Goal: Information Seeking & Learning: Learn about a topic

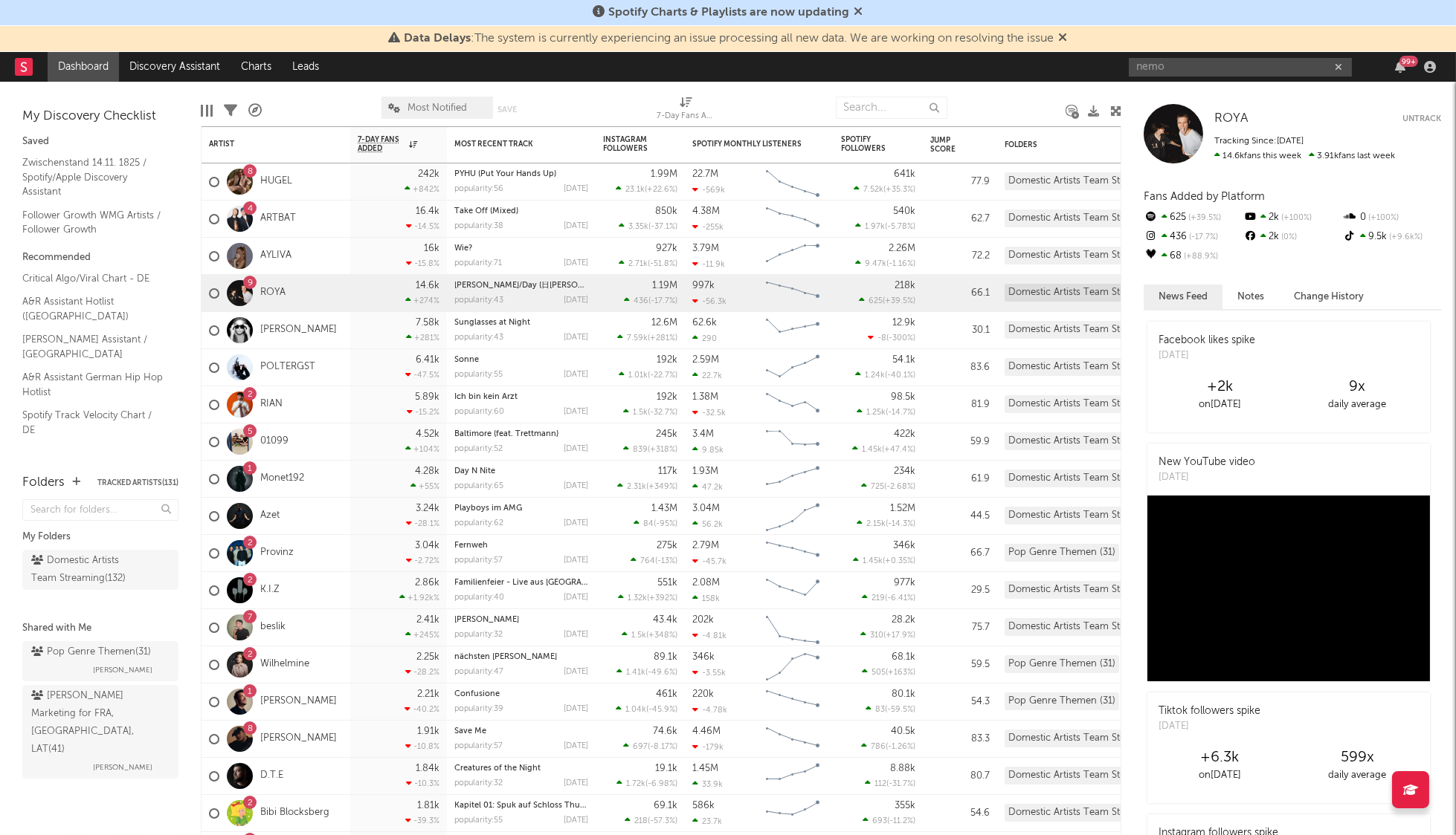
click at [1184, 58] on input "nemo" at bounding box center [1239, 67] width 223 height 18
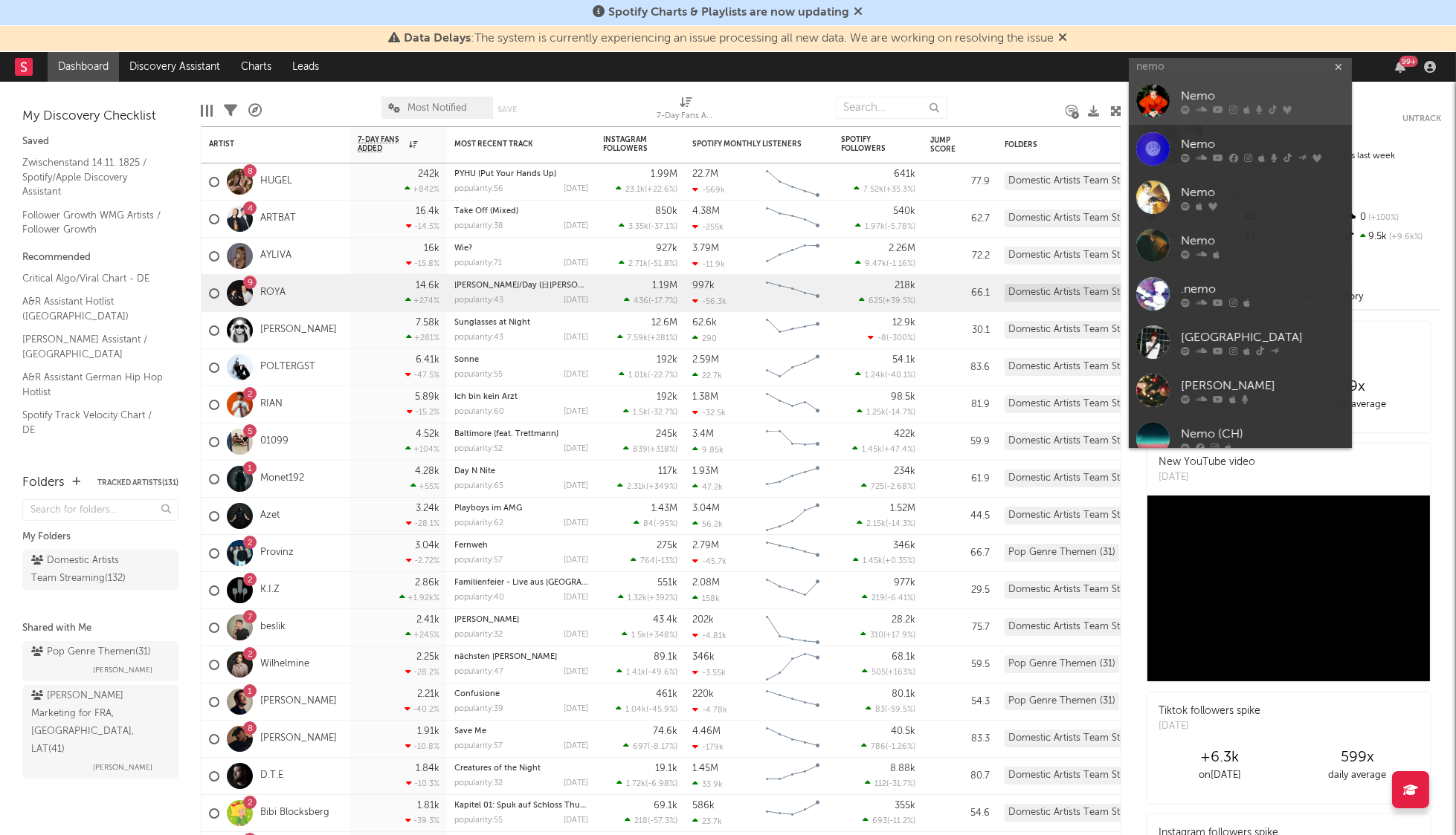
type input "nemo"
click at [1249, 92] on div "Nemo" at bounding box center [1262, 97] width 164 height 18
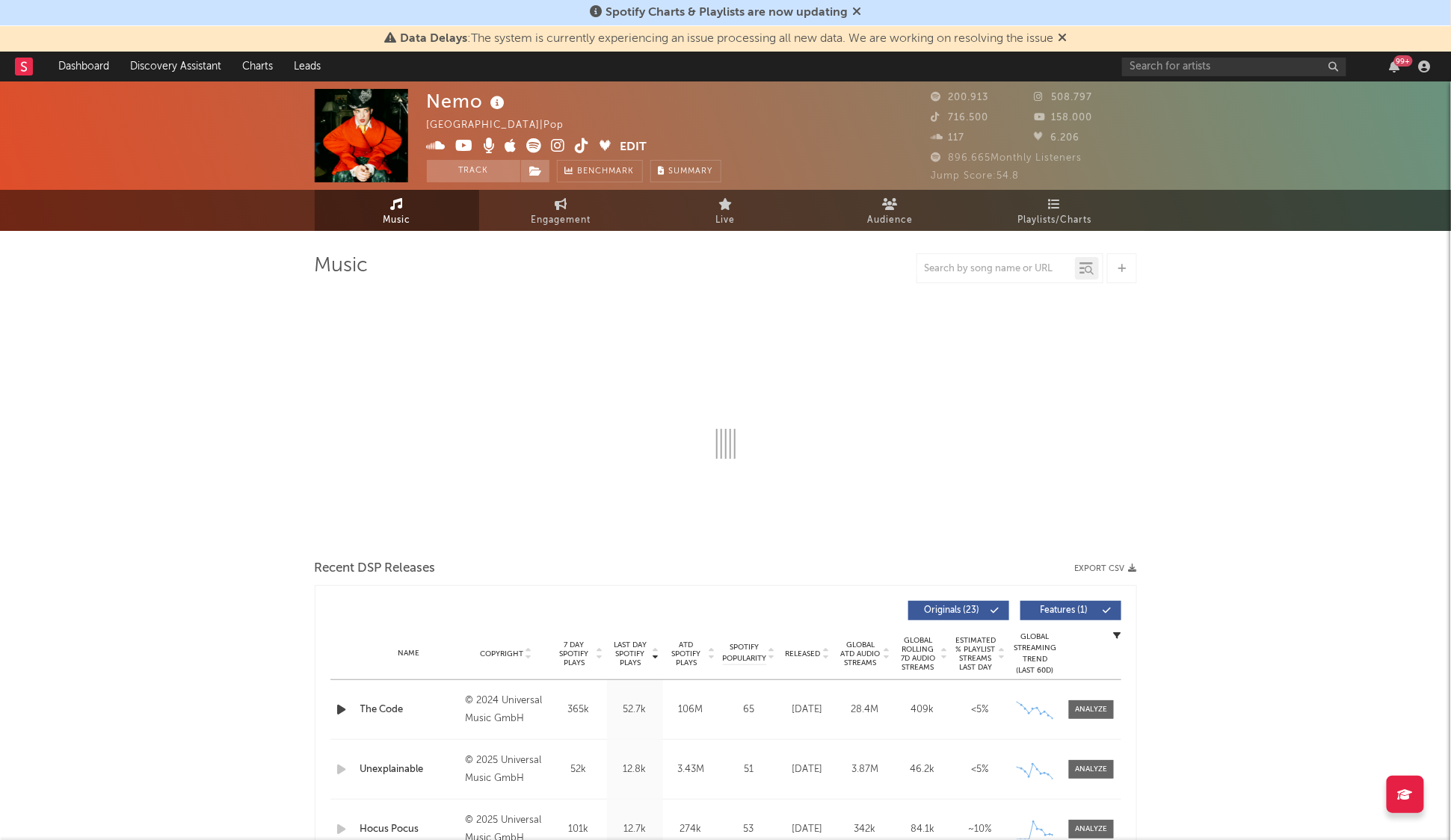
select select "6m"
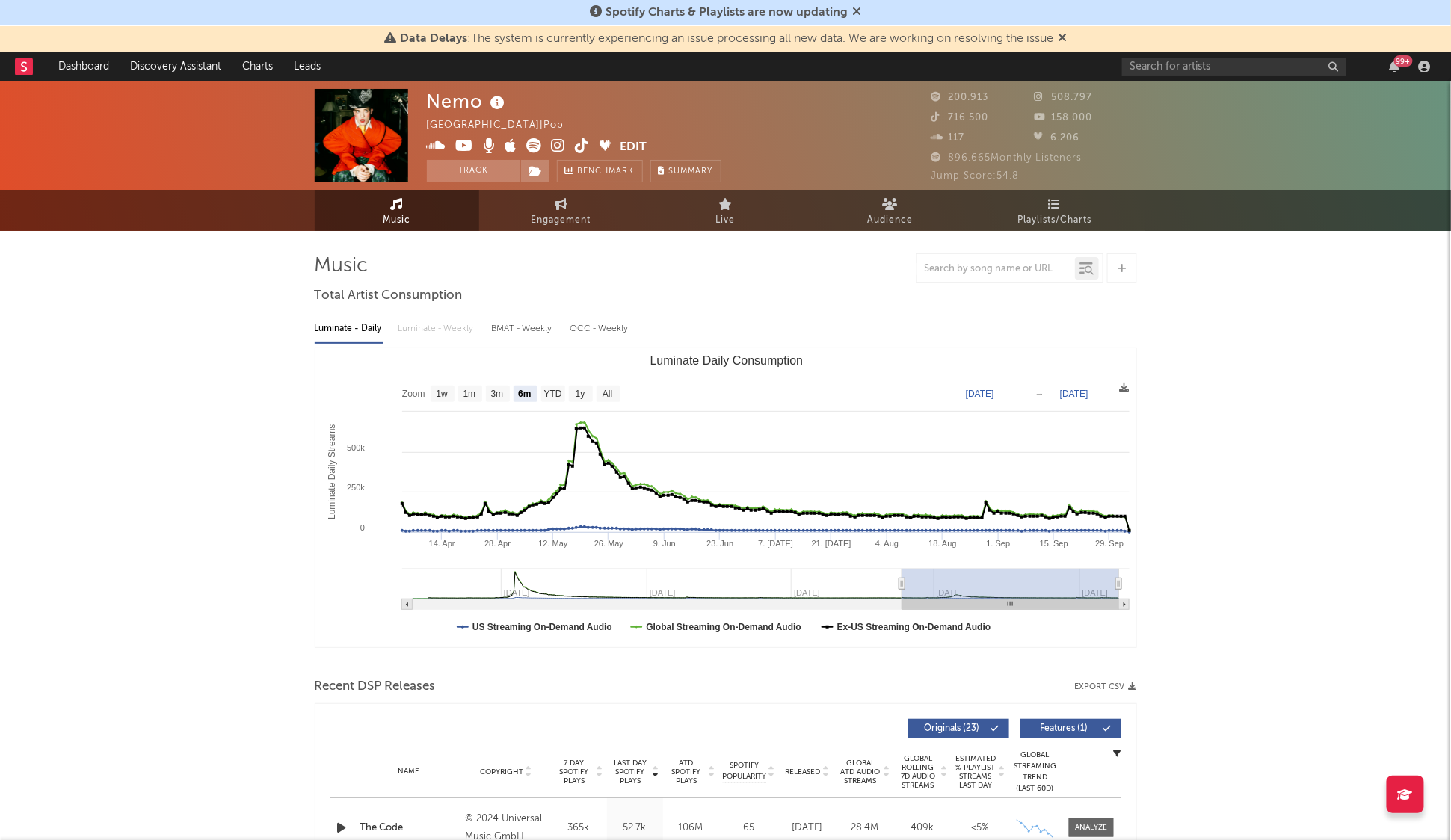
click at [578, 142] on icon at bounding box center [583, 145] width 14 height 15
click at [534, 218] on span "Engagement" at bounding box center [561, 220] width 60 height 18
select select "1w"
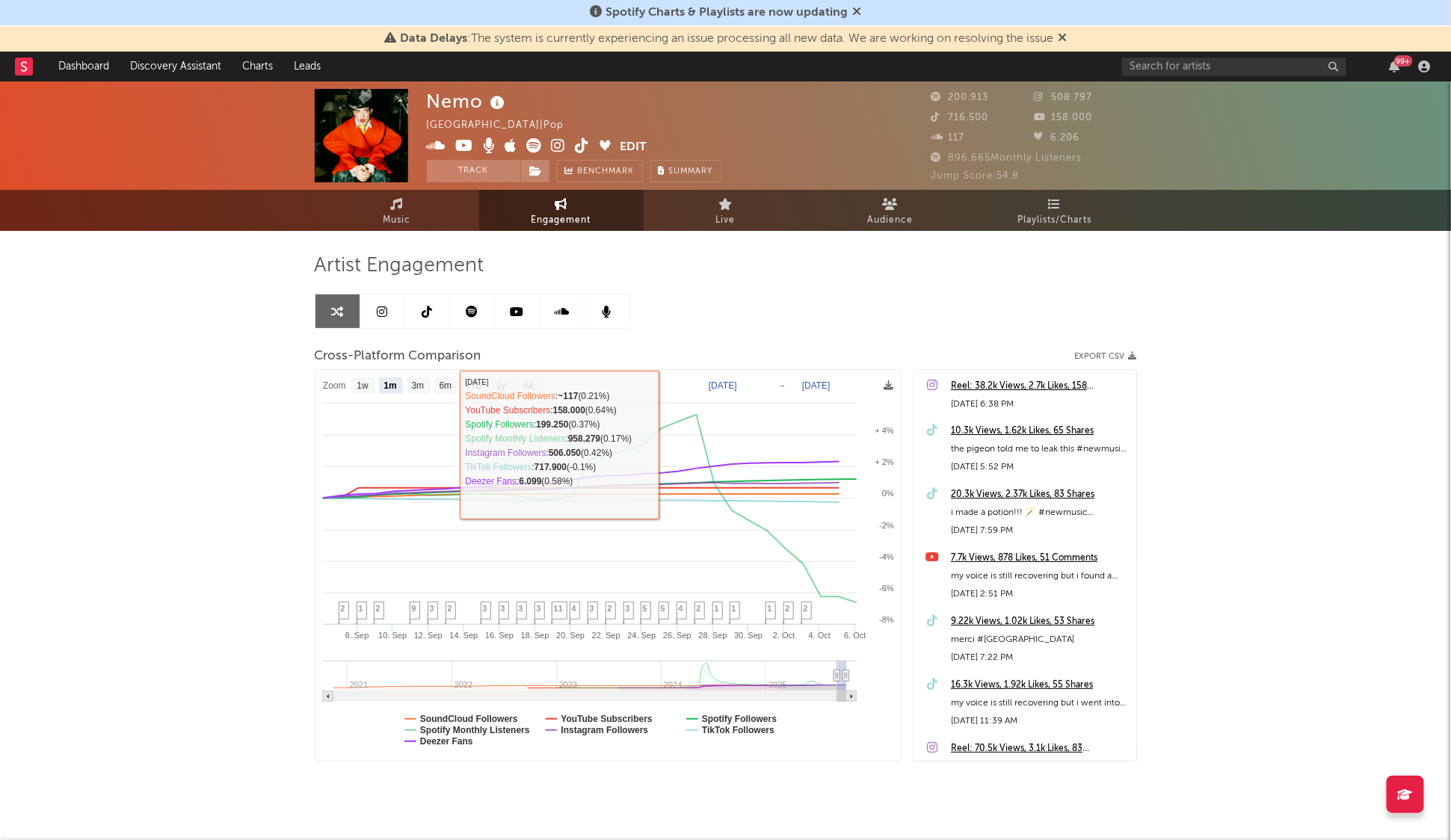
click at [534, 331] on div "Artist Engagement Cross-Platform Comparison Export CSV Zoom 1w 1m 3m 6m YTD 1y …" at bounding box center [726, 507] width 822 height 508
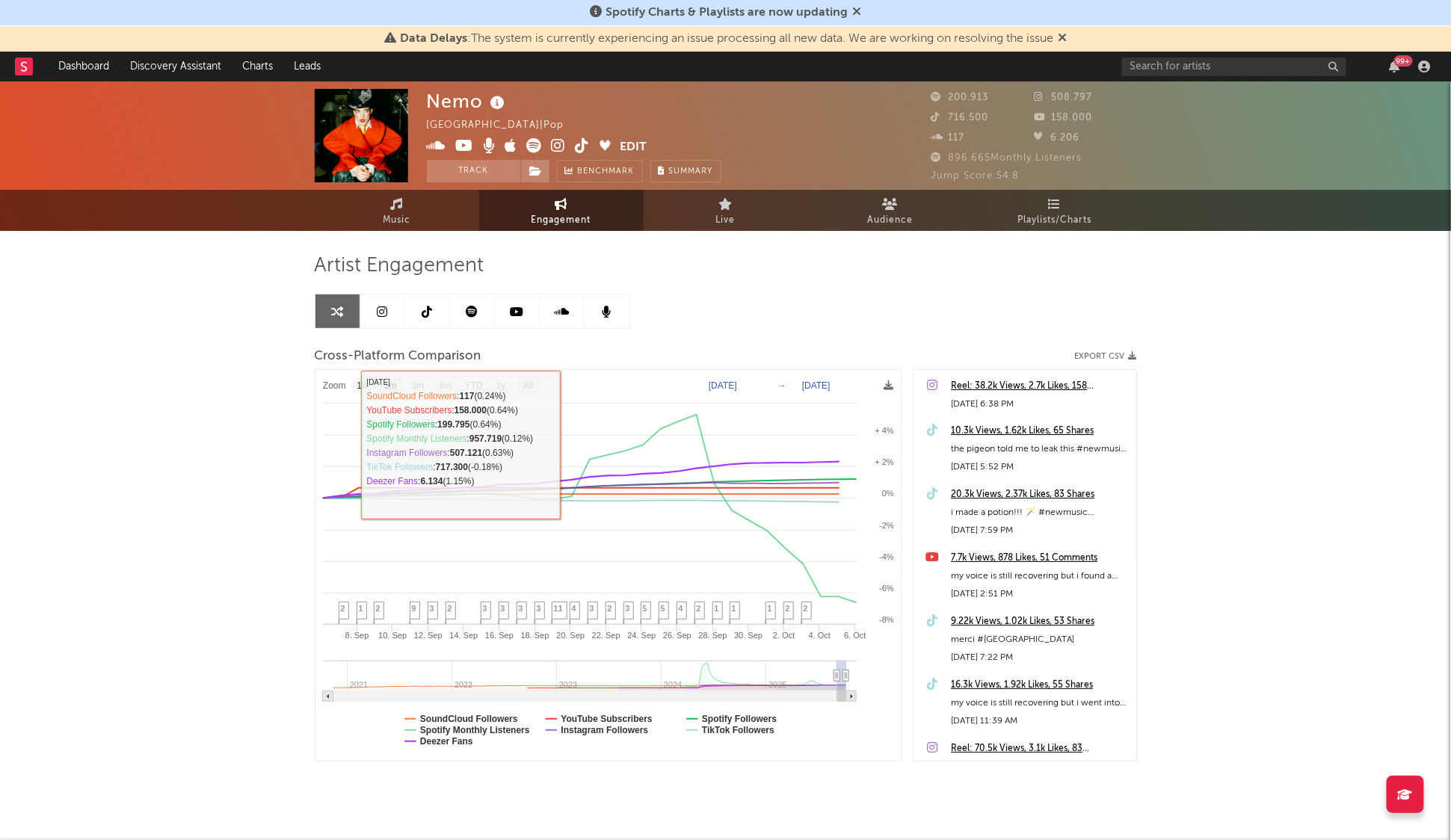
click at [529, 386] on text "All" at bounding box center [528, 387] width 10 height 11
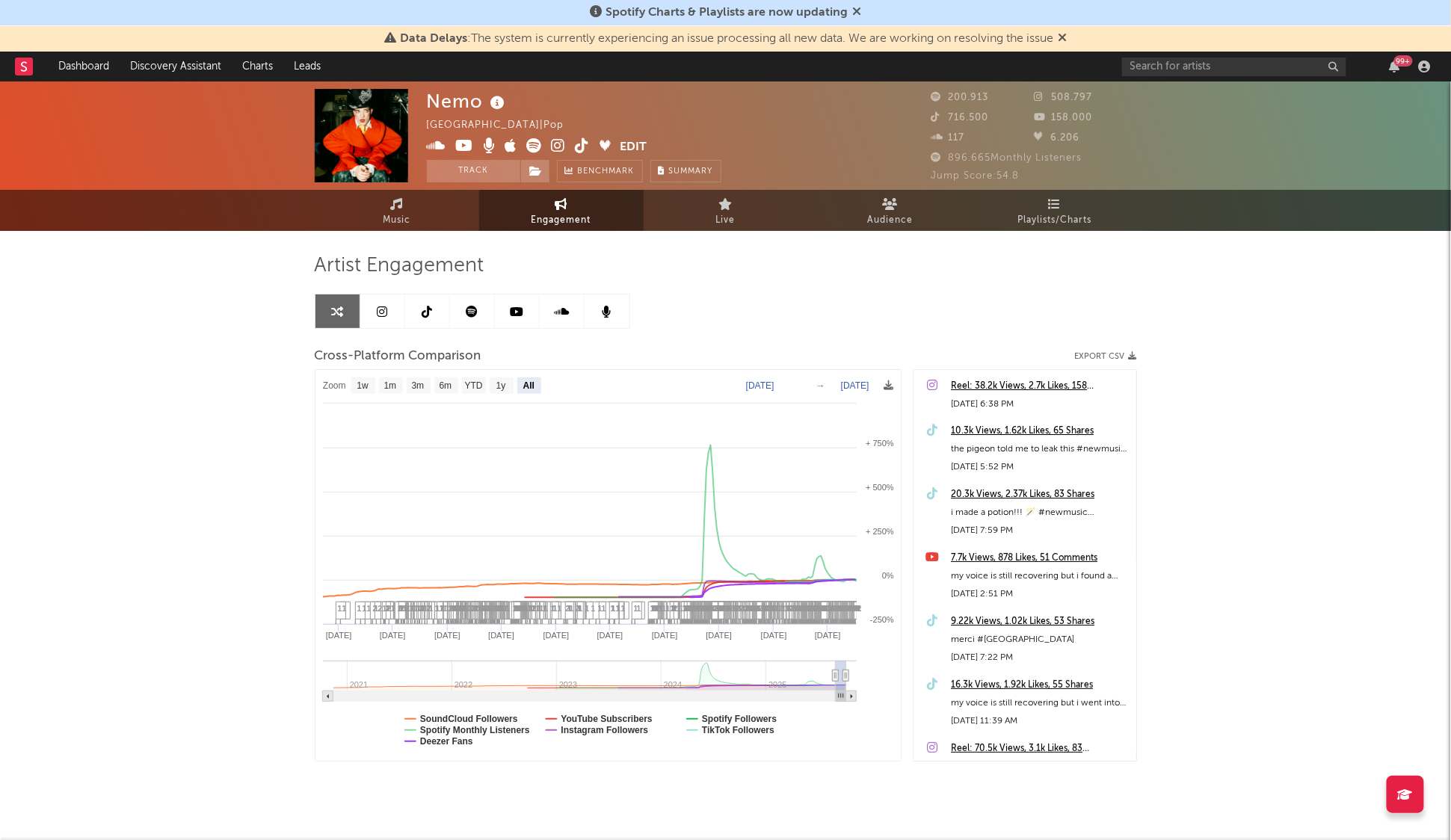
select select "All"
type input "2020-11-09"
select select "All"
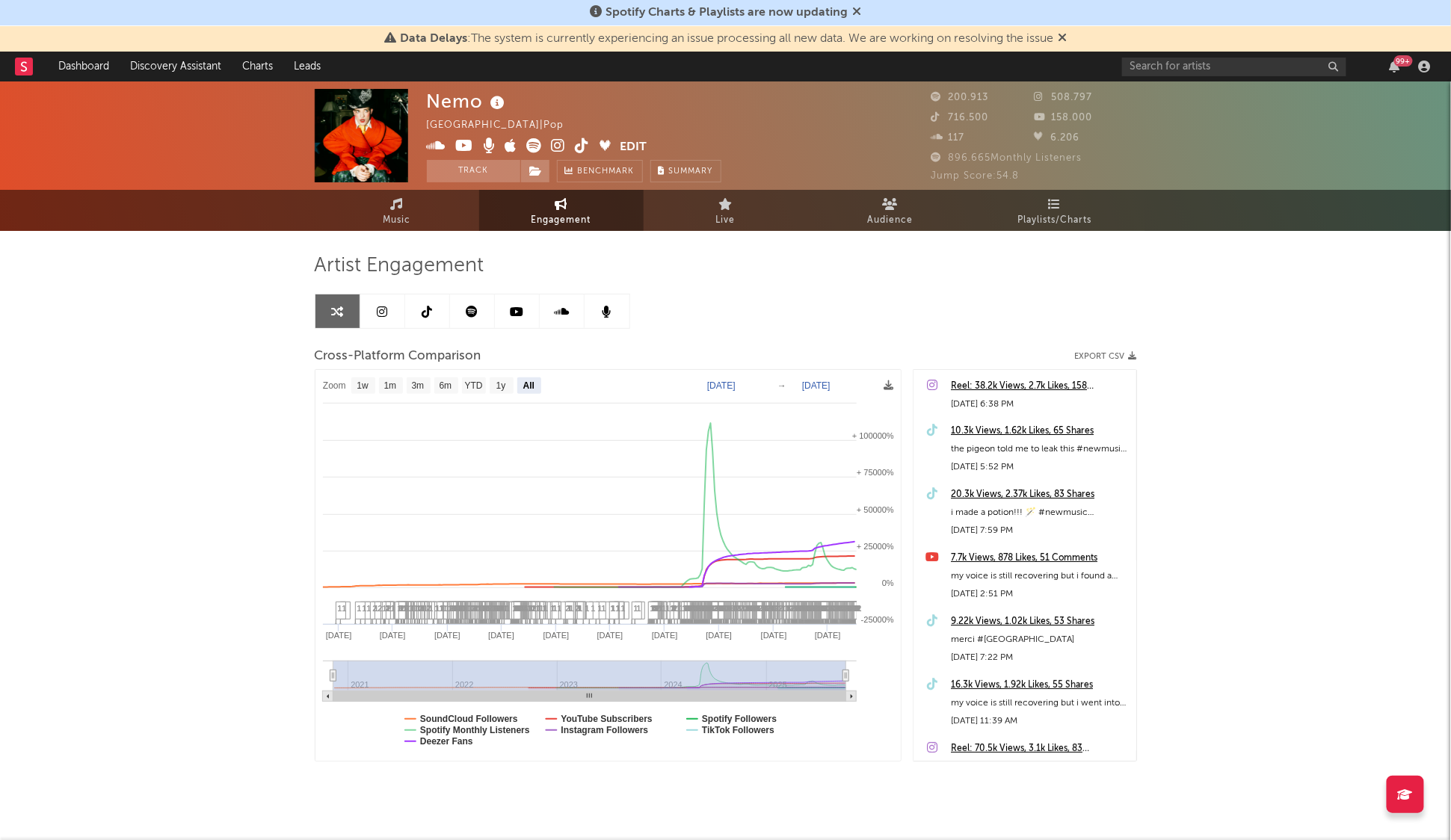
click at [736, 386] on text "Nov 9, 2020" at bounding box center [722, 386] width 28 height 11
drag, startPoint x: 745, startPoint y: 382, endPoint x: 750, endPoint y: 371, distance: 12.1
click at [745, 381] on input "2020-11-09" at bounding box center [730, 385] width 70 height 15
click at [702, 383] on input "2024-11-09" at bounding box center [730, 385] width 70 height 15
type input "2024-11-12"
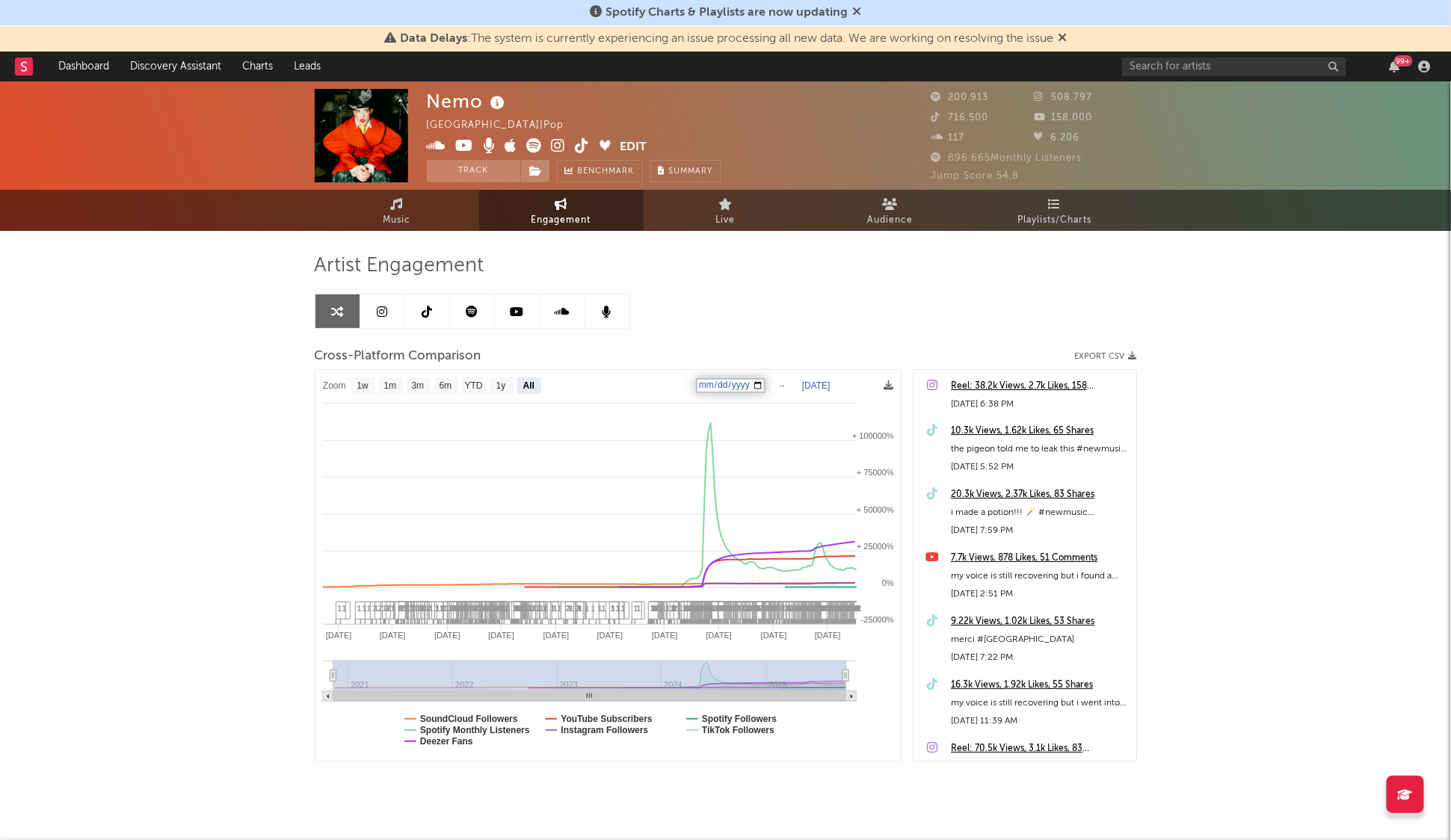
type input "2024-04-12"
click at [824, 379] on g "Nov 9, 2020 → Oct 6, 2025" at bounding box center [780, 386] width 150 height 16
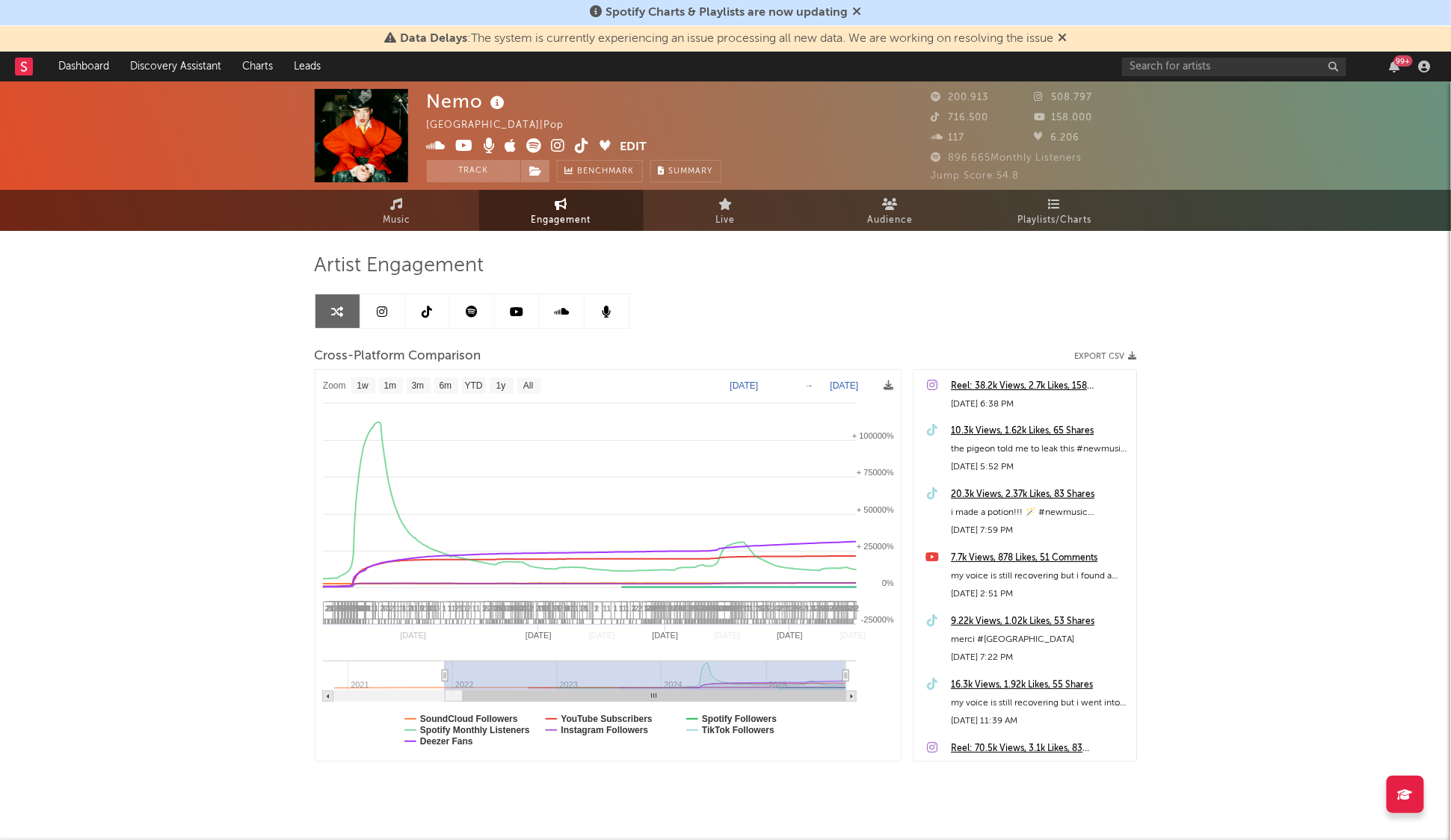
select select "1w"
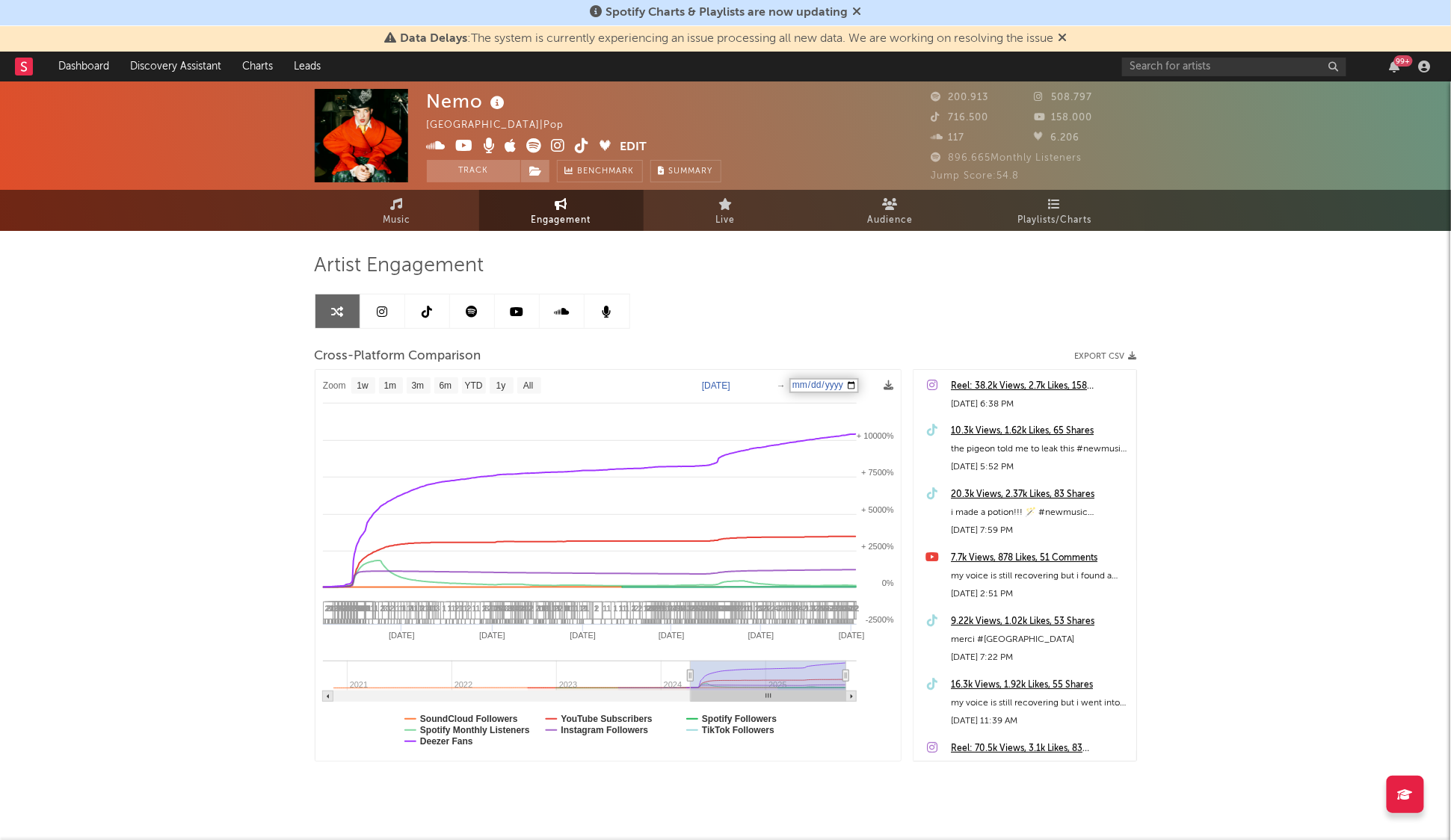
type input "2025-10-12"
type input "2024-06-12"
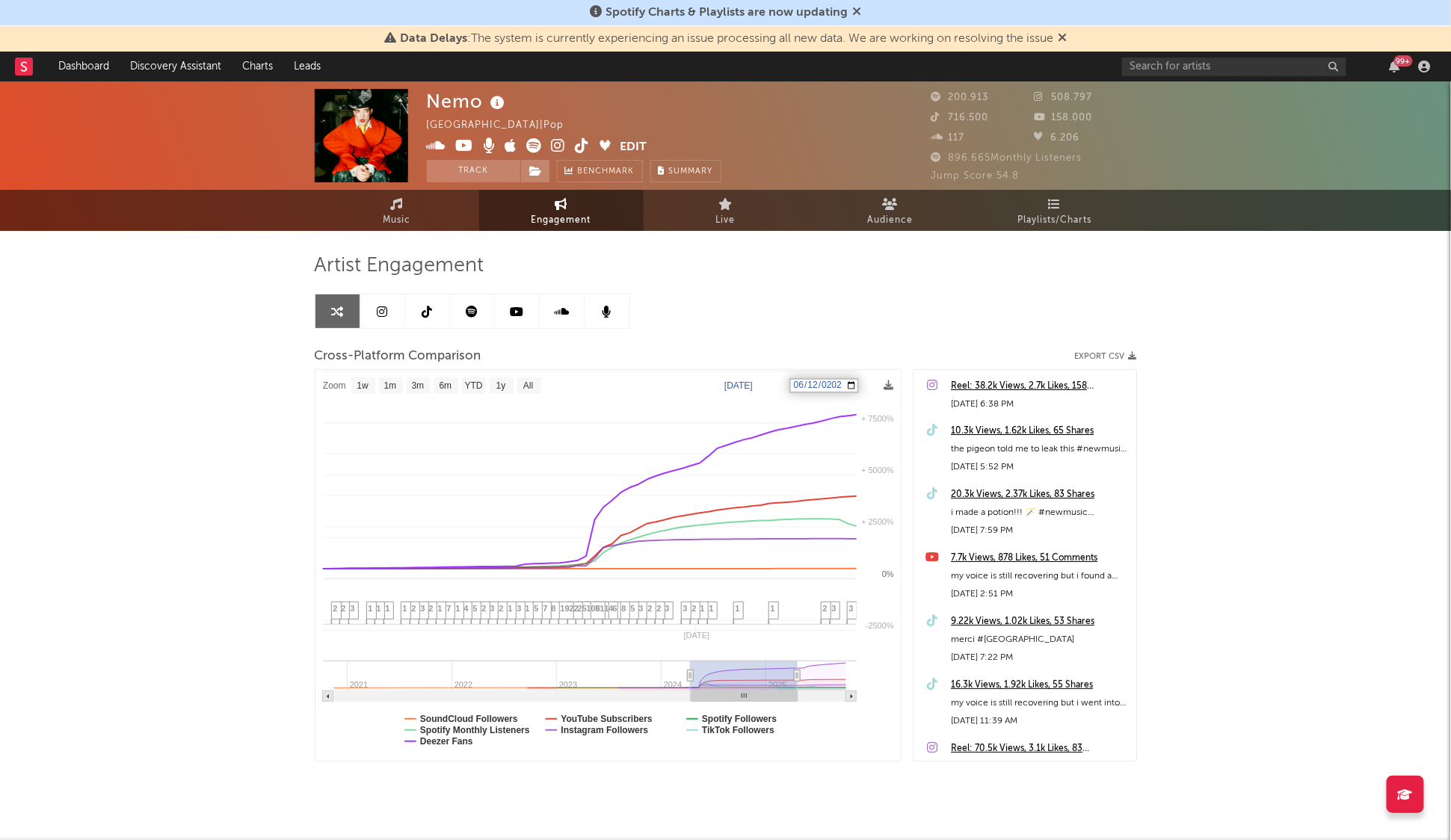
select select "1w"
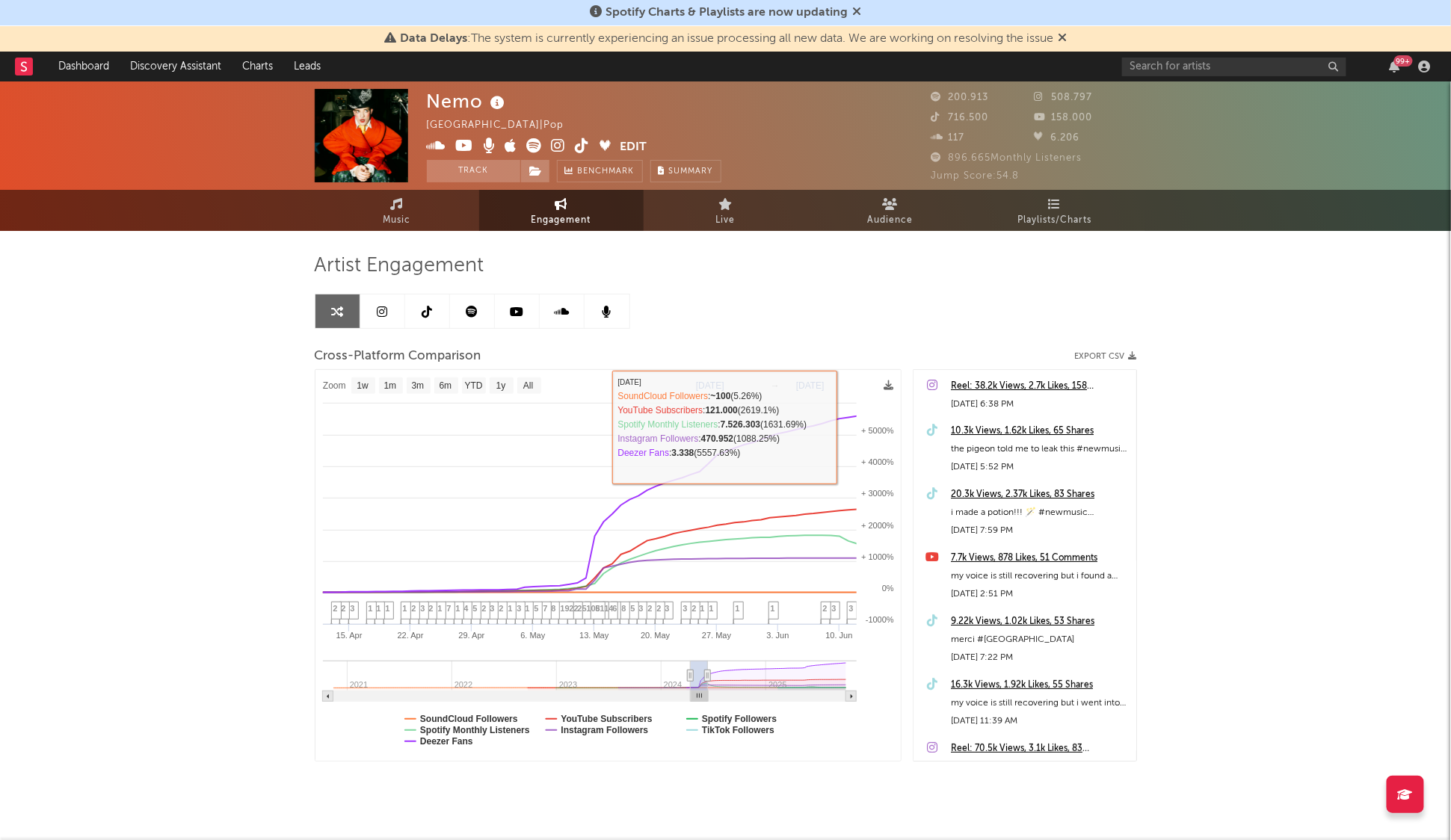
drag, startPoint x: 828, startPoint y: 328, endPoint x: 803, endPoint y: 373, distance: 51.5
click at [825, 328] on div "Artist Engagement Cross-Platform Comparison Export CSV Zoom 1w 1m 3m 6m YTD 1y …" at bounding box center [726, 507] width 822 height 508
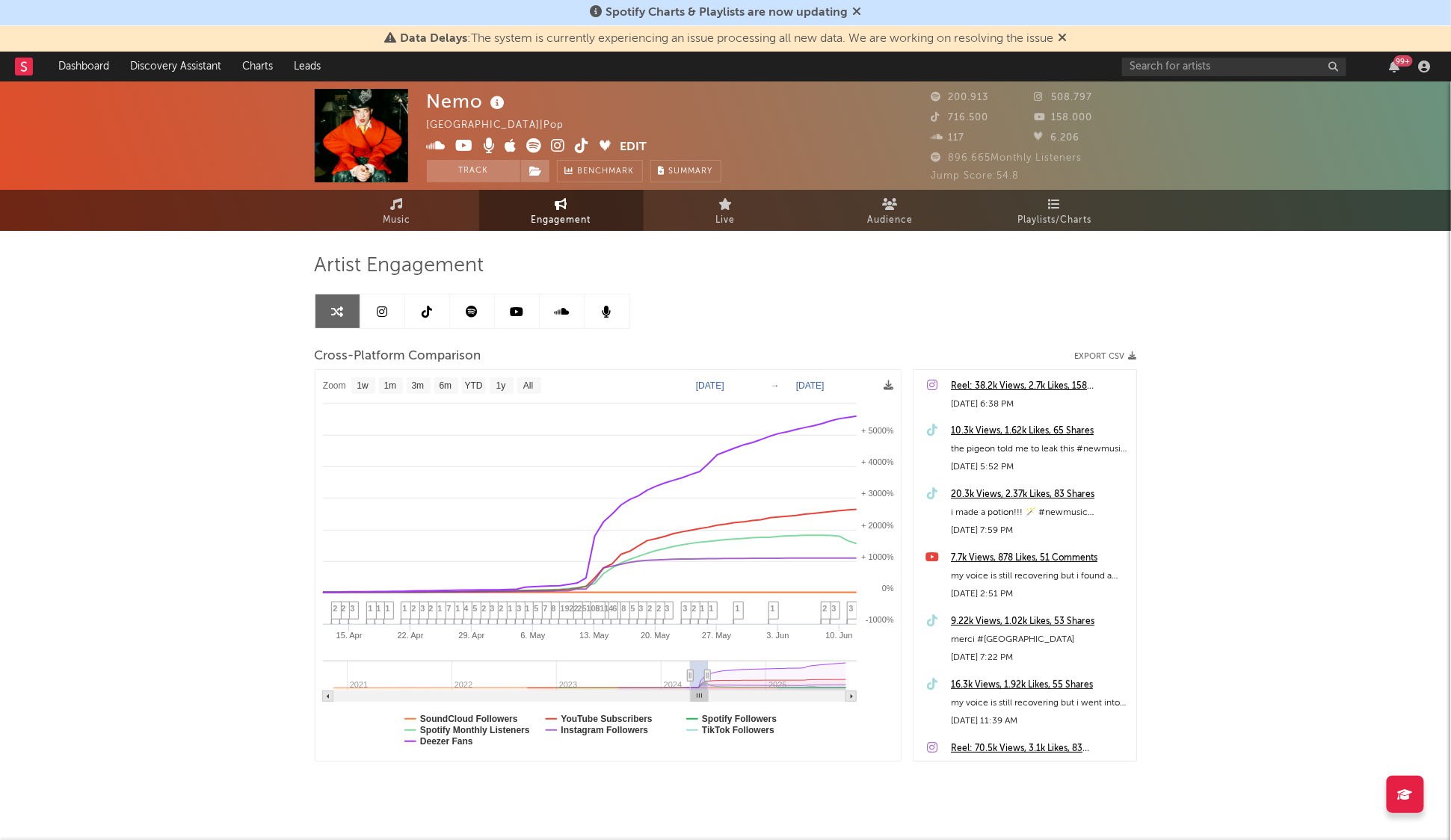
click at [819, 382] on text "Jun 12, 2024" at bounding box center [810, 386] width 28 height 11
type input "2024-06-13"
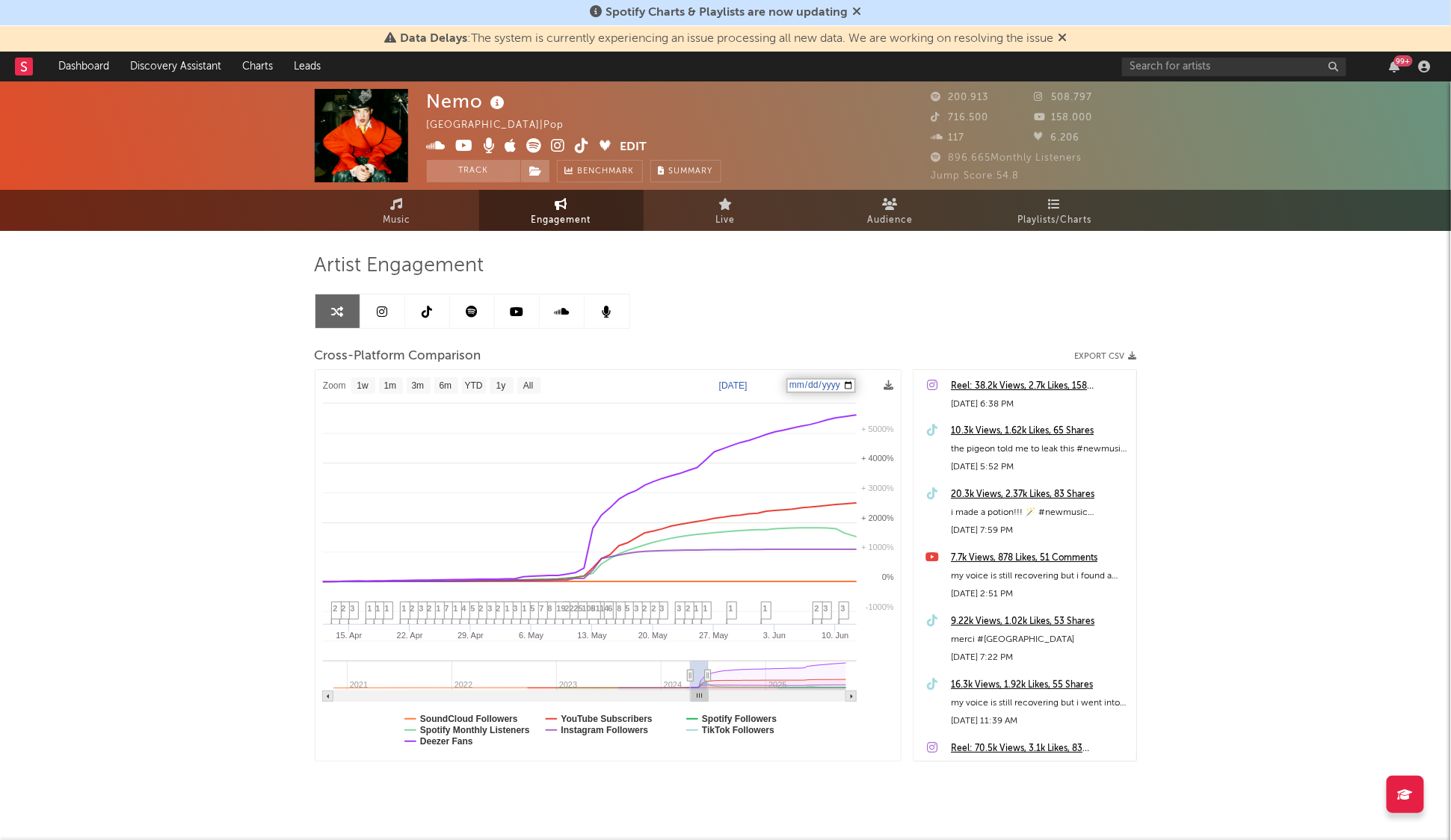
select select "1w"
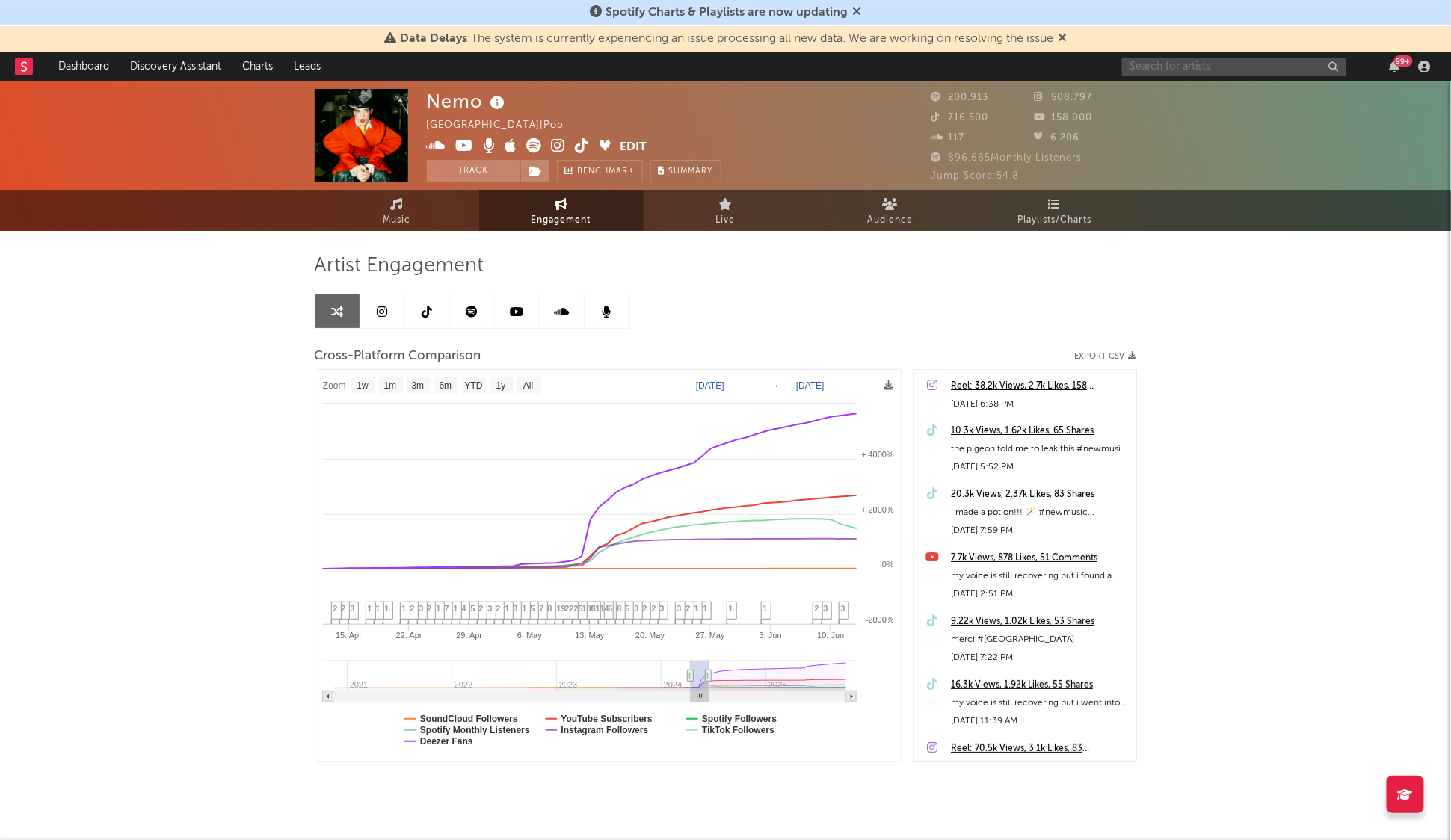
click at [1209, 62] on input "text" at bounding box center [1234, 66] width 224 height 19
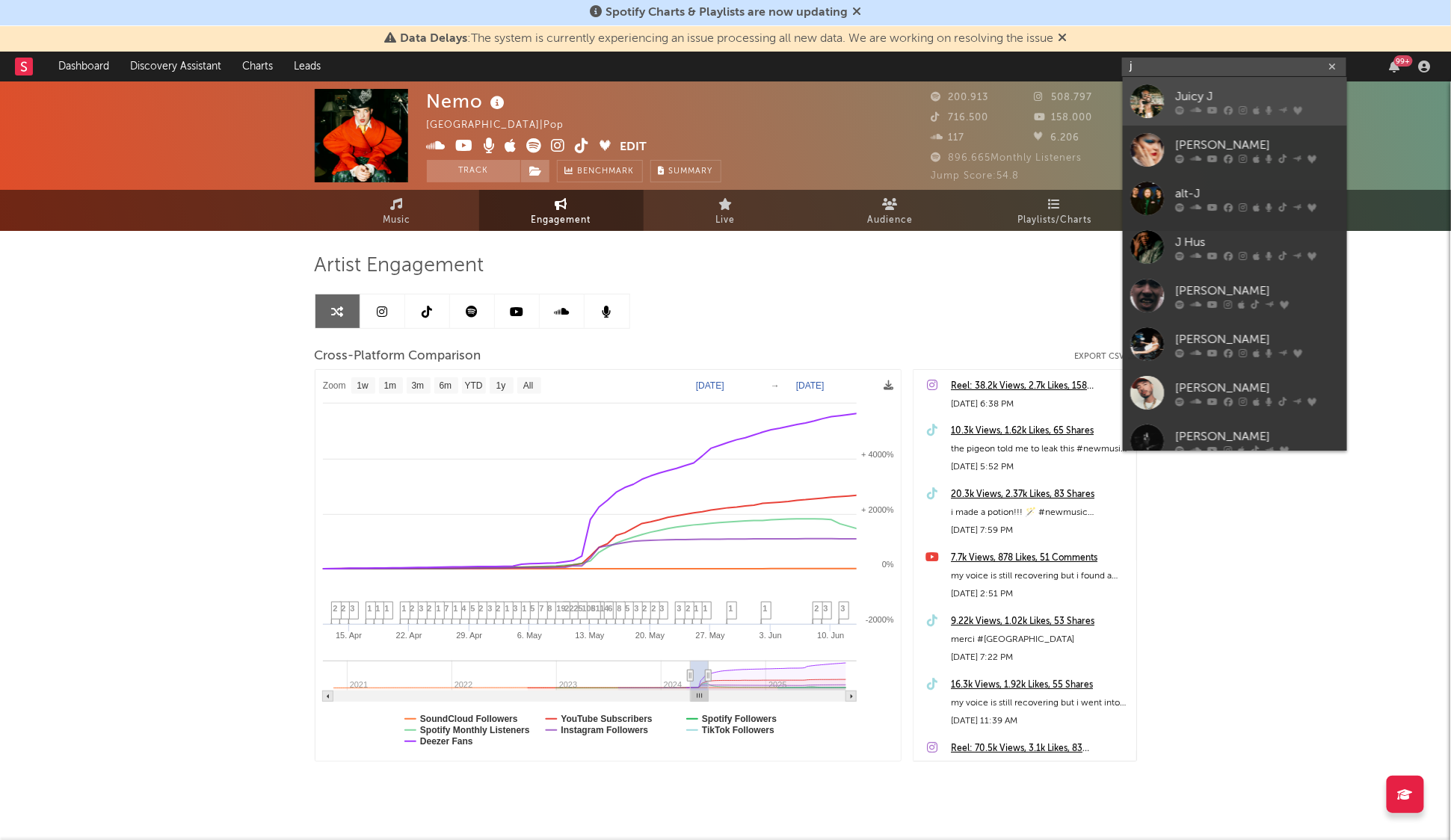
type input "jj"
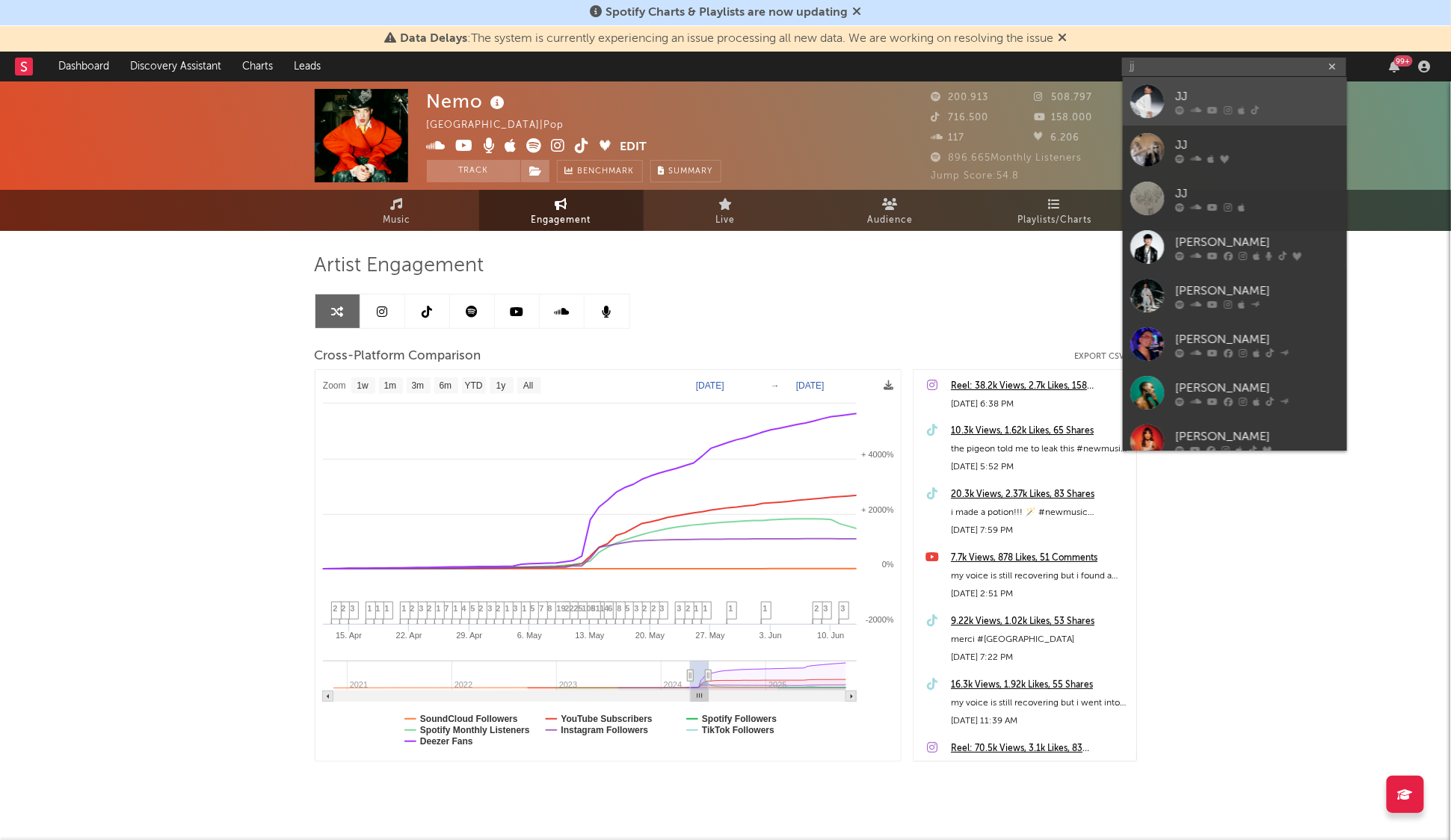
click at [1216, 86] on link "JJ" at bounding box center [1235, 101] width 224 height 49
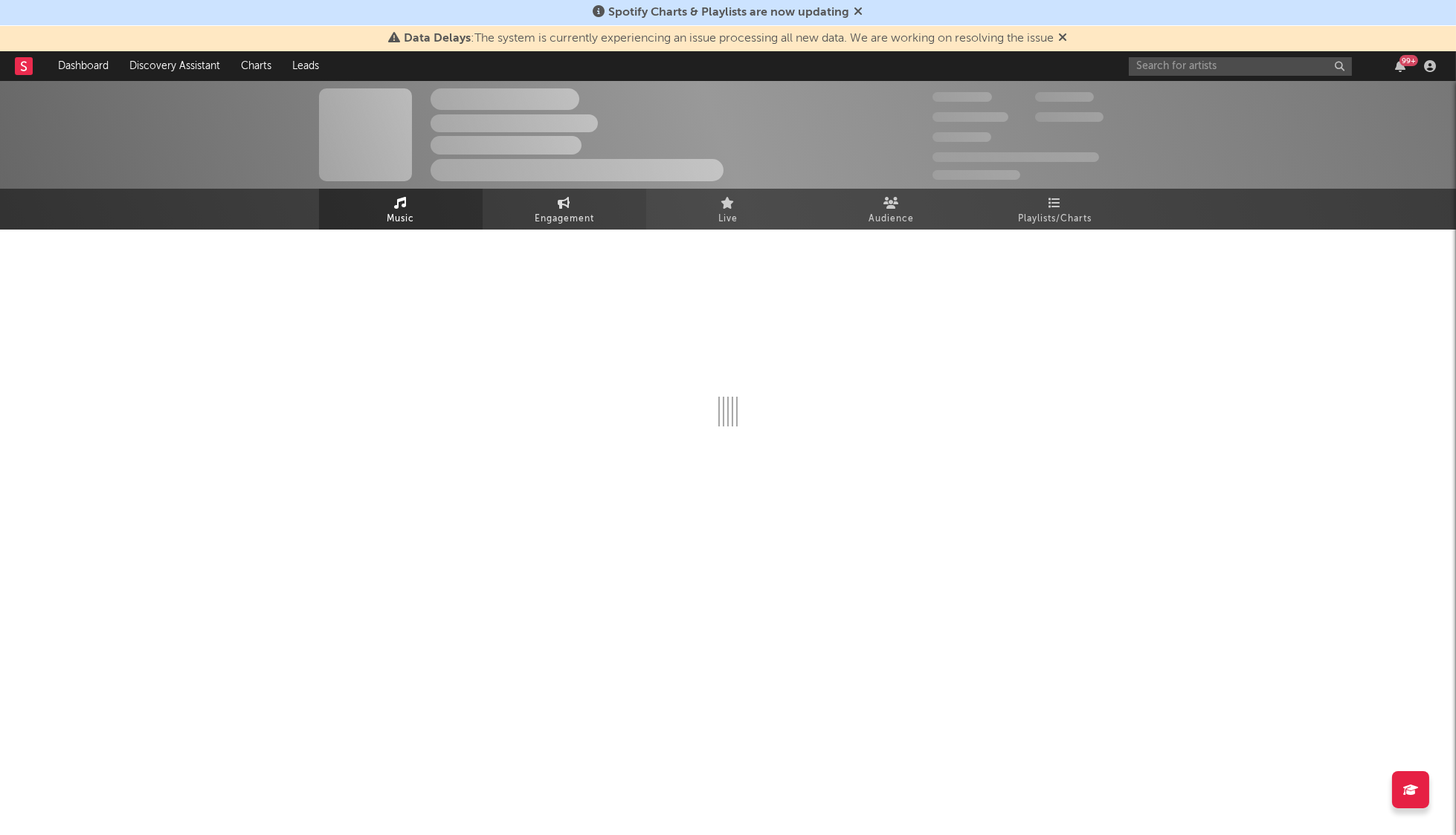
click at [556, 216] on span "Engagement" at bounding box center [564, 219] width 60 height 18
select select "1w"
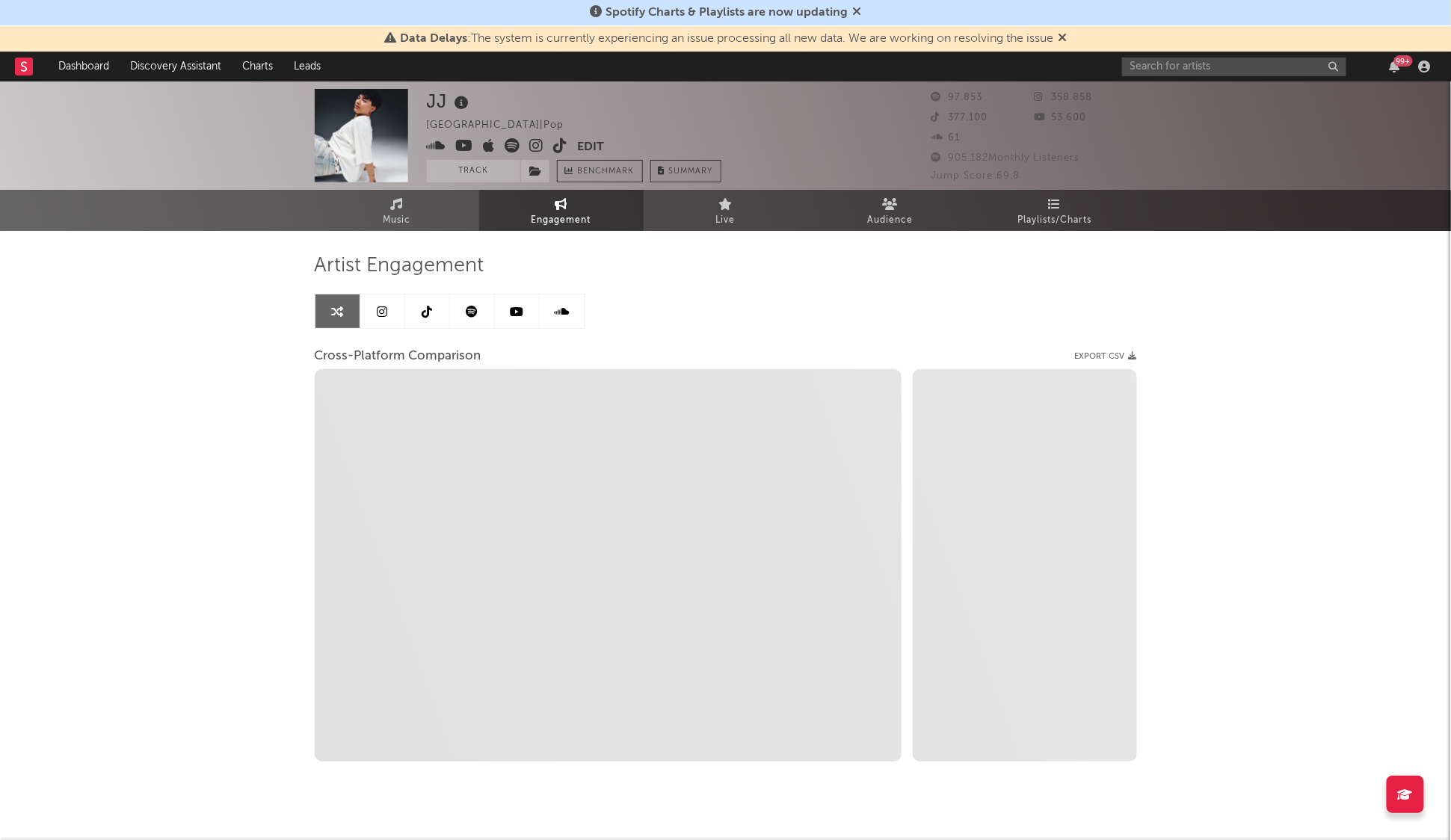
select select "1m"
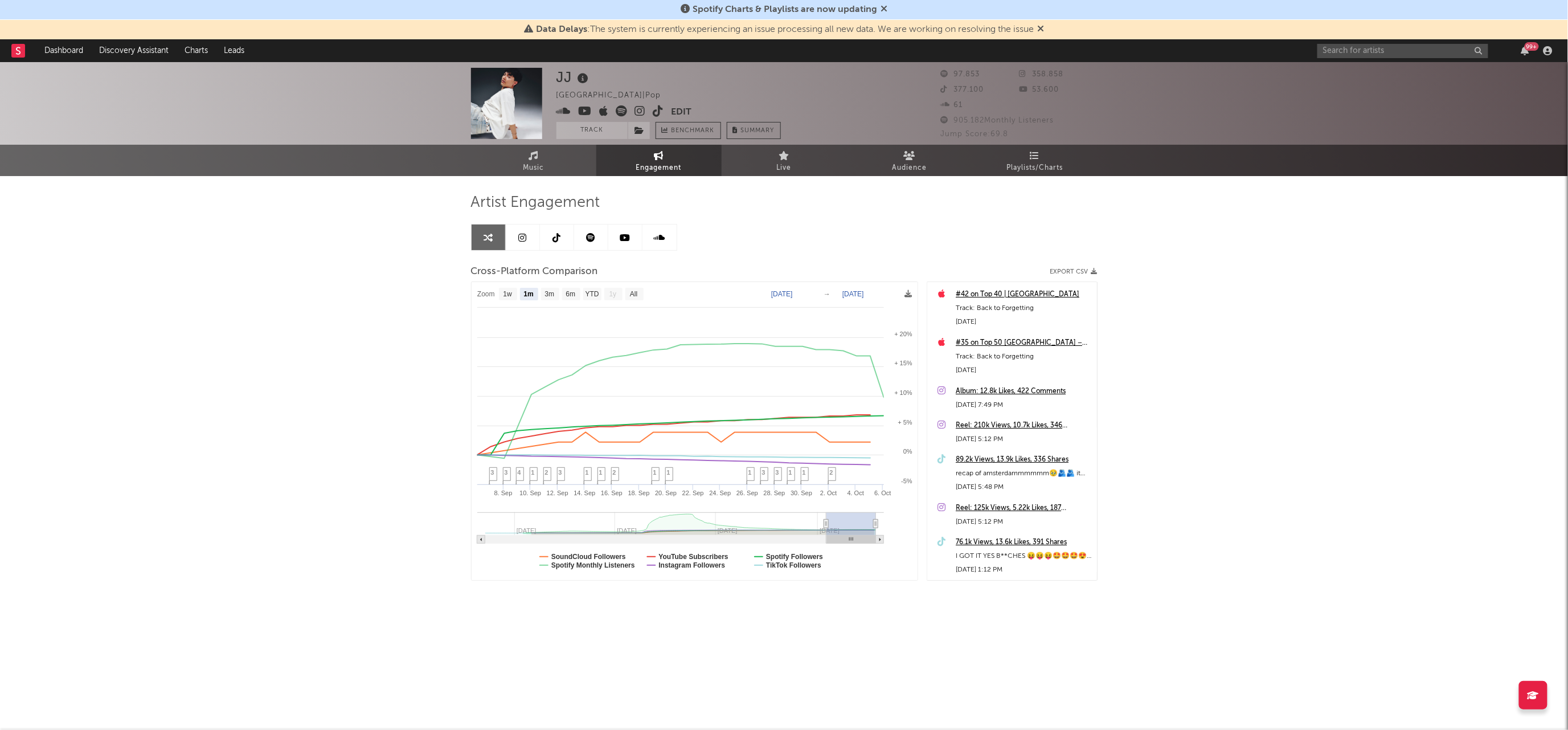
click at [1115, 354] on div "JJ Austria | Pop Edit Track Benchmark Summary 97.853 358.858 377.100 53.600 61 …" at bounding box center [784, 361] width 1568 height 598
click at [1068, 213] on div "Artist Engagement Cross-Platform Comparison Export CSV Zoom 1w 1m 3m 6m YTD 1y …" at bounding box center [784, 387] width 627 height 387
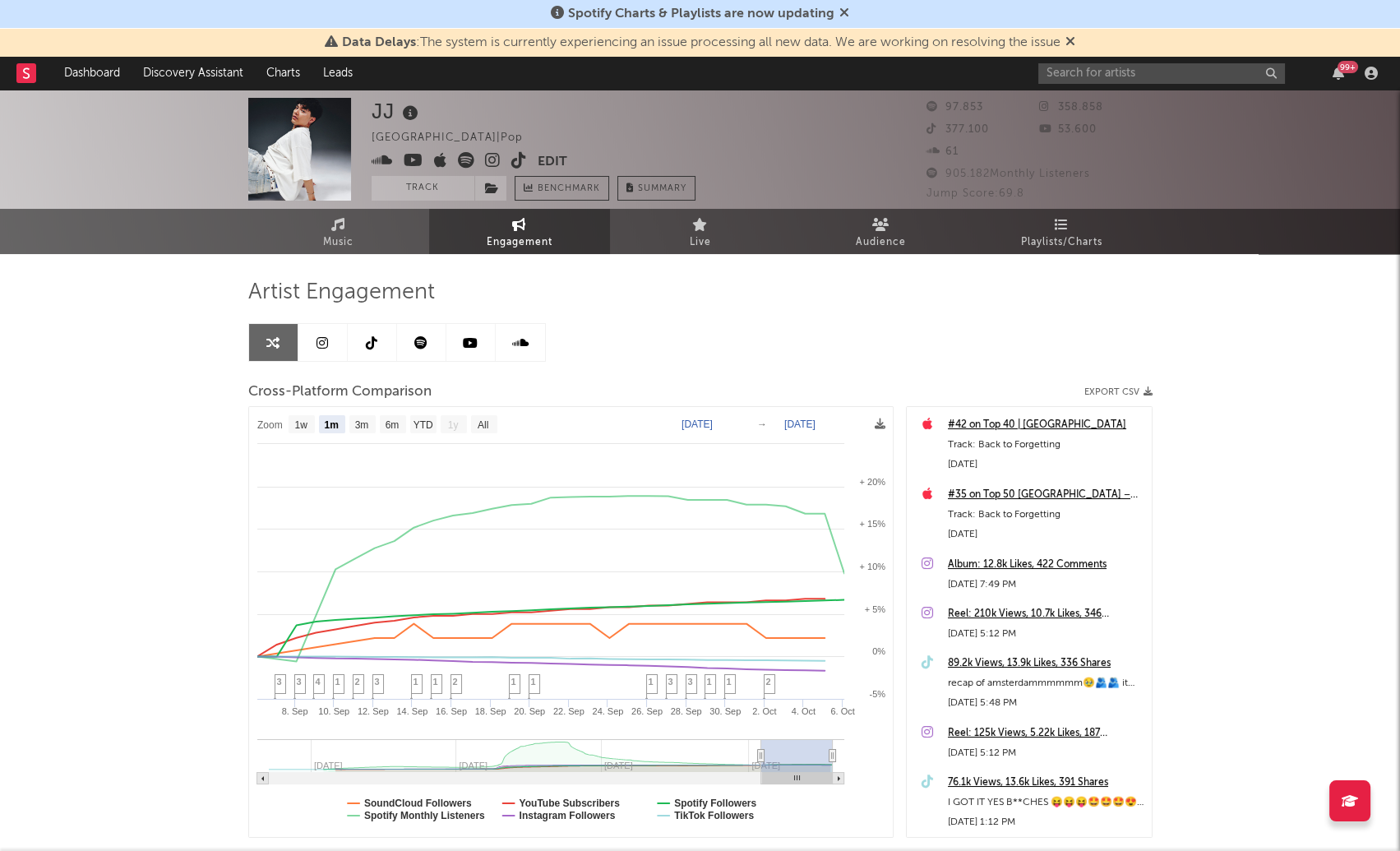
click at [684, 422] on text "[DATE]" at bounding box center [697, 425] width 31 height 12
type input "2025-09-18"
type input "[DATE]"
select select "6m"
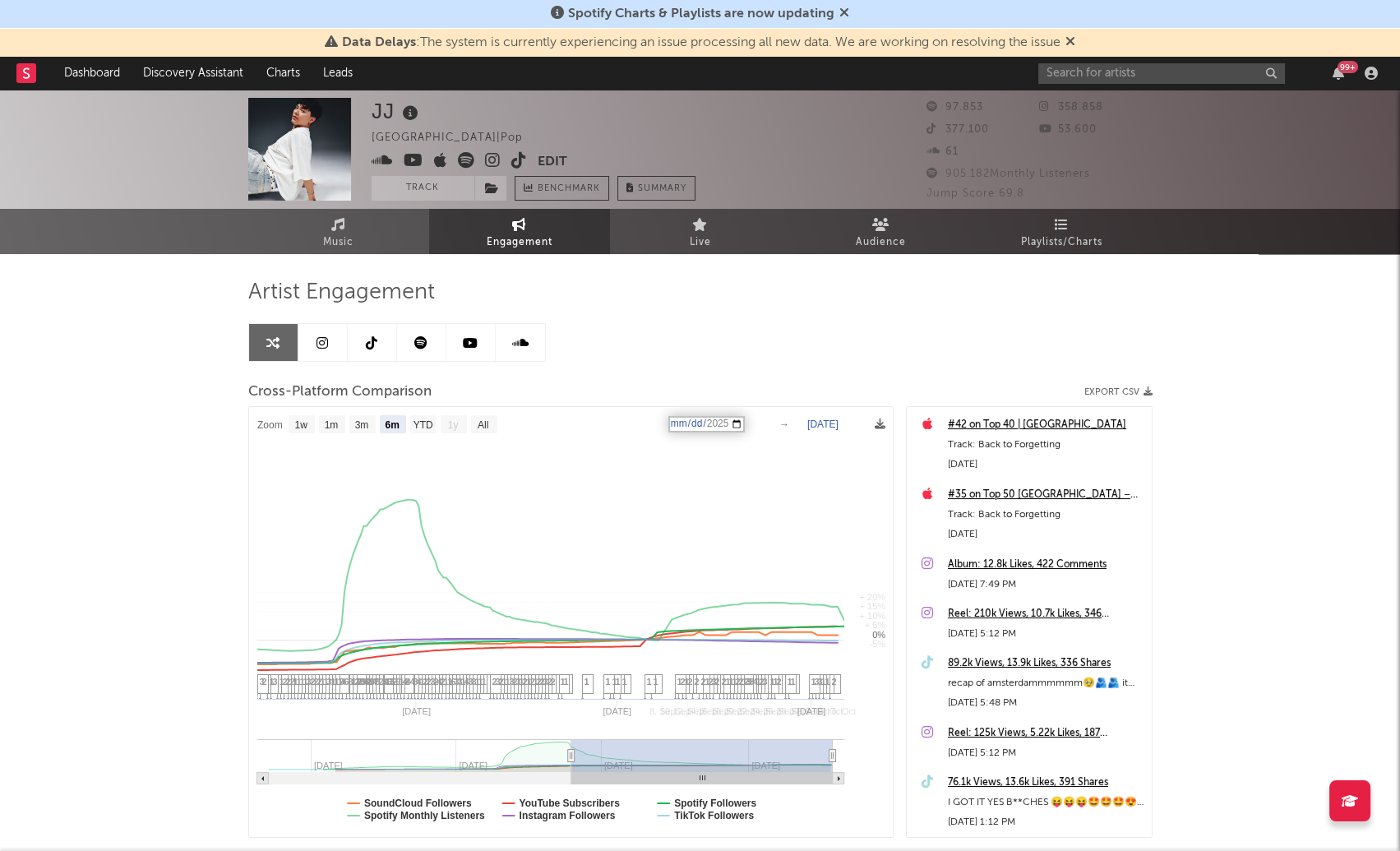
select select "6m"
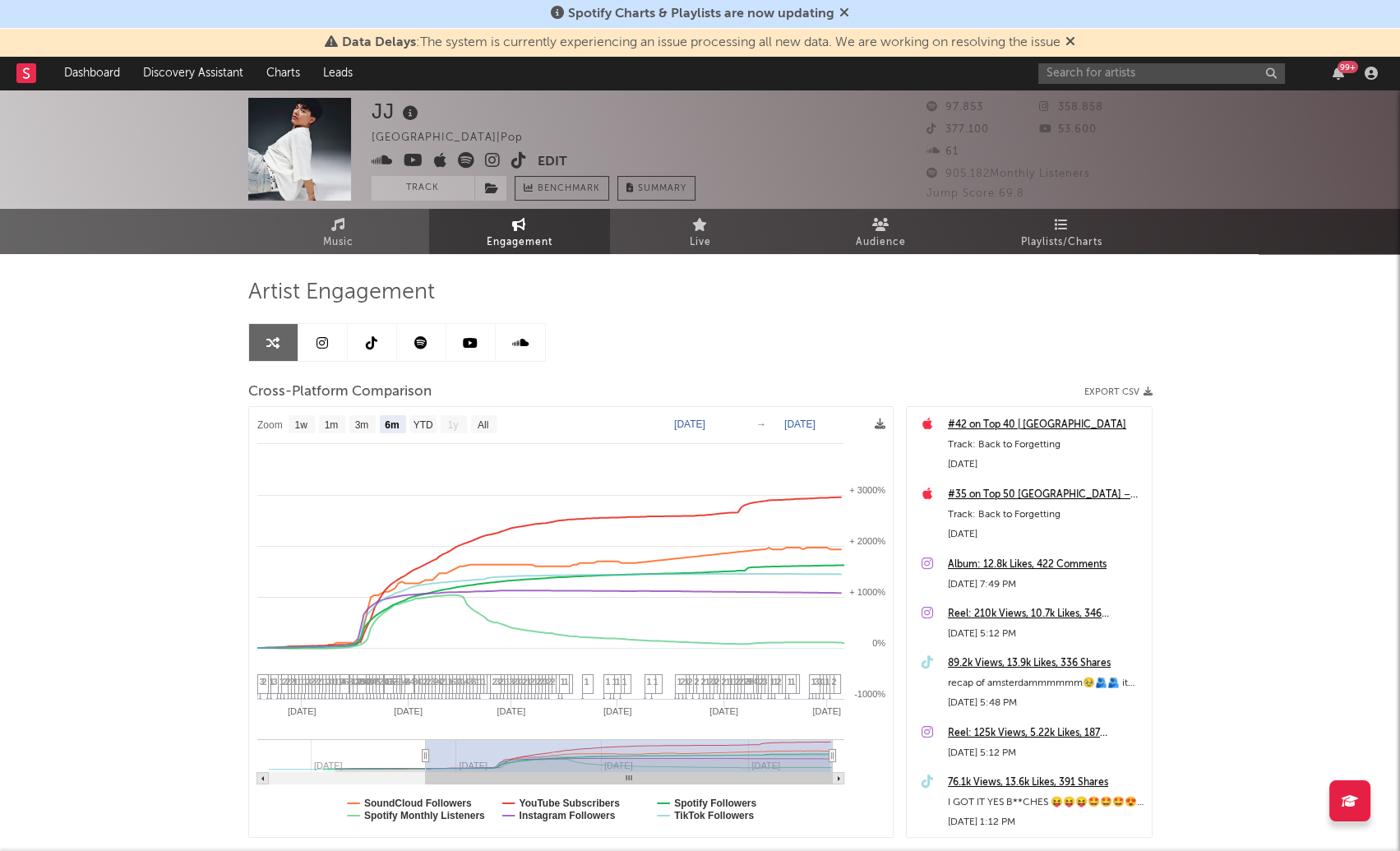
click at [799, 419] on text "[DATE]" at bounding box center [800, 425] width 31 height 12
type input "2025-10-19"
type input "2025-06-19"
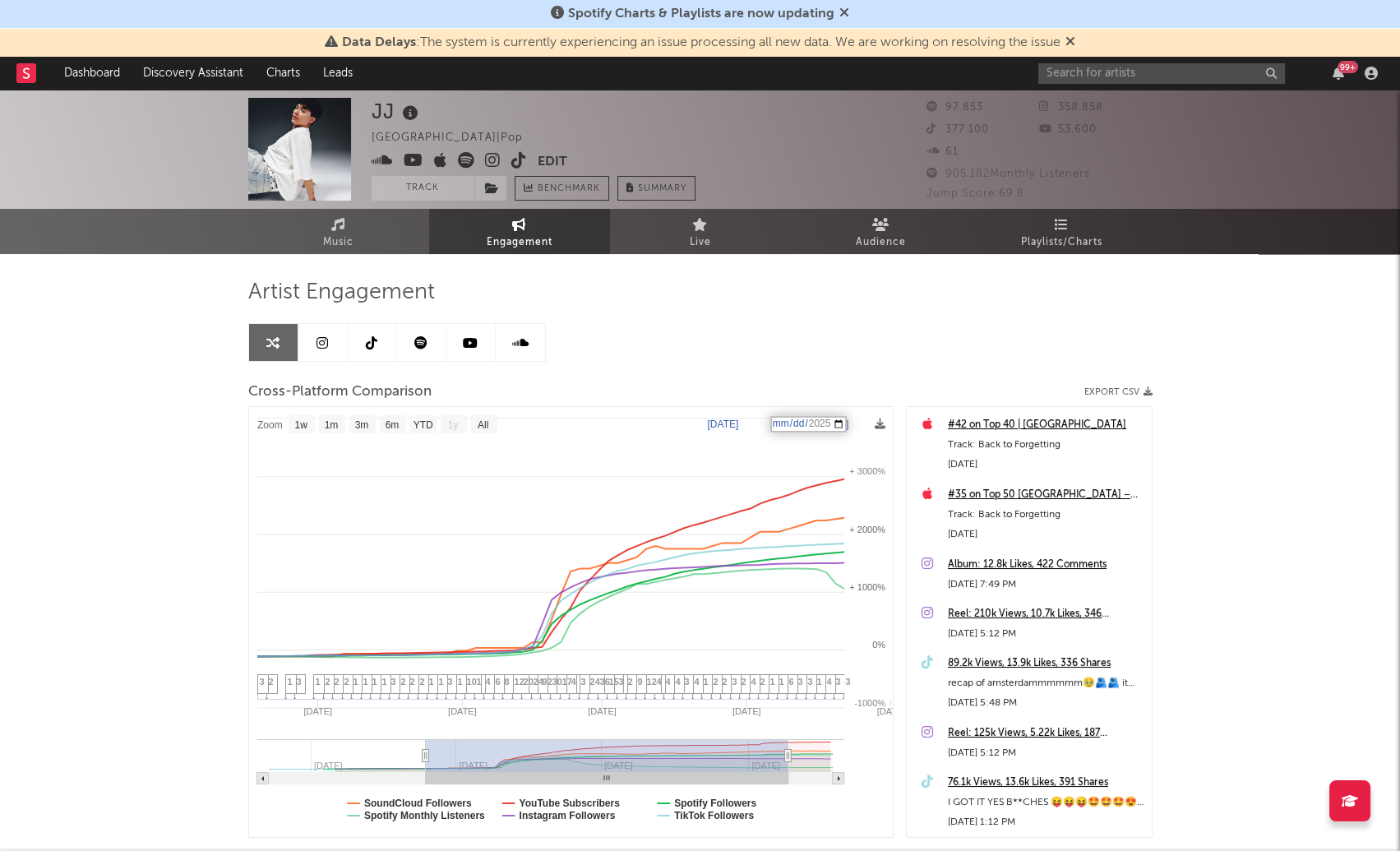
select select "1w"
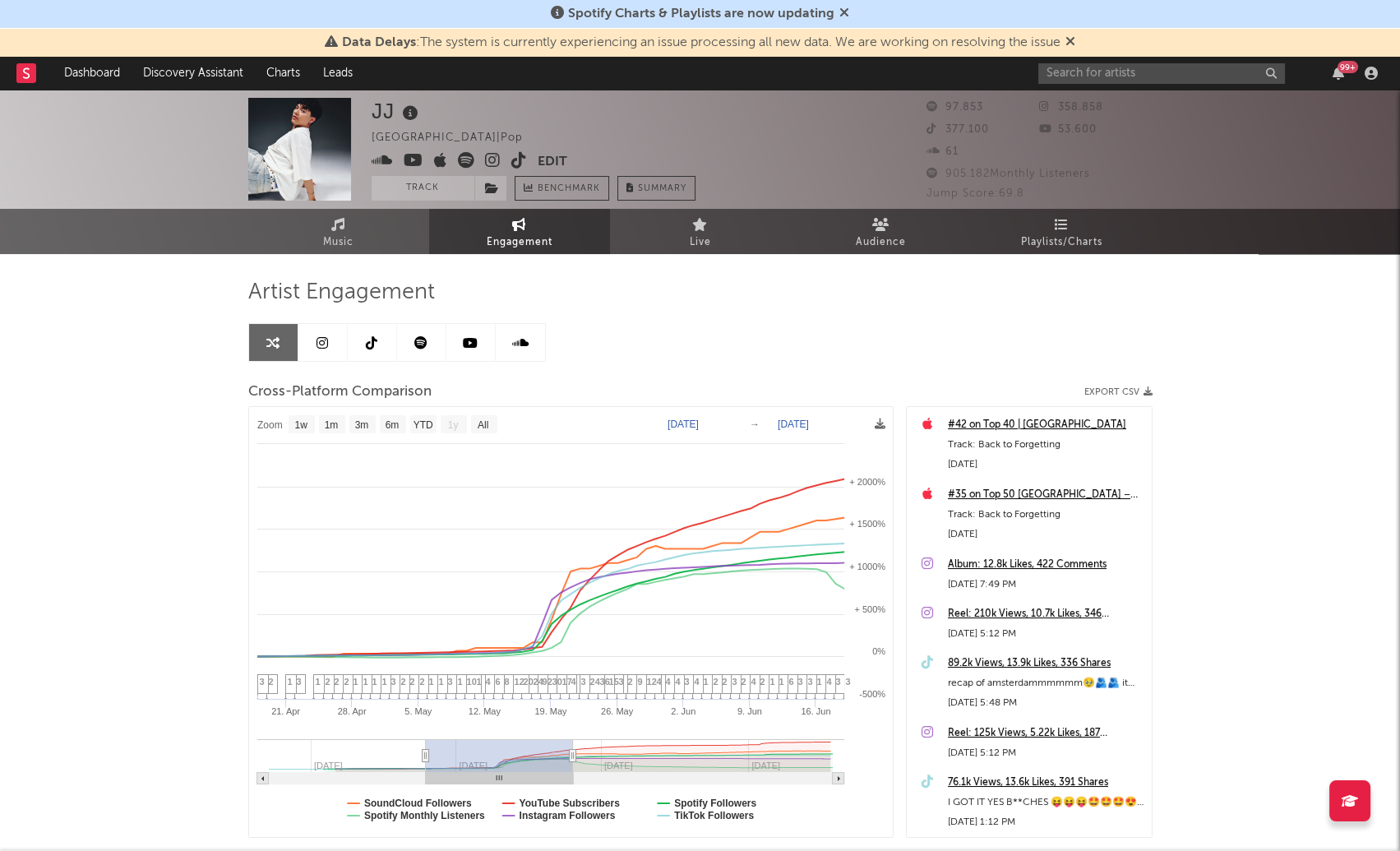
click at [581, 314] on div "Artist Engagement Cross-Platform Comparison Export CSV Zoom 1w 1m 3m 6m YTD 1y …" at bounding box center [700, 558] width 904 height 559
click at [719, 324] on div "Artist Engagement Cross-Platform Comparison Export CSV Zoom 1w 1m 3m 6m YTD 1y …" at bounding box center [700, 558] width 904 height 559
click at [665, 276] on div "Artist Engagement Cross-Platform Comparison Export CSV Zoom 1w 1m 3m 6m YTD 1y …" at bounding box center [700, 578] width 904 height 649
click at [646, 288] on div "Artist Engagement" at bounding box center [700, 292] width 904 height 28
click at [680, 314] on div "Artist Engagement Cross-Platform Comparison Export CSV Zoom 1w 1m 3m 6m YTD 1y …" at bounding box center [700, 558] width 904 height 559
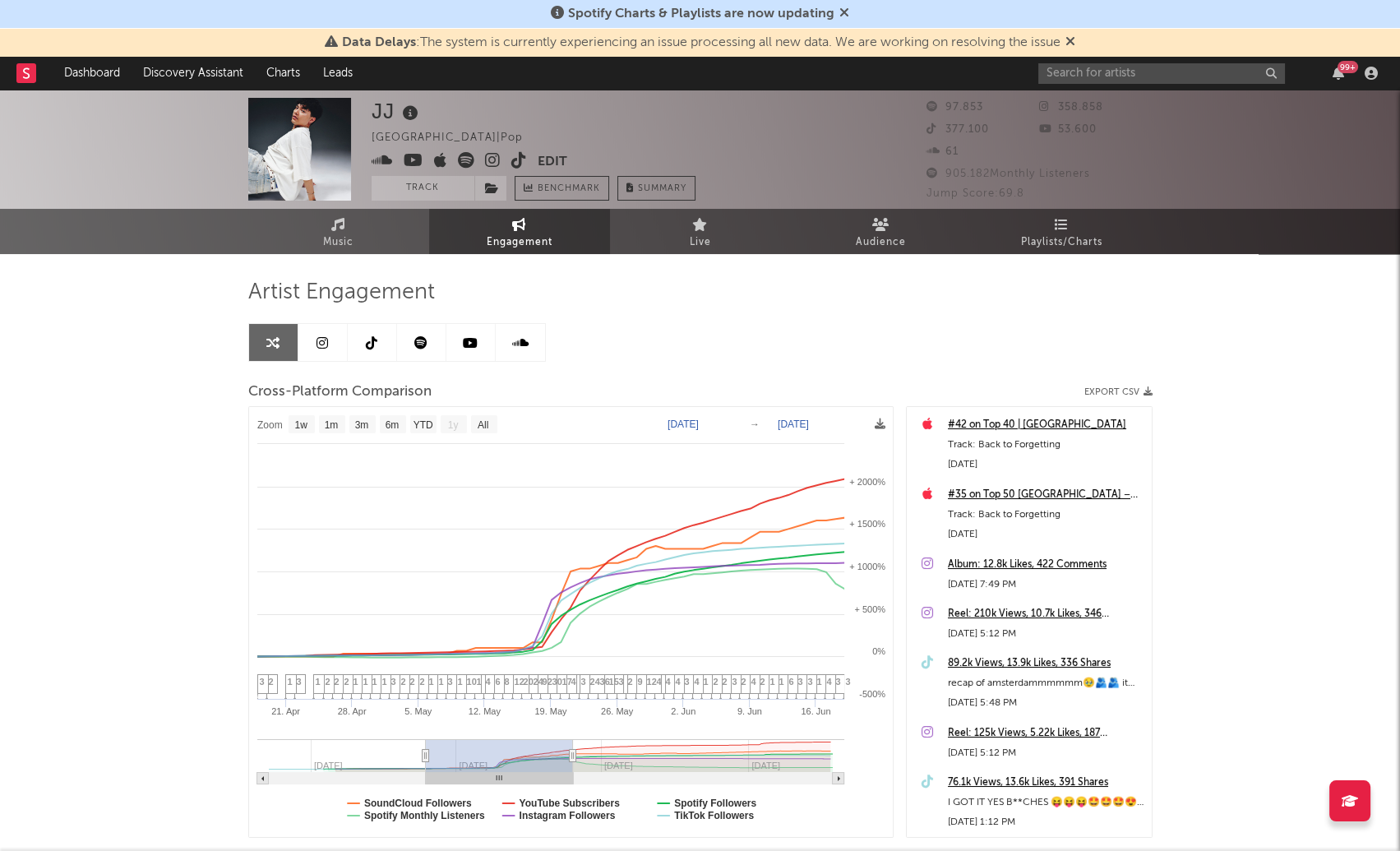
click at [682, 288] on div "Artist Engagement" at bounding box center [700, 292] width 904 height 28
drag, startPoint x: 829, startPoint y: 291, endPoint x: 838, endPoint y: 401, distance: 110.4
click at [829, 291] on div "Artist Engagement" at bounding box center [700, 292] width 904 height 28
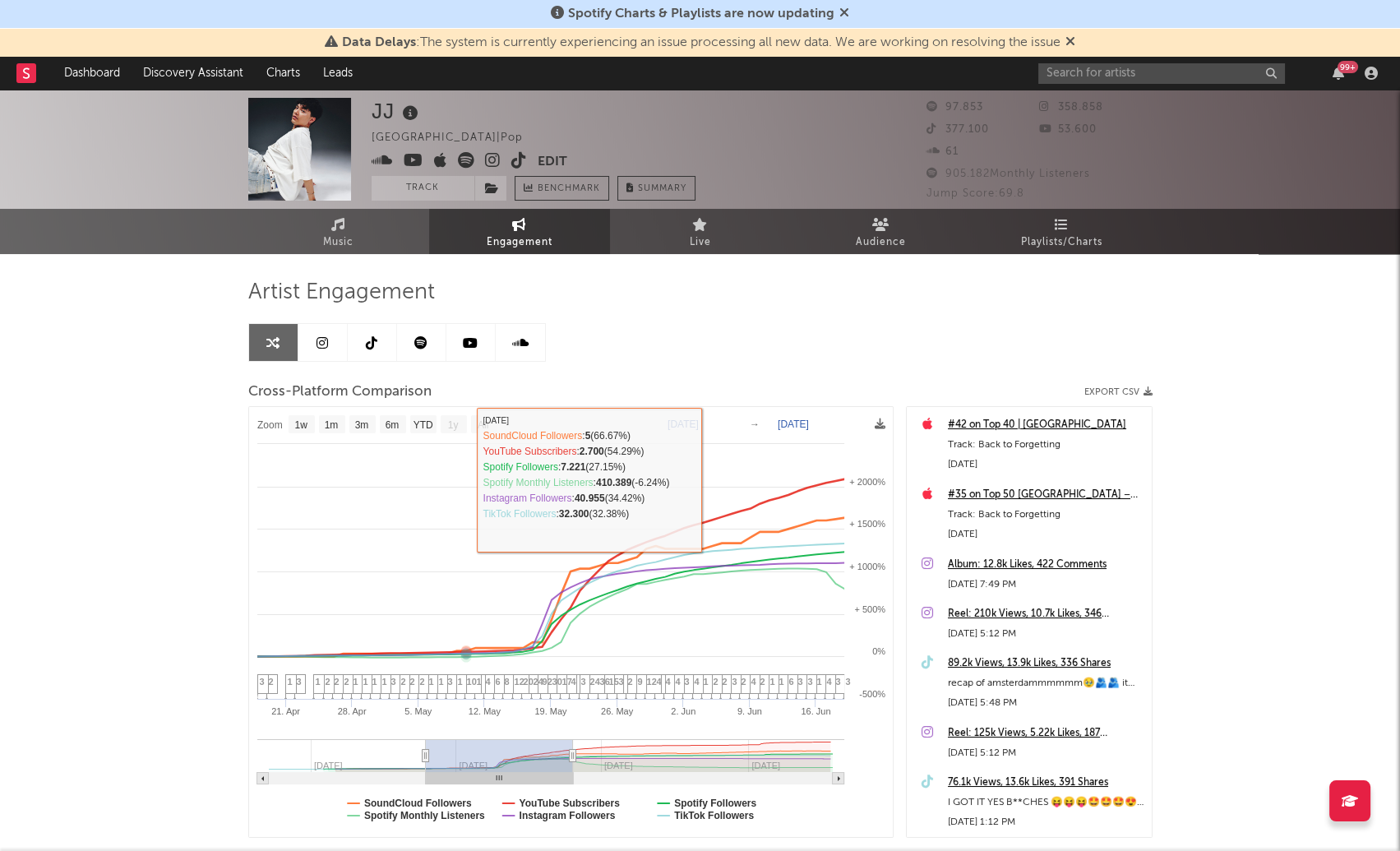
click at [599, 289] on div "Artist Engagement" at bounding box center [700, 292] width 904 height 28
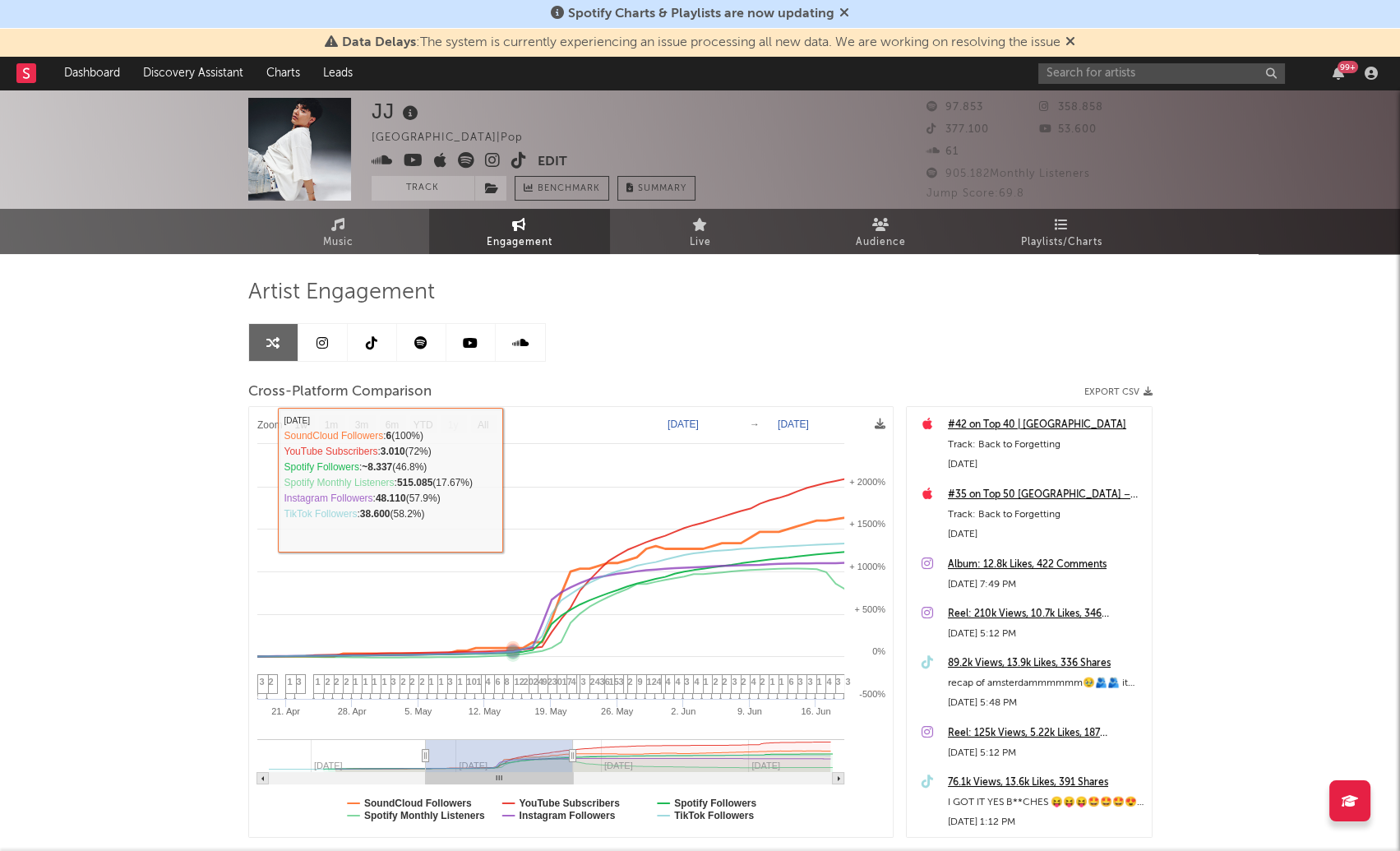
click at [586, 341] on div "Artist Engagement Cross-Platform Comparison Export CSV Zoom 1w 1m 3m 6m YTD 1y …" at bounding box center [700, 558] width 904 height 559
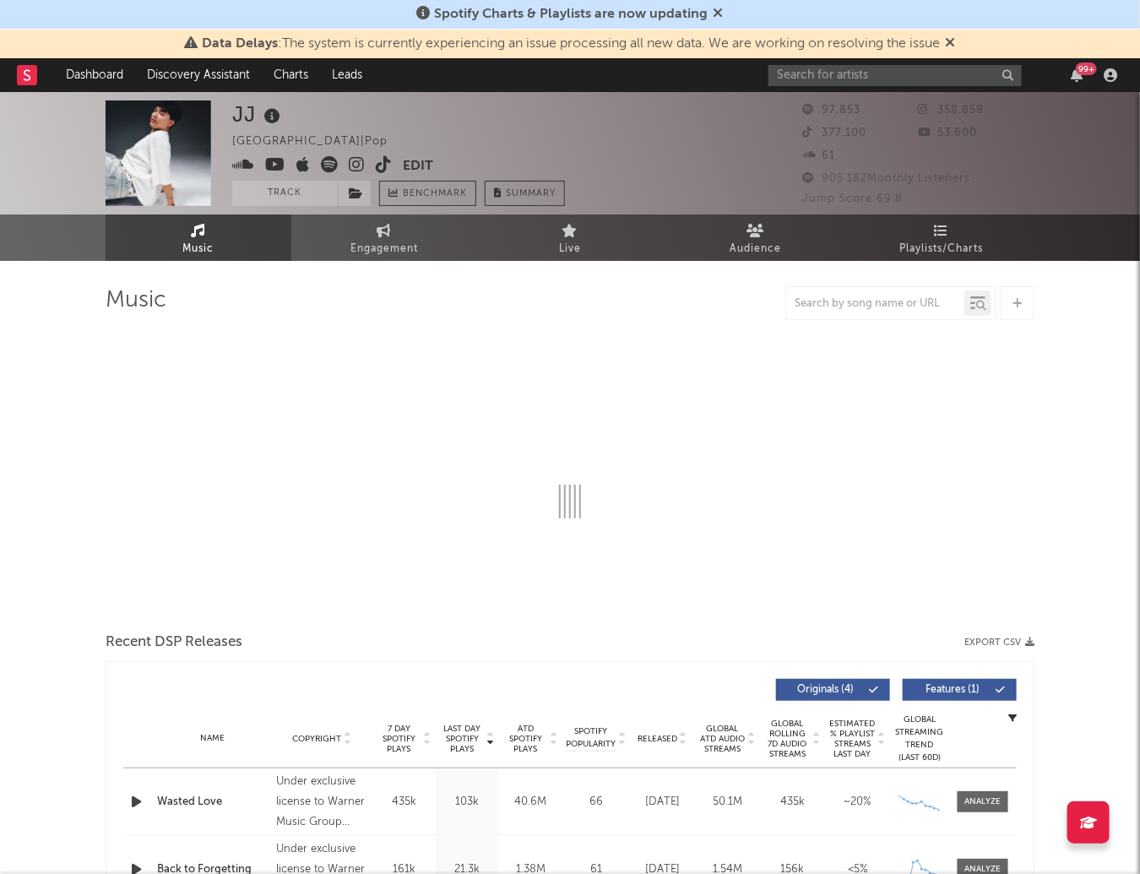
select select "6m"
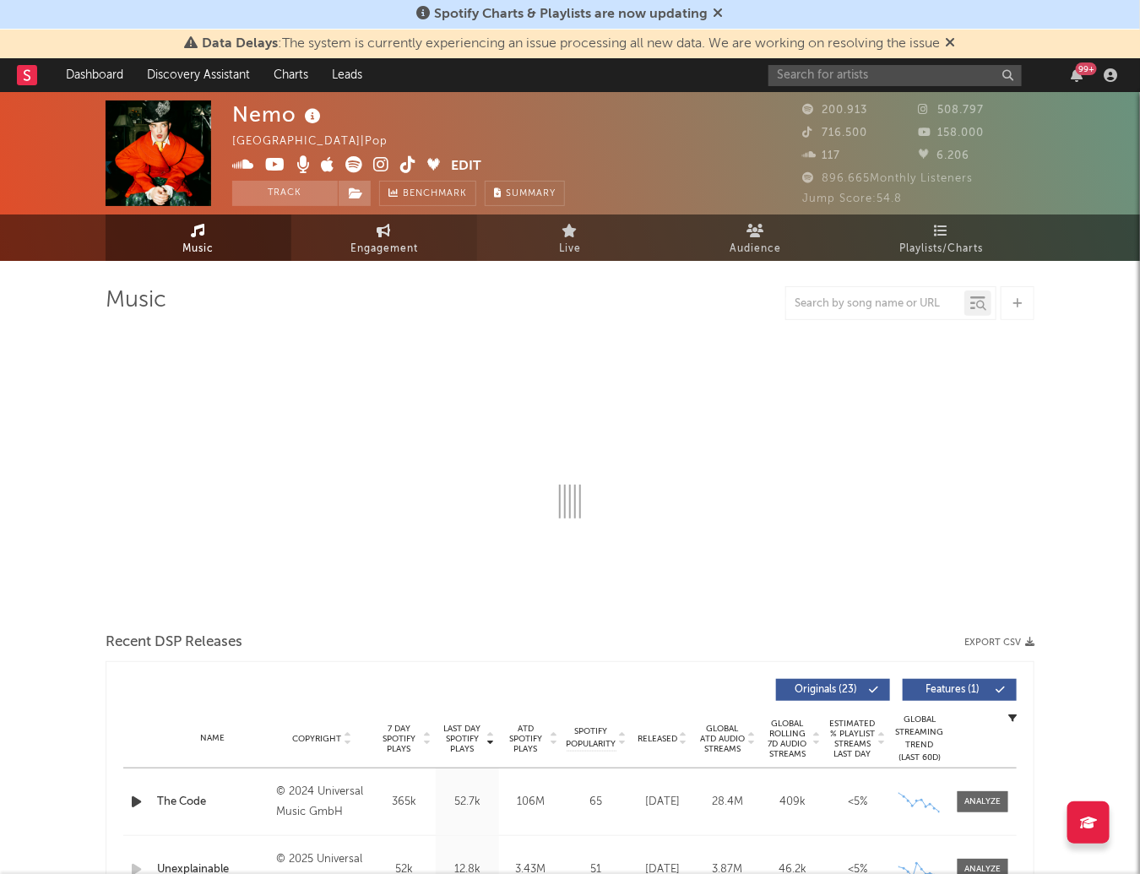
click at [401, 235] on link "Engagement" at bounding box center [384, 238] width 186 height 46
select select "1w"
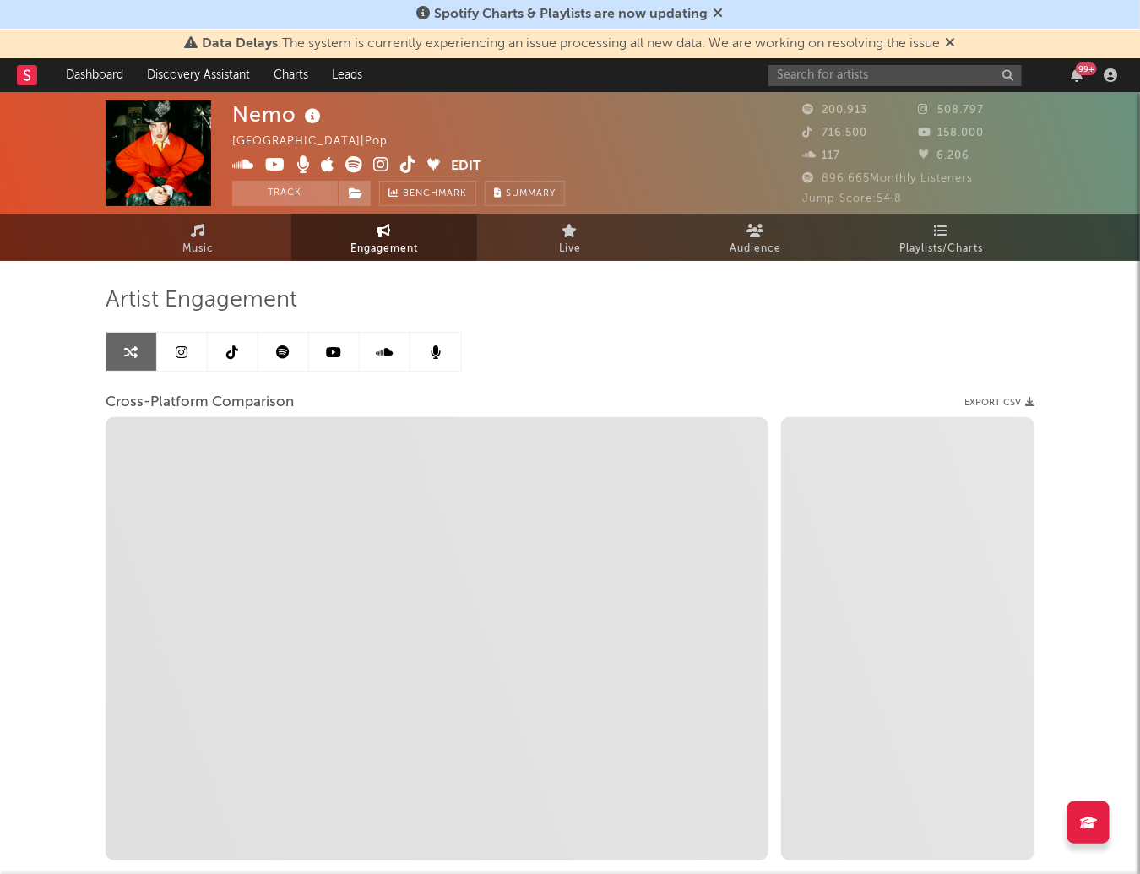
select select "1m"
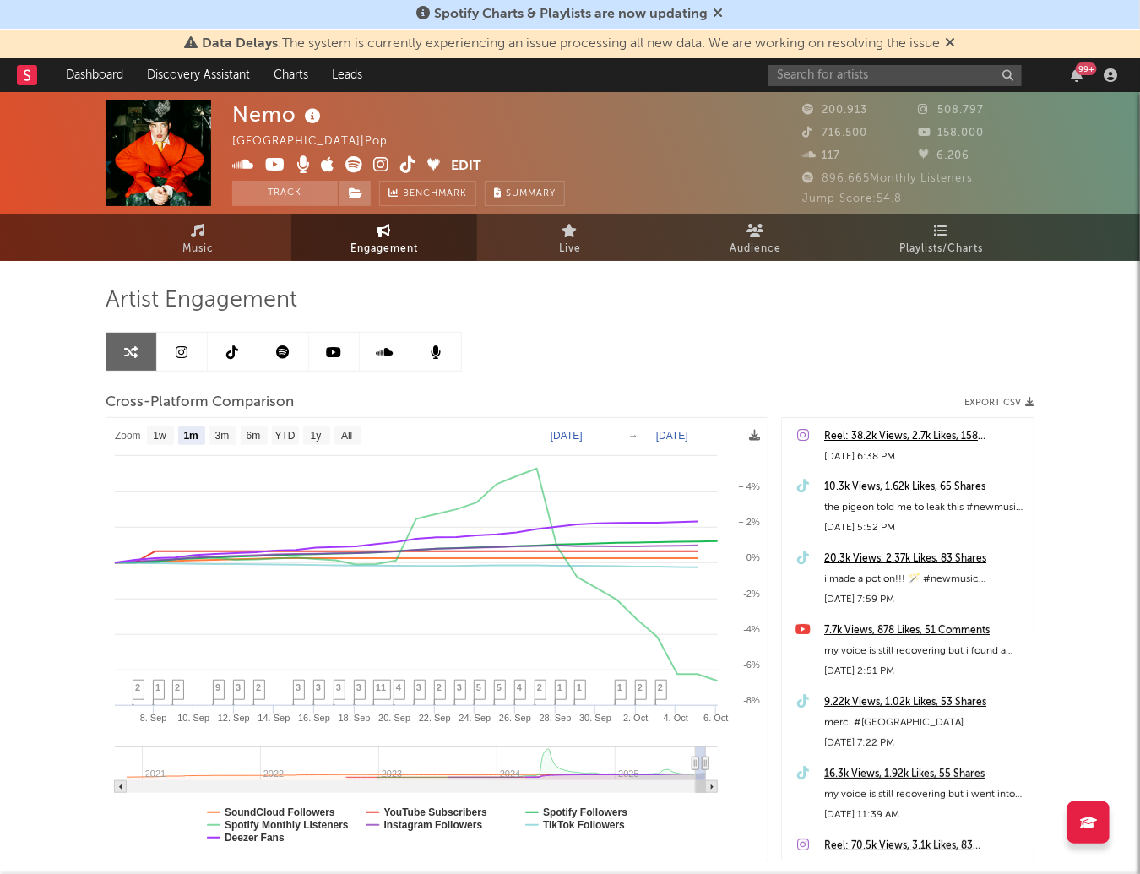
select select "1m"
drag, startPoint x: 534, startPoint y: 352, endPoint x: 500, endPoint y: 372, distance: 39.4
click at [531, 352] on div "Artist Engagement Cross-Platform Comparison Export CSV Zoom 1w 1m 3m 6m YTD 1y …" at bounding box center [570, 573] width 929 height 574
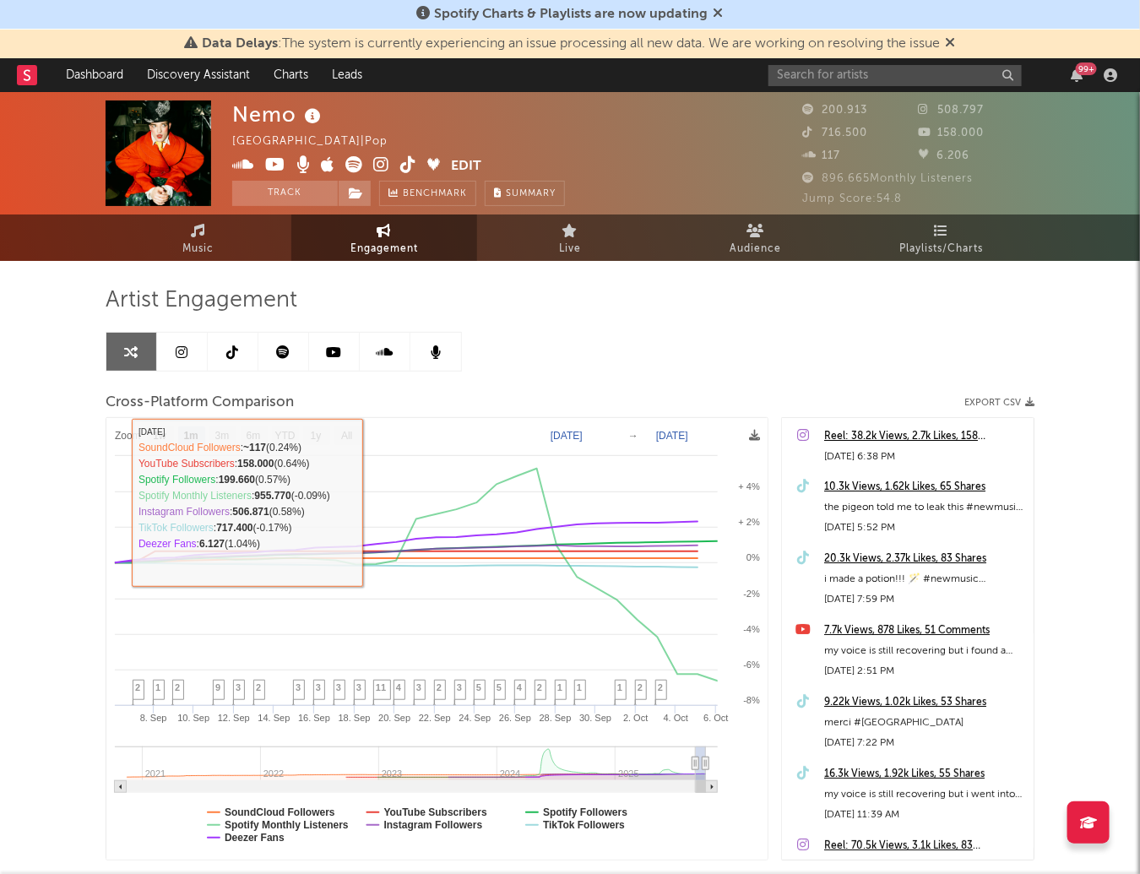
click at [582, 430] on text "[DATE]" at bounding box center [567, 436] width 32 height 12
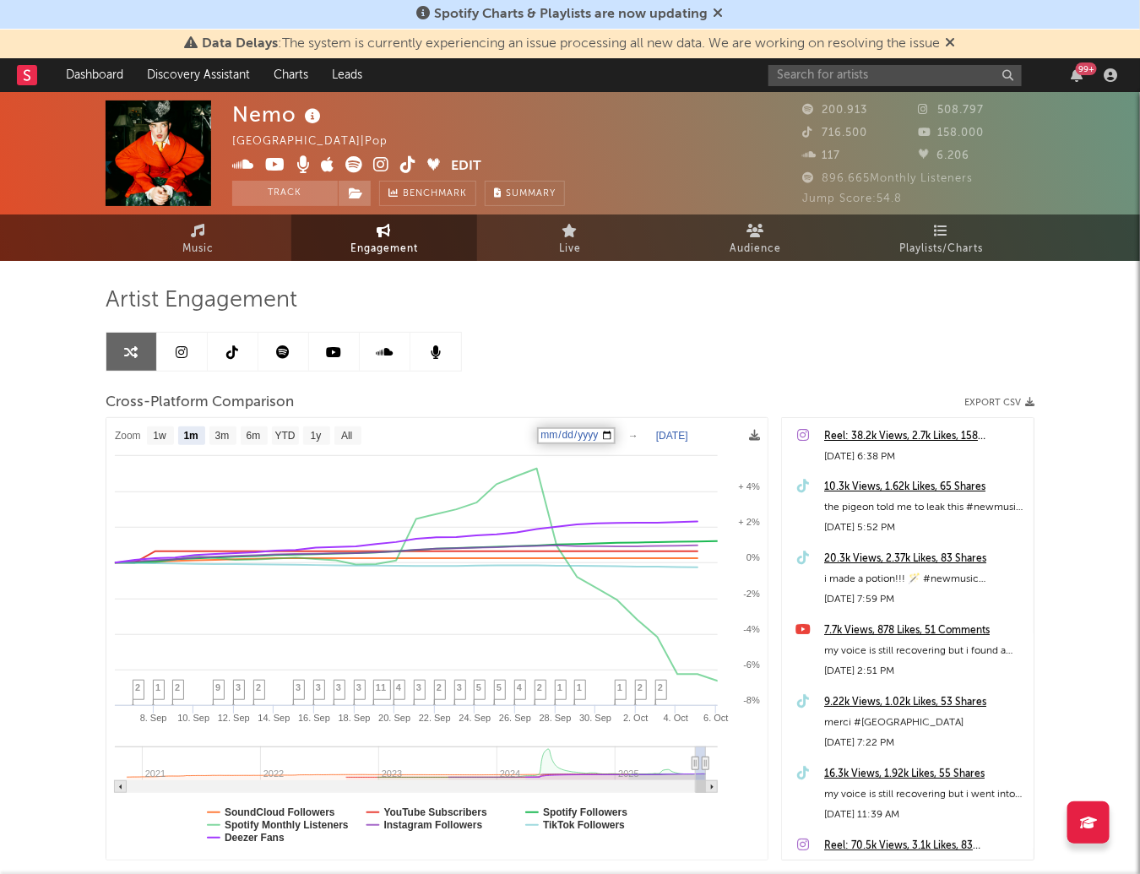
type input "[DATE]"
type input "2024-04-12"
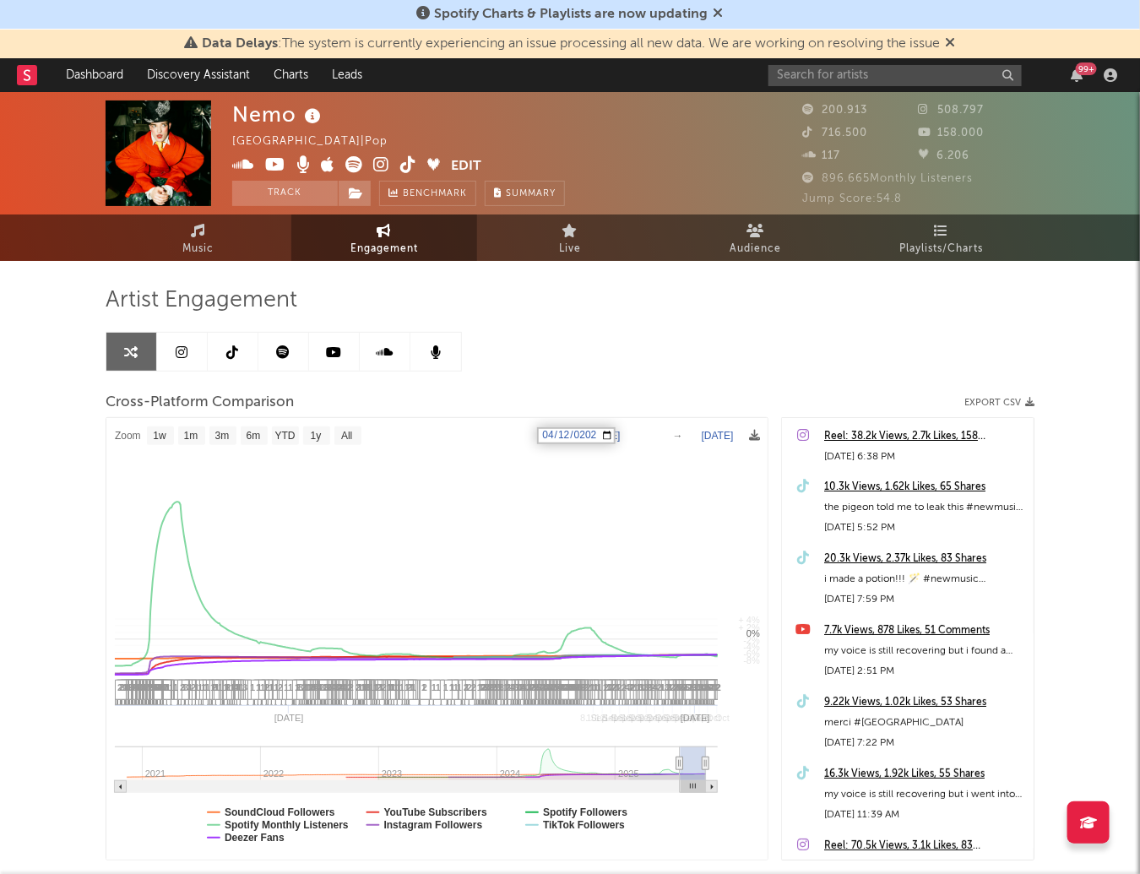
select select "1w"
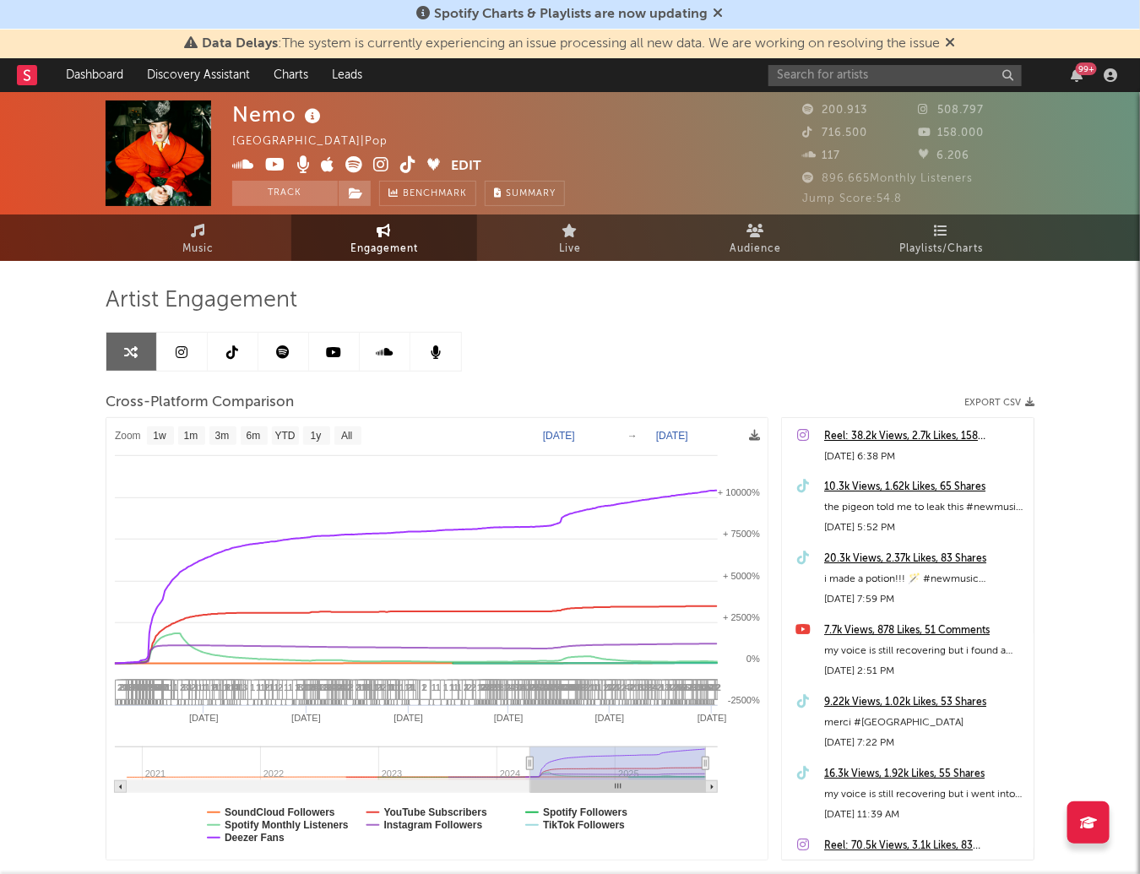
click at [667, 431] on text "[DATE]" at bounding box center [672, 436] width 32 height 12
type input "[DATE]"
type input "2024-06-13"
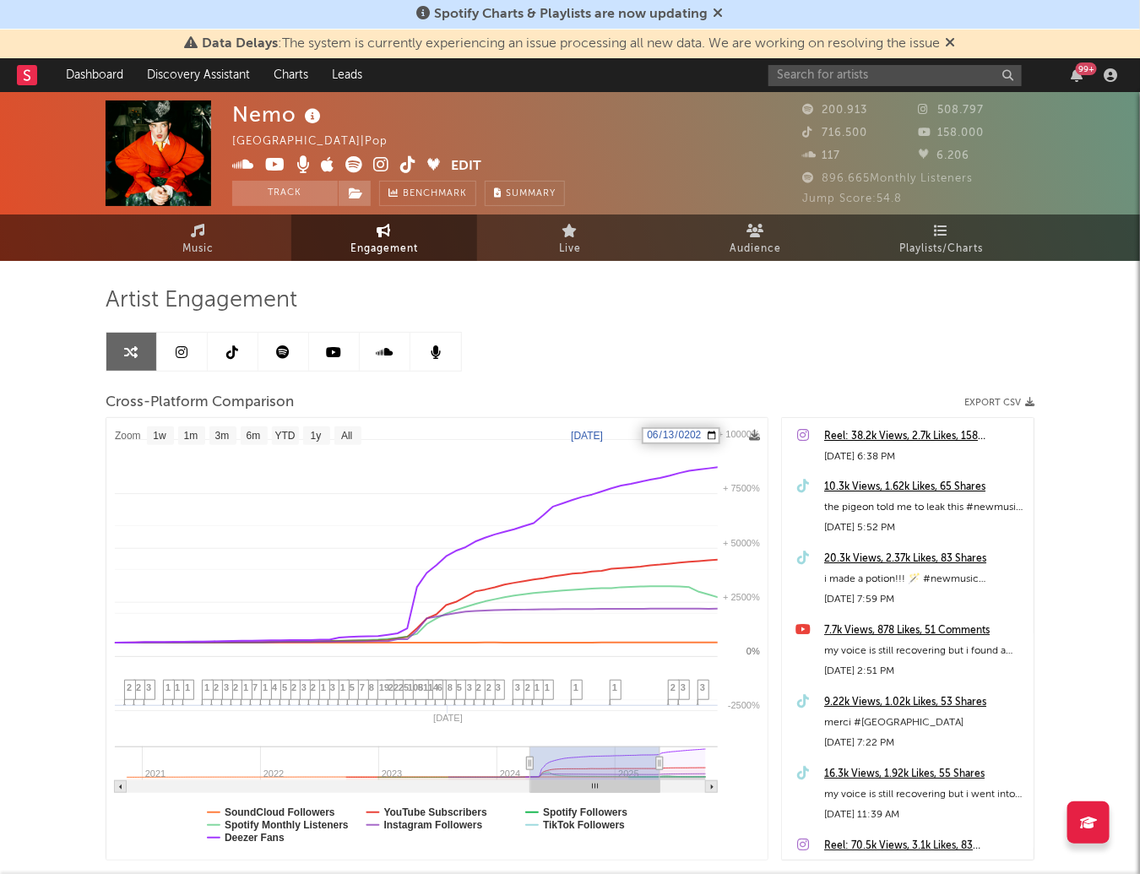
select select "1w"
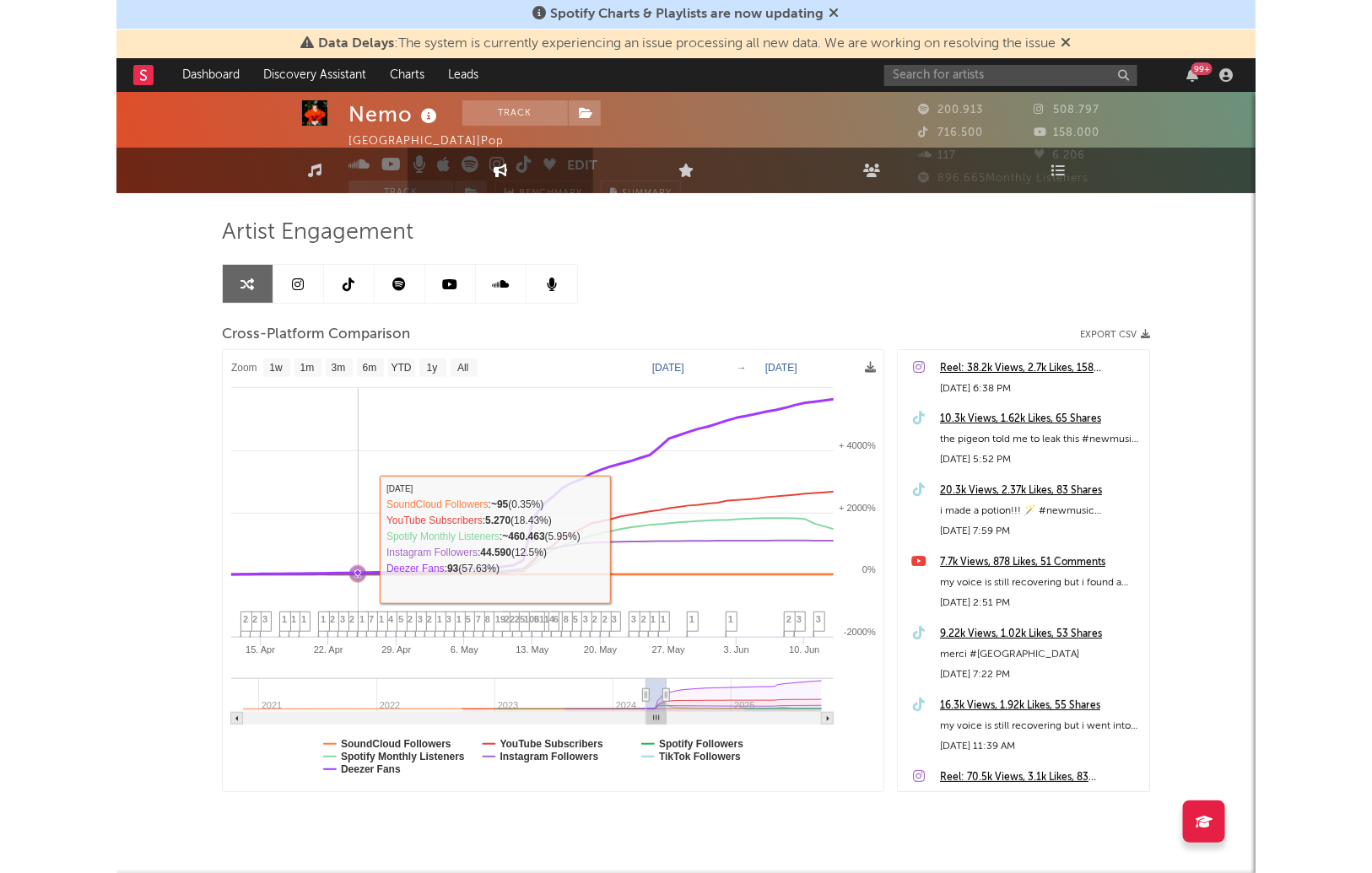
scroll to position [103, 0]
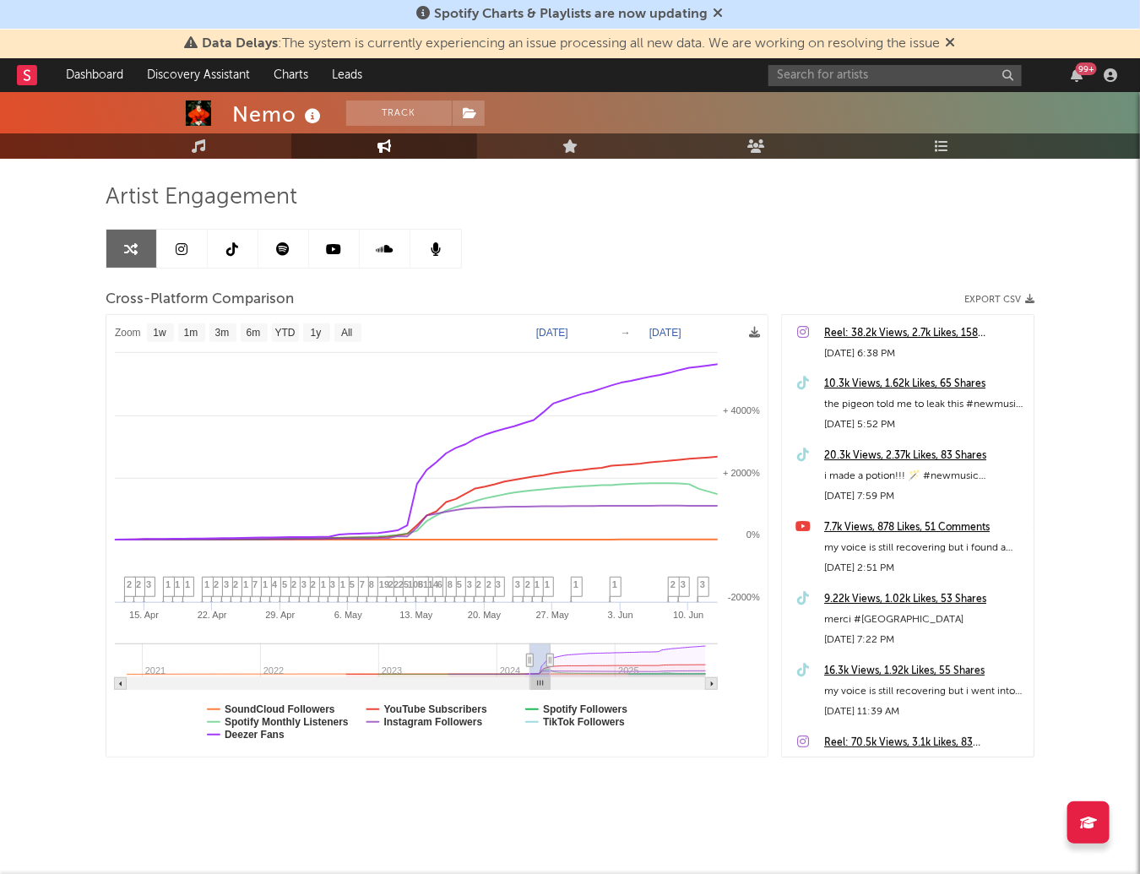
click at [609, 240] on div "Artist Engagement Cross-Platform Comparison Export CSV Zoom 1w 1m 3m 6m YTD 1y …" at bounding box center [570, 470] width 929 height 574
drag, startPoint x: 600, startPoint y: 251, endPoint x: 596, endPoint y: 259, distance: 9.4
click at [600, 251] on div "Artist Engagement Cross-Platform Comparison Export CSV Zoom 1w 1m 3m 6m YTD 1y …" at bounding box center [570, 470] width 929 height 574
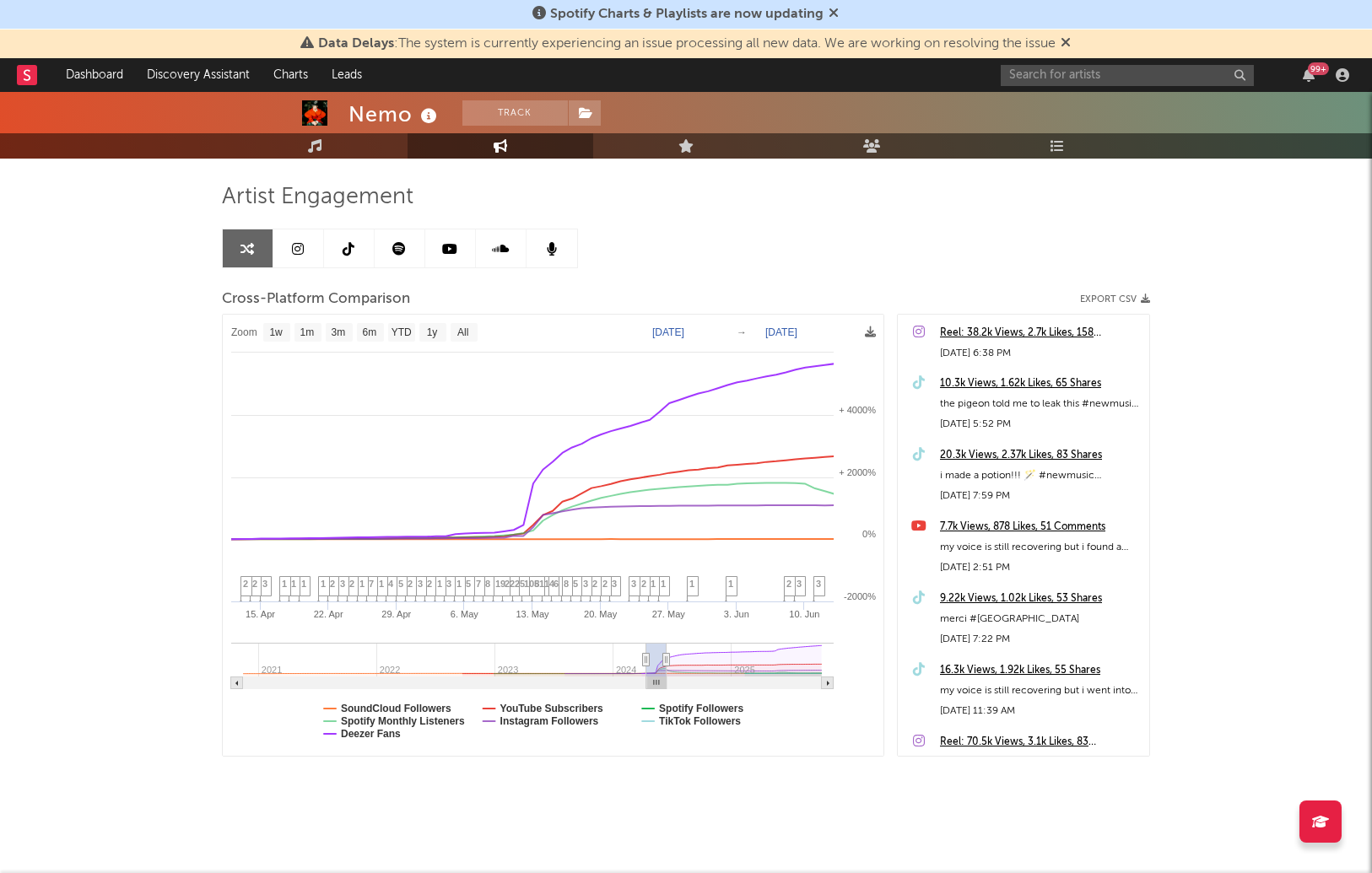
click at [660, 333] on text "Apr 12, 2024" at bounding box center [669, 333] width 32 height 12
type input "2024-04-01"
type input "2024-02-01"
click at [716, 324] on input "2024-02-01" at bounding box center [682, 332] width 79 height 17
click at [717, 329] on input "2024-02-01" at bounding box center [682, 332] width 79 height 17
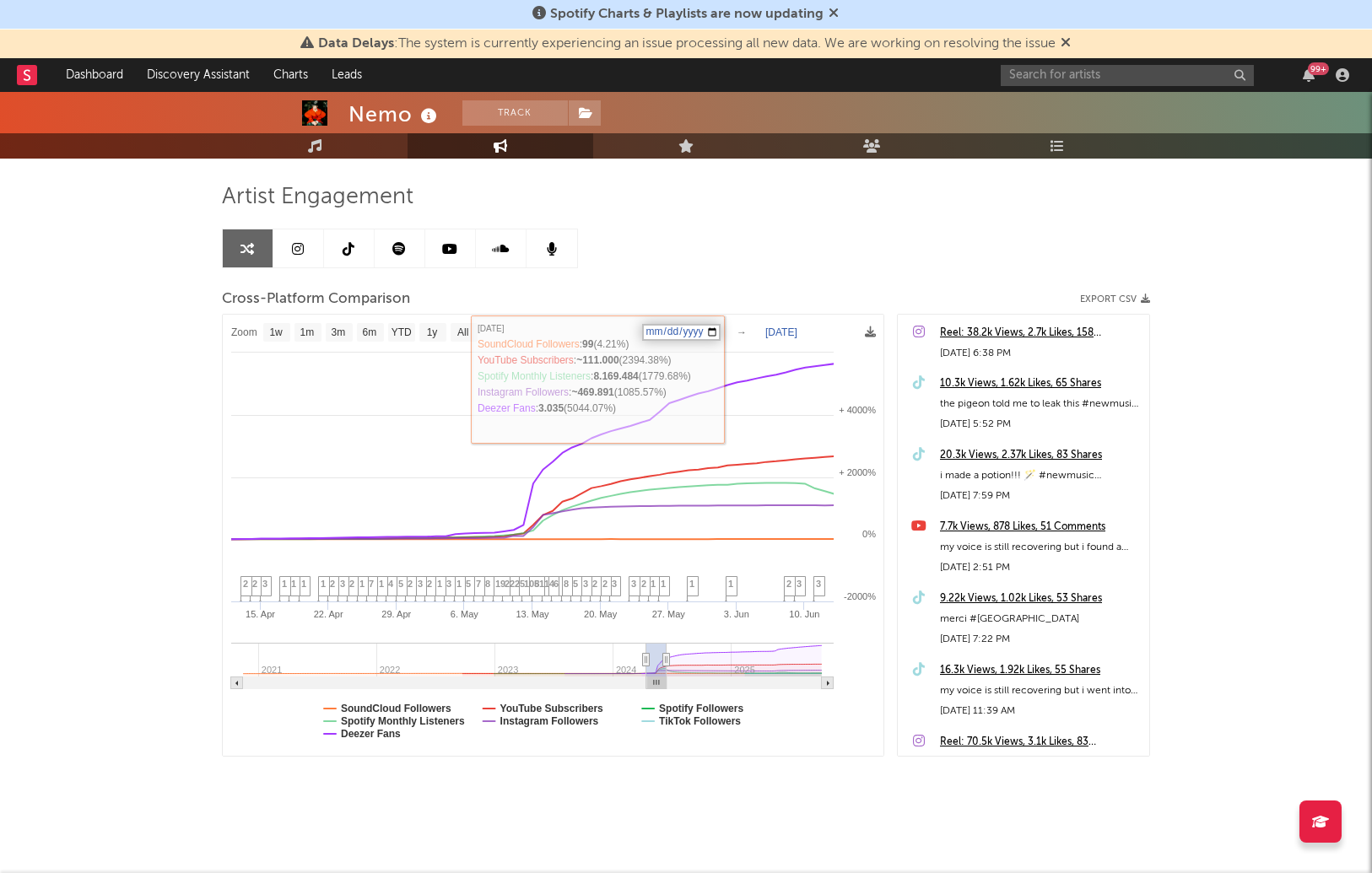
click at [746, 329] on icon "Created with Highcharts 10.3.3 15. Apr 22. Apr 29. Apr 6. May 13. May 20. May 2…" at bounding box center [554, 535] width 662 height 442
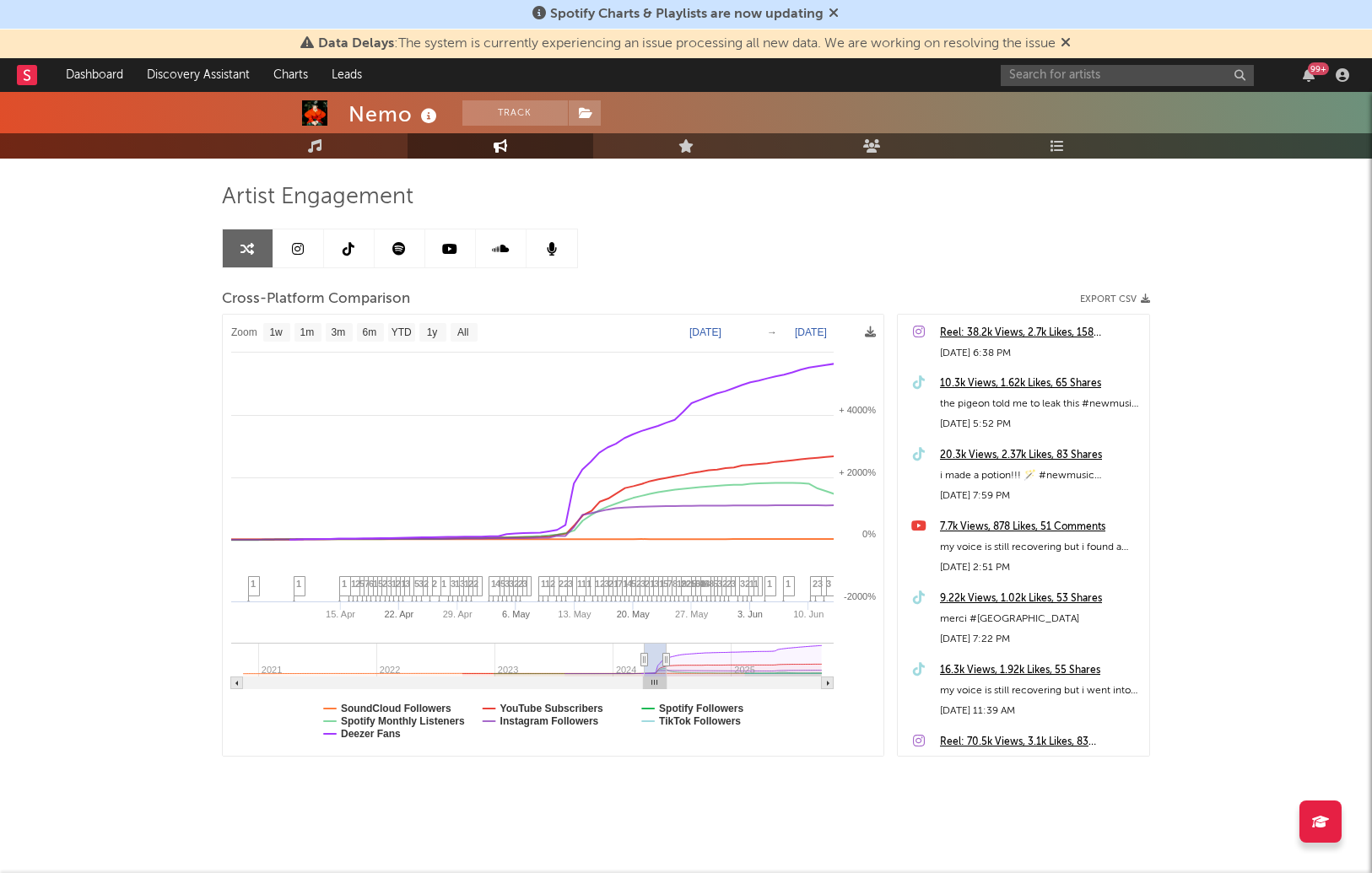
select select "1w"
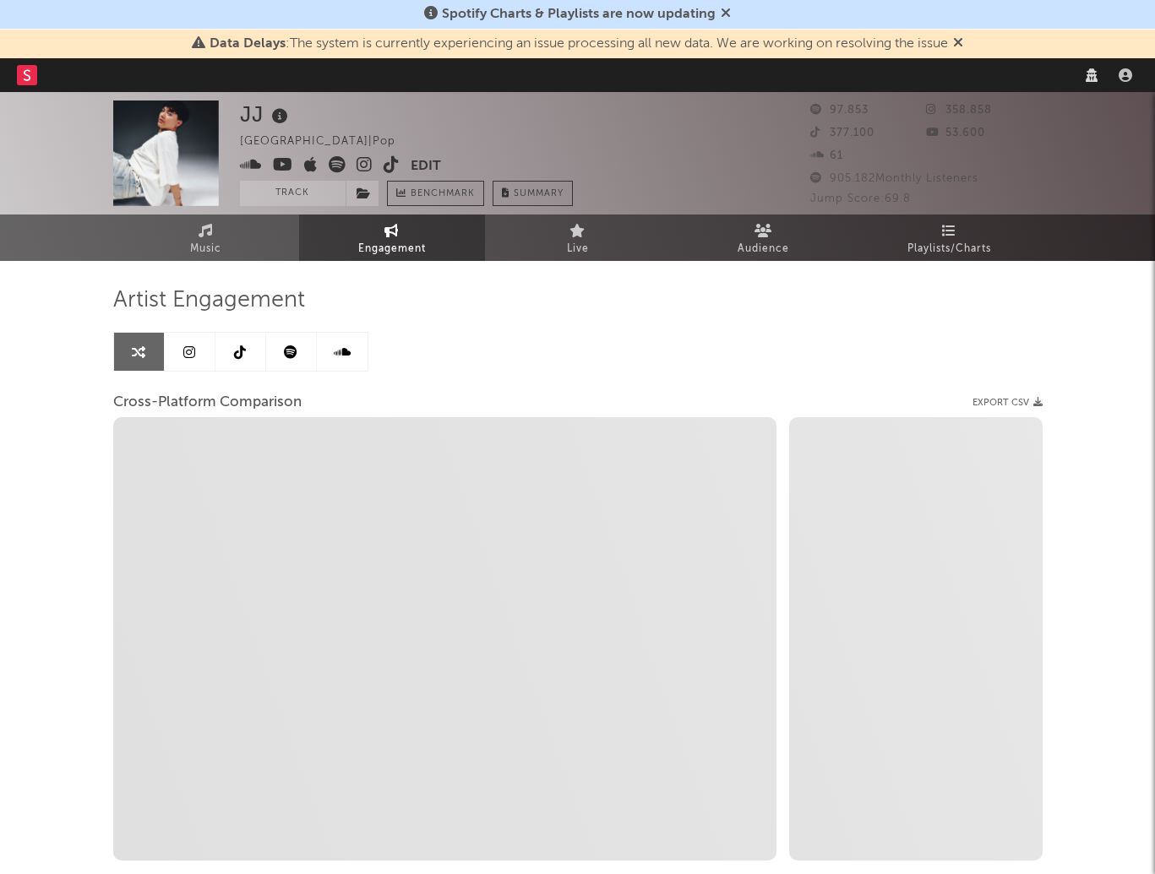
select select "1w"
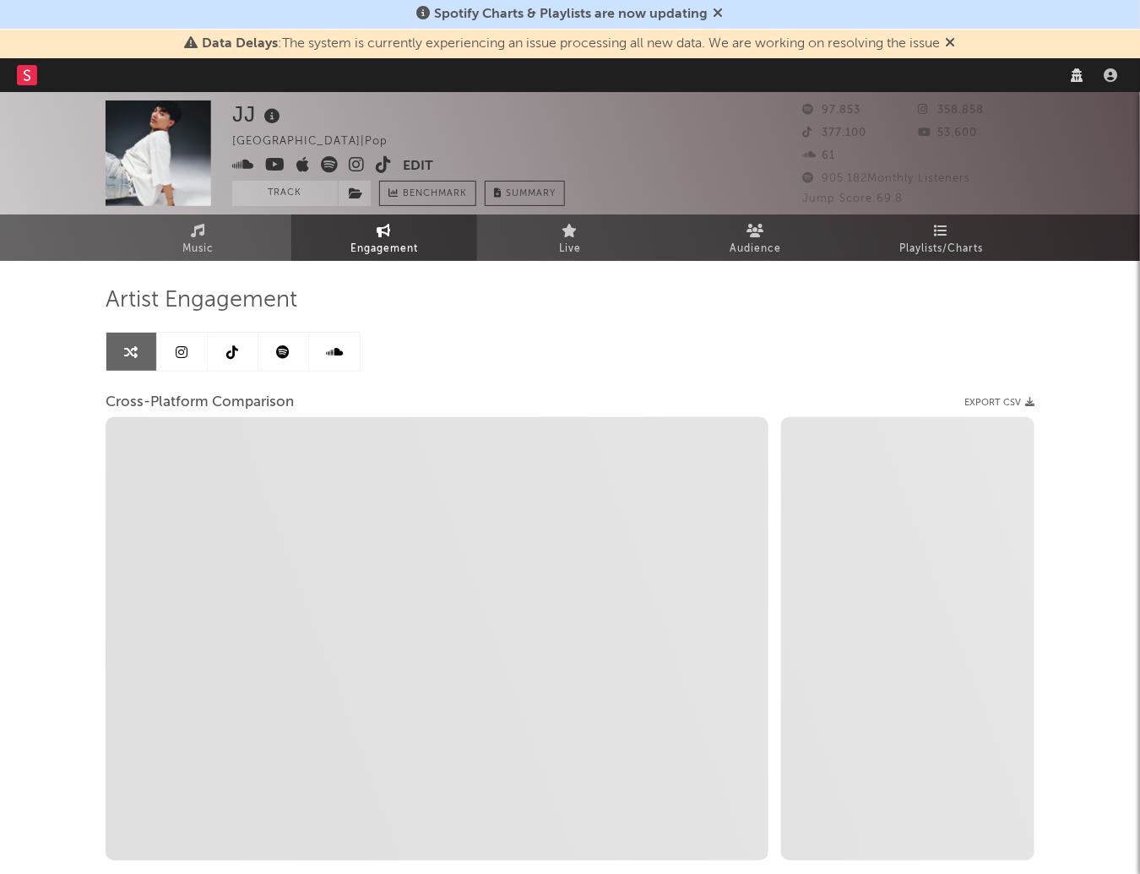
select select "1m"
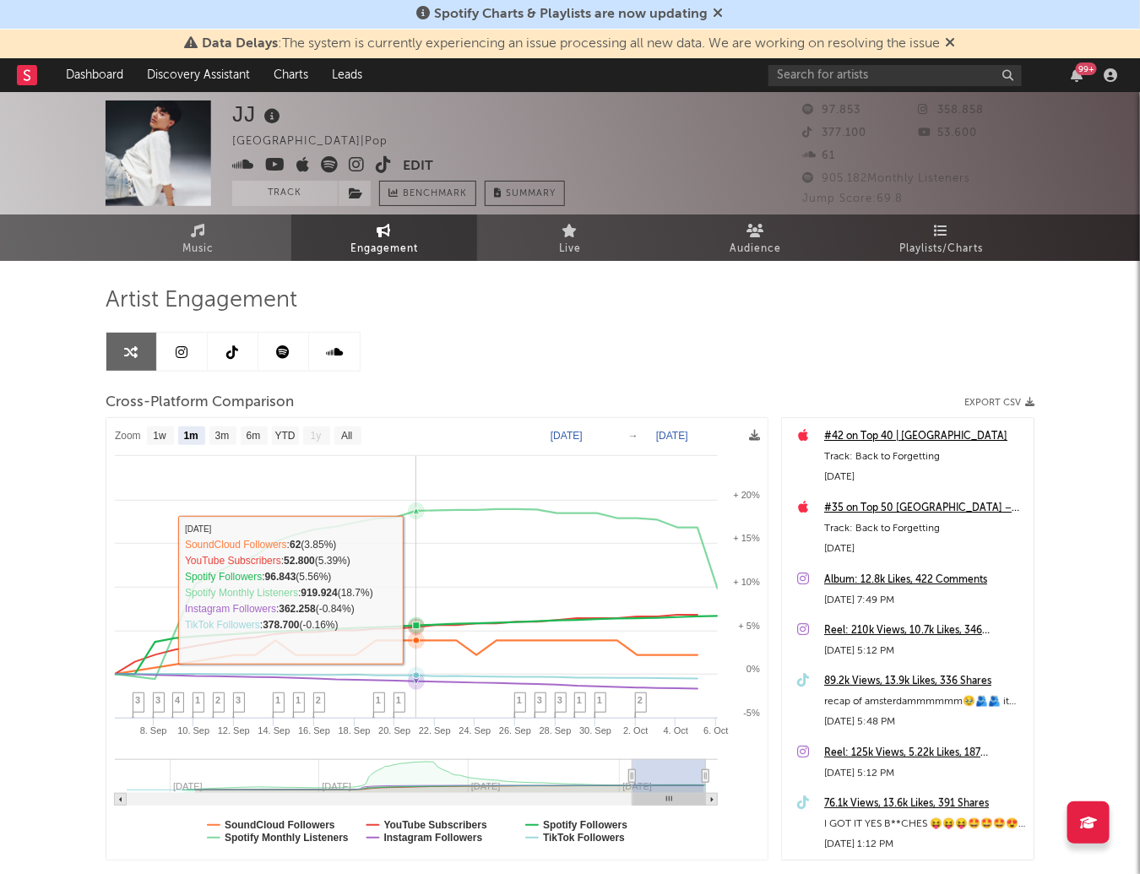
select select "1m"
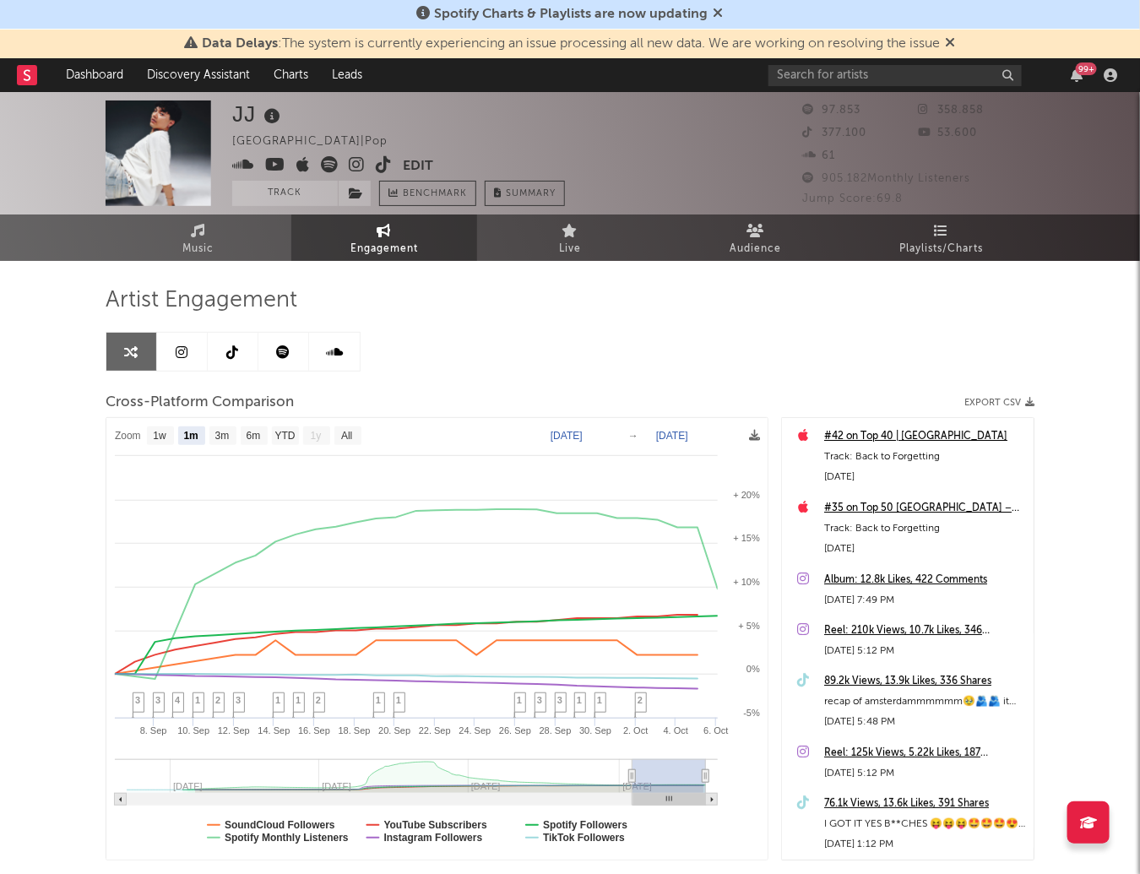
click at [566, 433] on text "[DATE]" at bounding box center [567, 436] width 32 height 12
type input "[DATE]"
click at [589, 335] on div "Artist Engagement Cross-Platform Comparison Export CSV Zoom 1w 1m 3m 6m YTD 1y …" at bounding box center [570, 573] width 929 height 574
click at [676, 430] on text "[DATE]" at bounding box center [672, 436] width 32 height 12
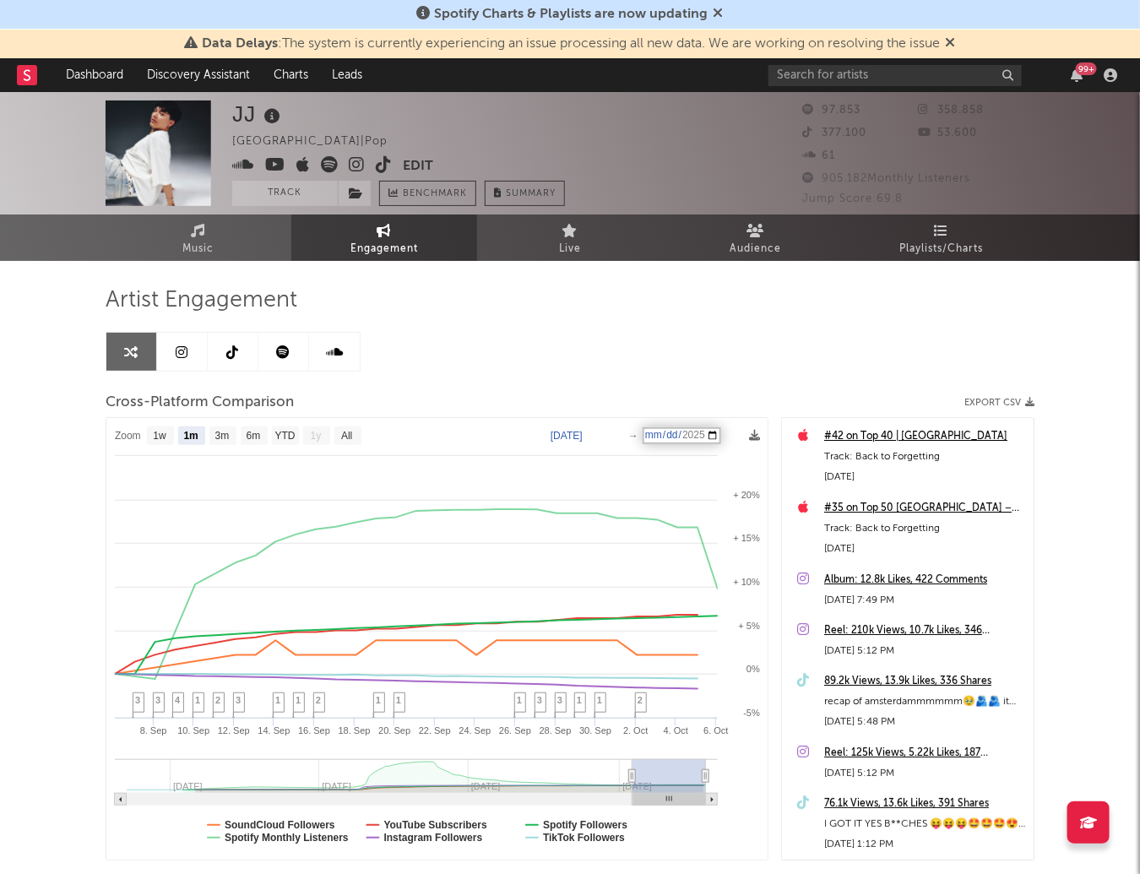
type input "[DATE]"
click at [709, 367] on div "Artist Engagement Cross-Platform Comparison Export CSV Zoom 1w 1m 3m 6m YTD 1y …" at bounding box center [570, 573] width 929 height 574
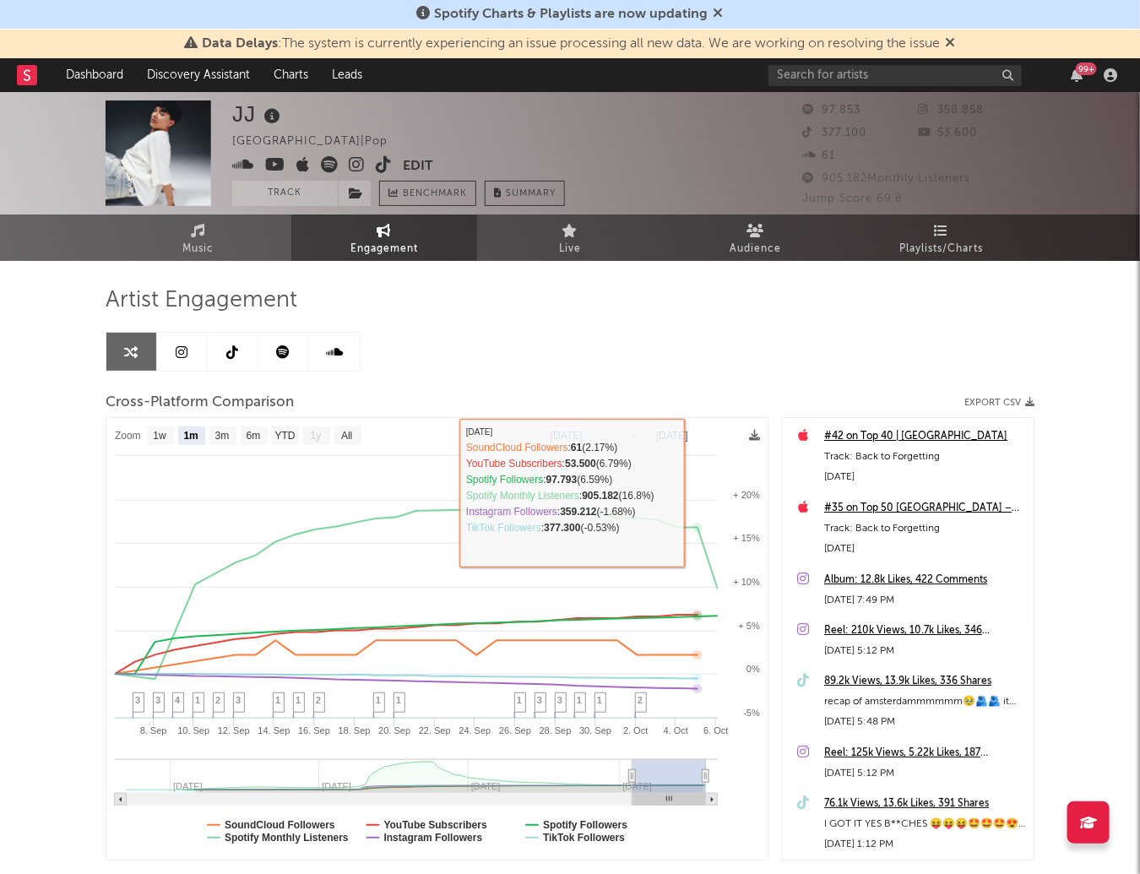
click at [661, 436] on text "[DATE]" at bounding box center [672, 436] width 32 height 12
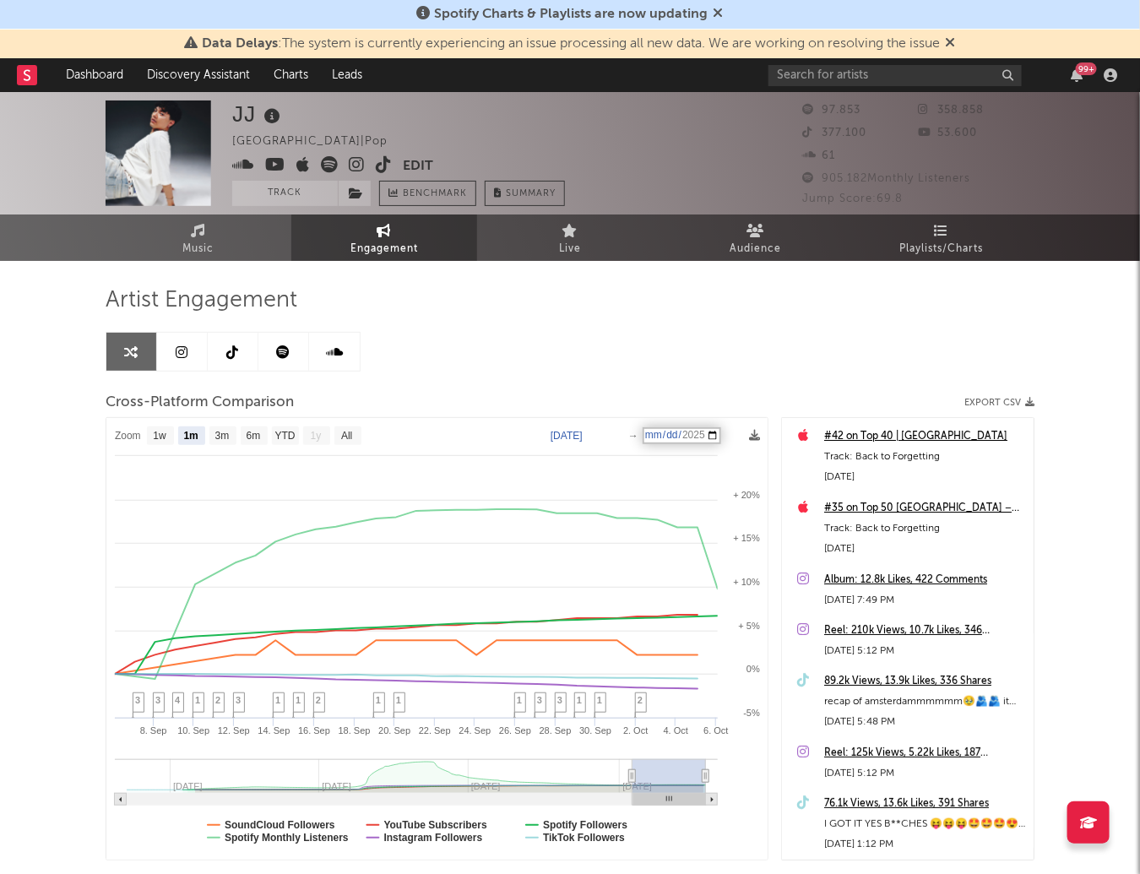
type input "[DATE]"
click at [694, 399] on div "Cross-Platform Comparison Export CSV" at bounding box center [570, 403] width 929 height 29
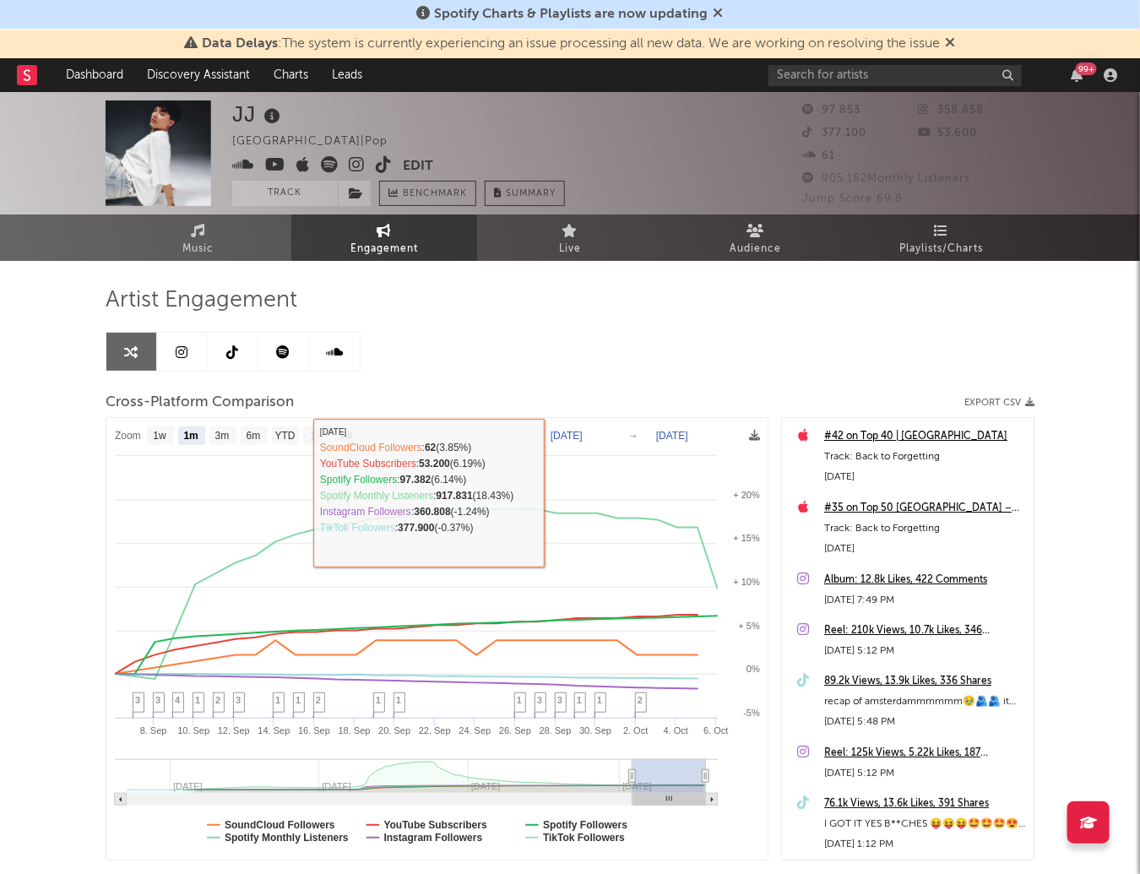
click at [418, 347] on div "Artist Engagement Cross-Platform Comparison Export CSV Zoom 1w 1m 3m 6m YTD 1y …" at bounding box center [570, 573] width 929 height 574
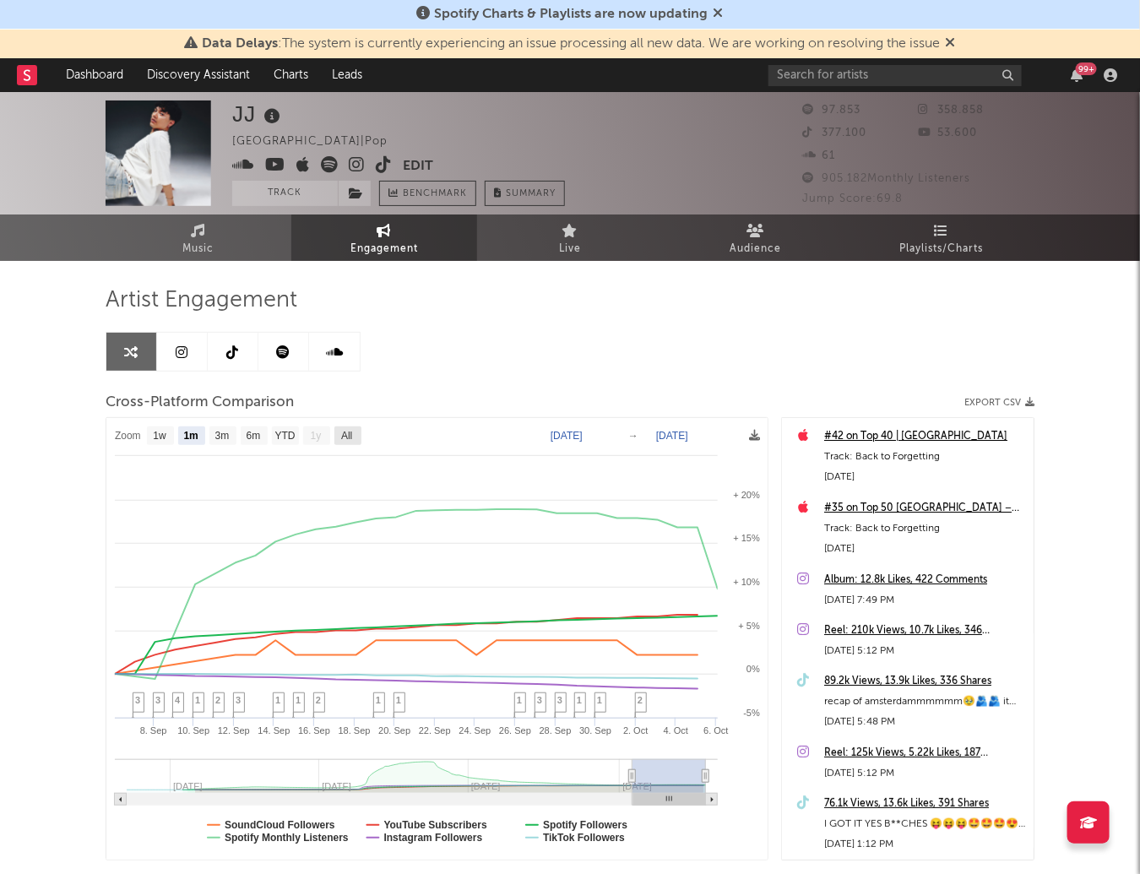
click at [346, 437] on text "All" at bounding box center [346, 437] width 11 height 12
select select "All"
type input "[DATE]"
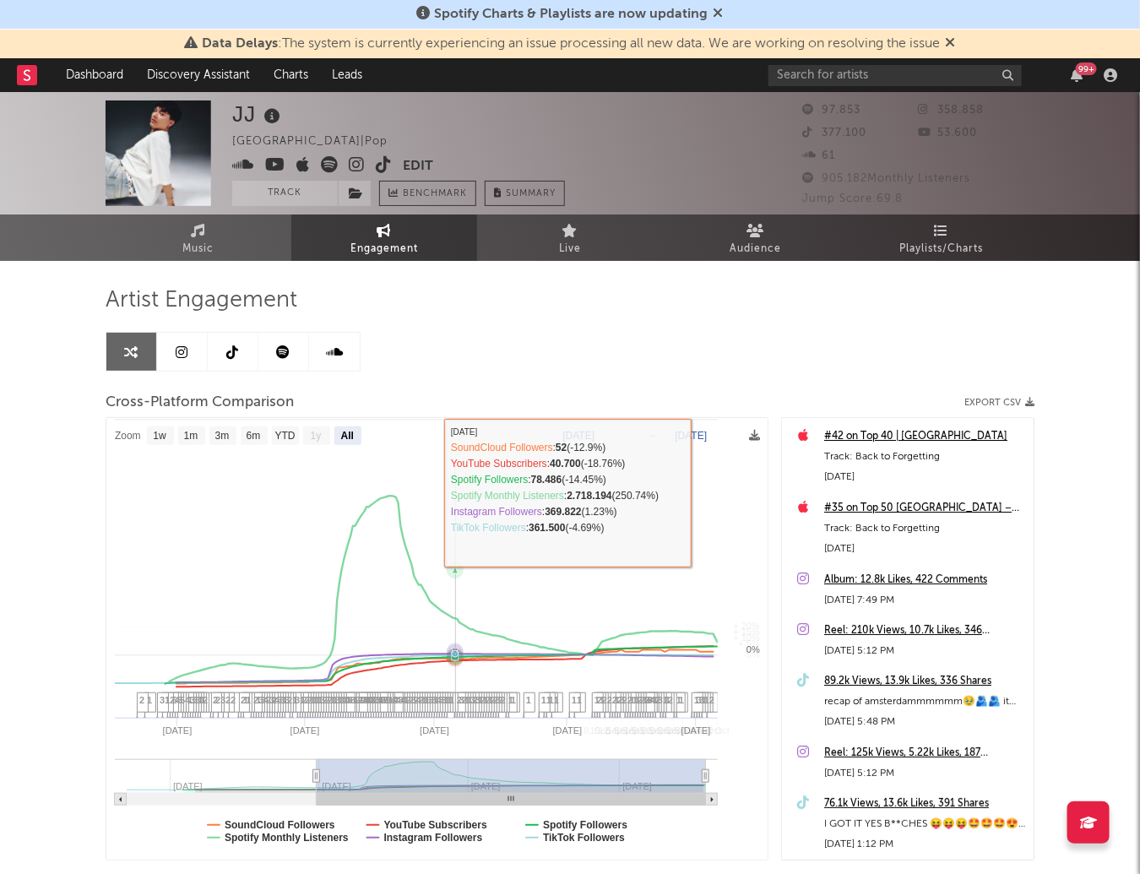
select select "All"
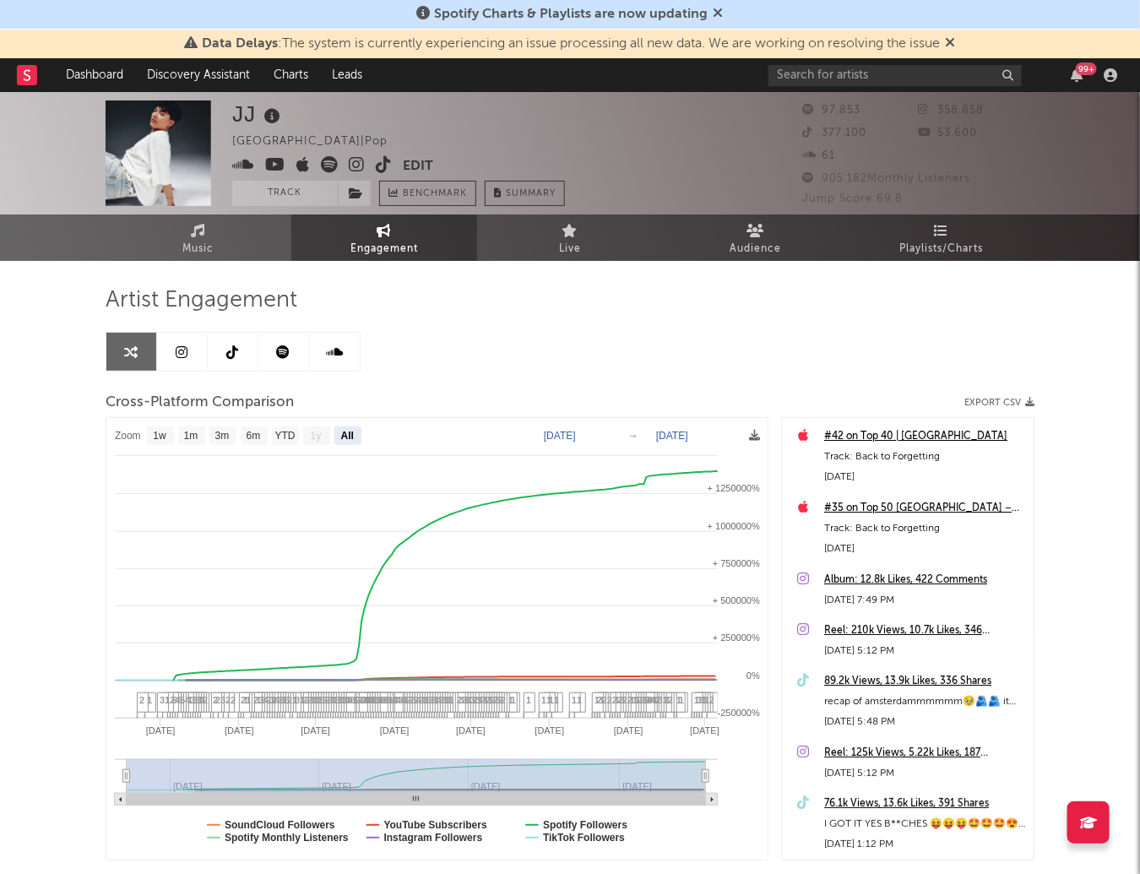
click at [553, 430] on text "[DATE]" at bounding box center [560, 436] width 32 height 12
type input "[DATE]"
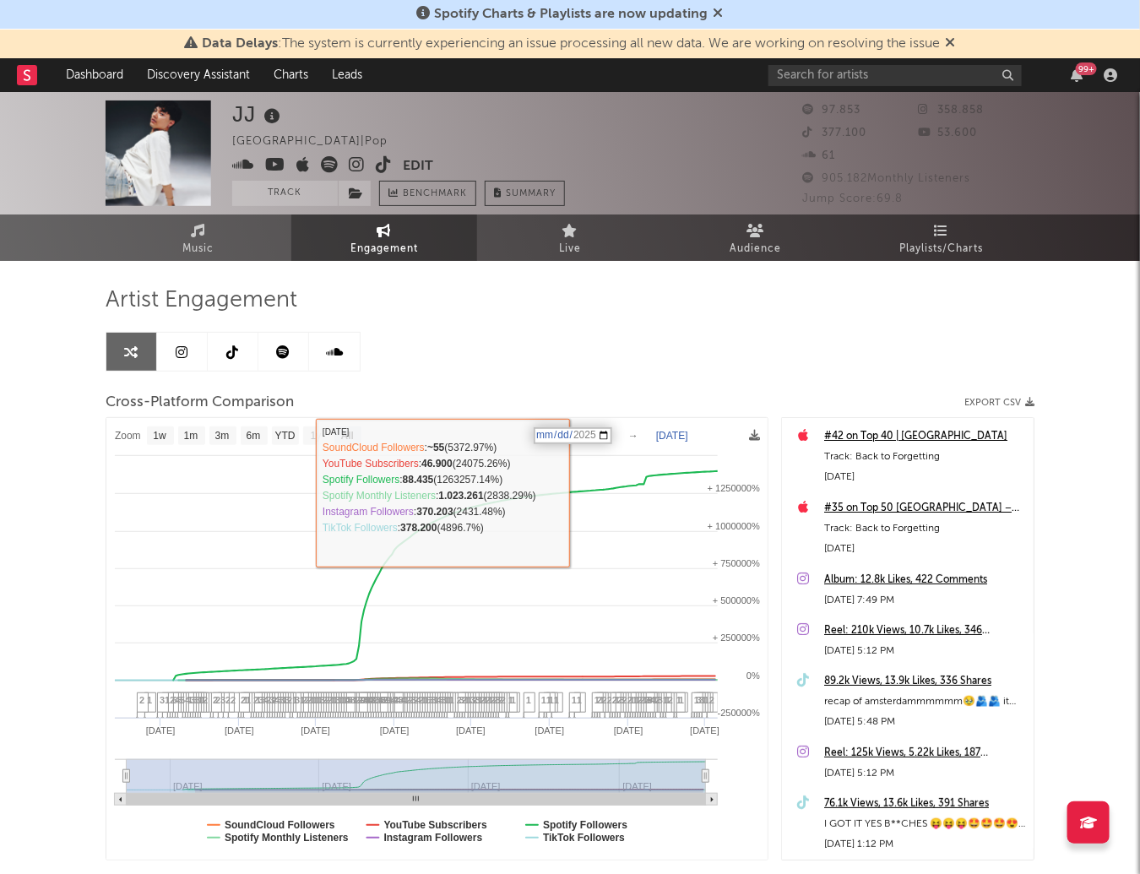
click at [542, 428] on input "[DATE]" at bounding box center [573, 435] width 79 height 17
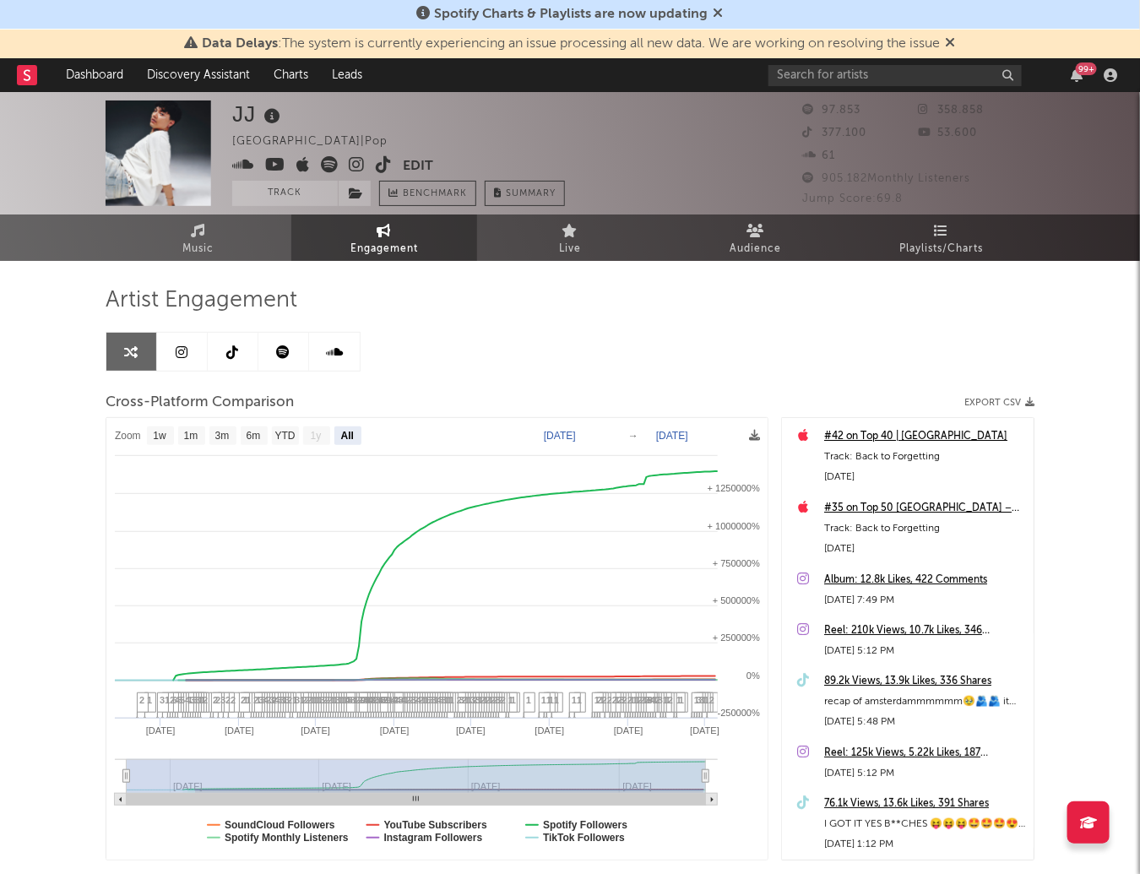
click at [604, 362] on div "Artist Engagement Cross-Platform Comparison Export CSV Zoom 1w 1m 3m 6m YTD 1y …" at bounding box center [570, 573] width 929 height 574
click at [561, 430] on text "[DATE]" at bounding box center [560, 436] width 32 height 12
type input "[DATE]"
click at [590, 432] on input "[DATE]" at bounding box center [573, 435] width 79 height 17
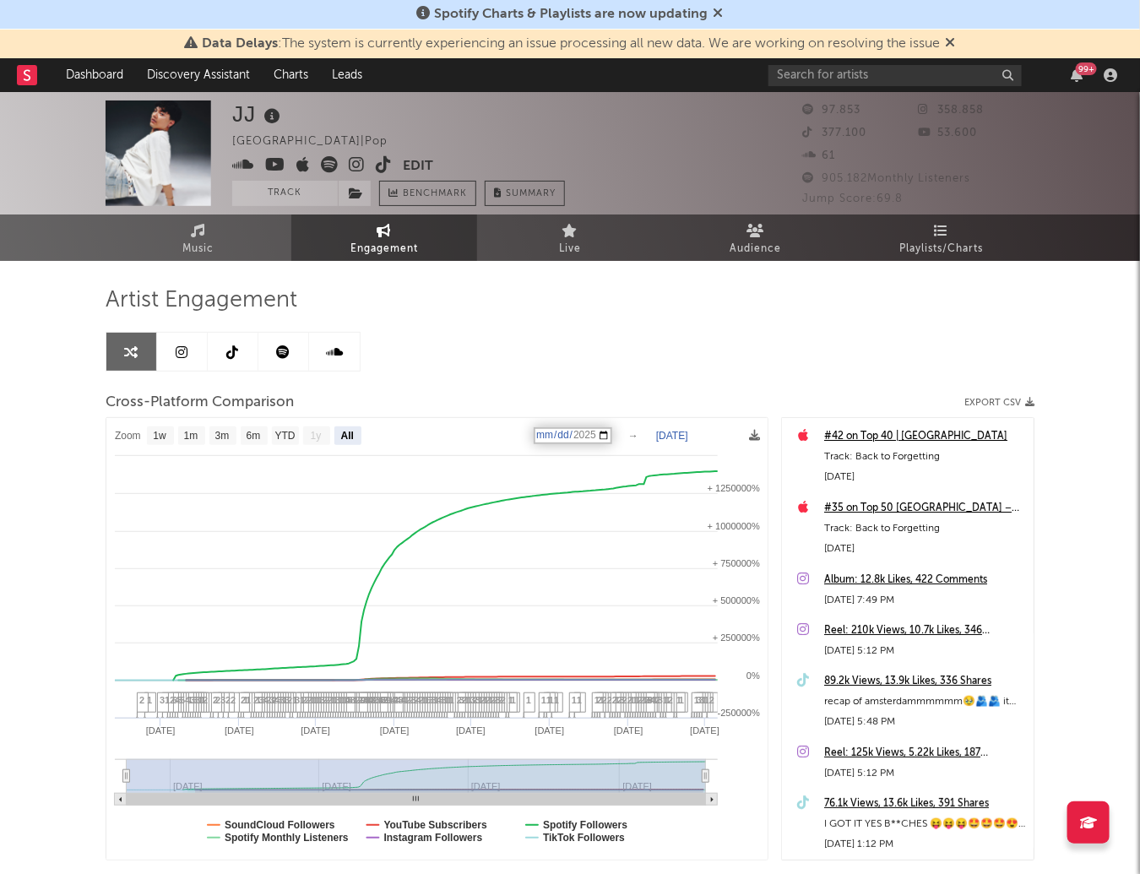
select select "6m"
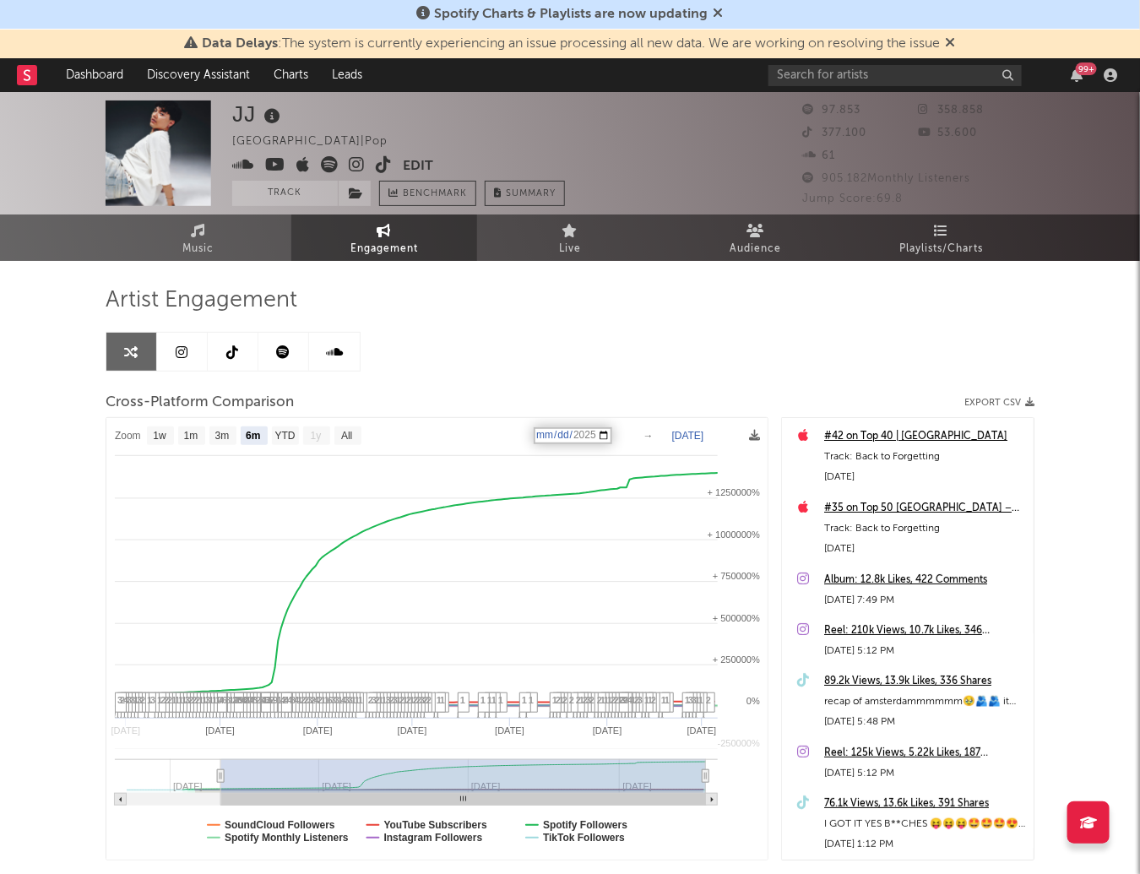
select select "6m"
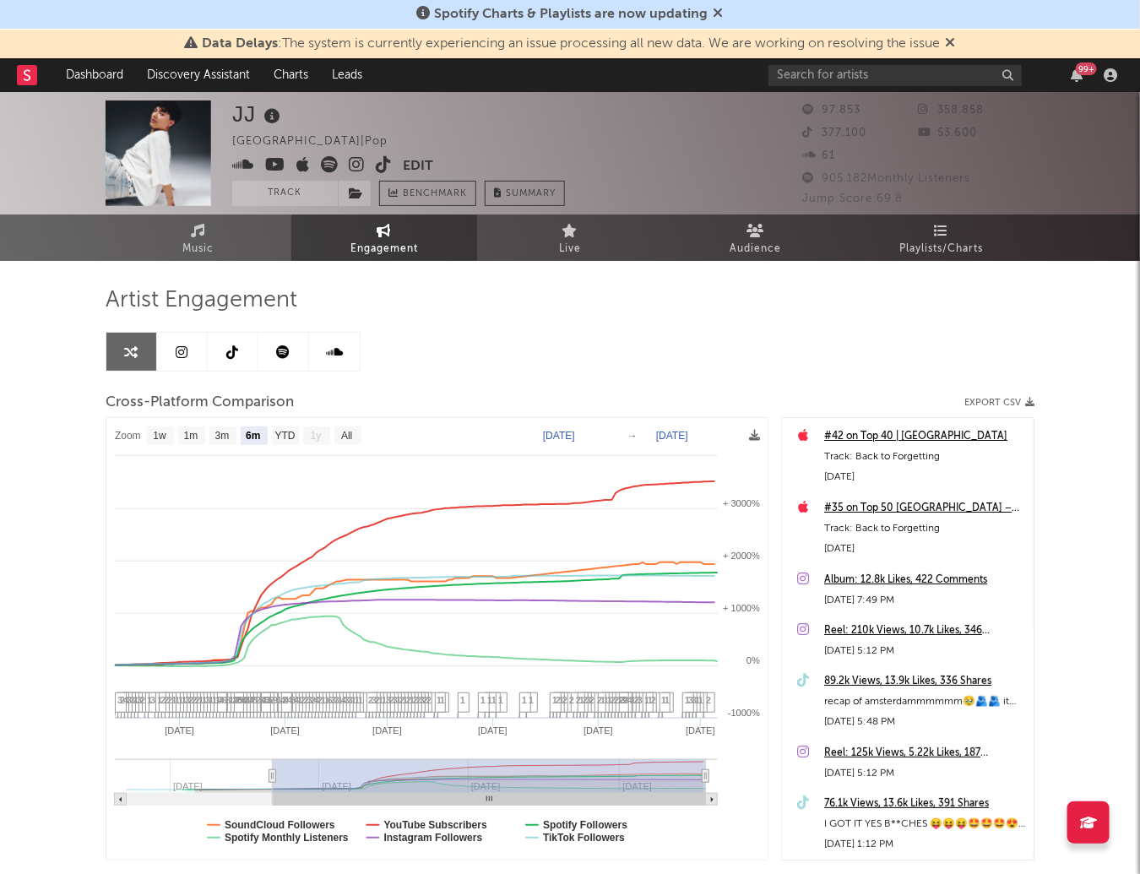
click at [678, 431] on text "[DATE]" at bounding box center [672, 436] width 32 height 12
type input "[DATE]"
select select "6m"
click at [665, 430] on text "[DATE]" at bounding box center [672, 436] width 32 height 12
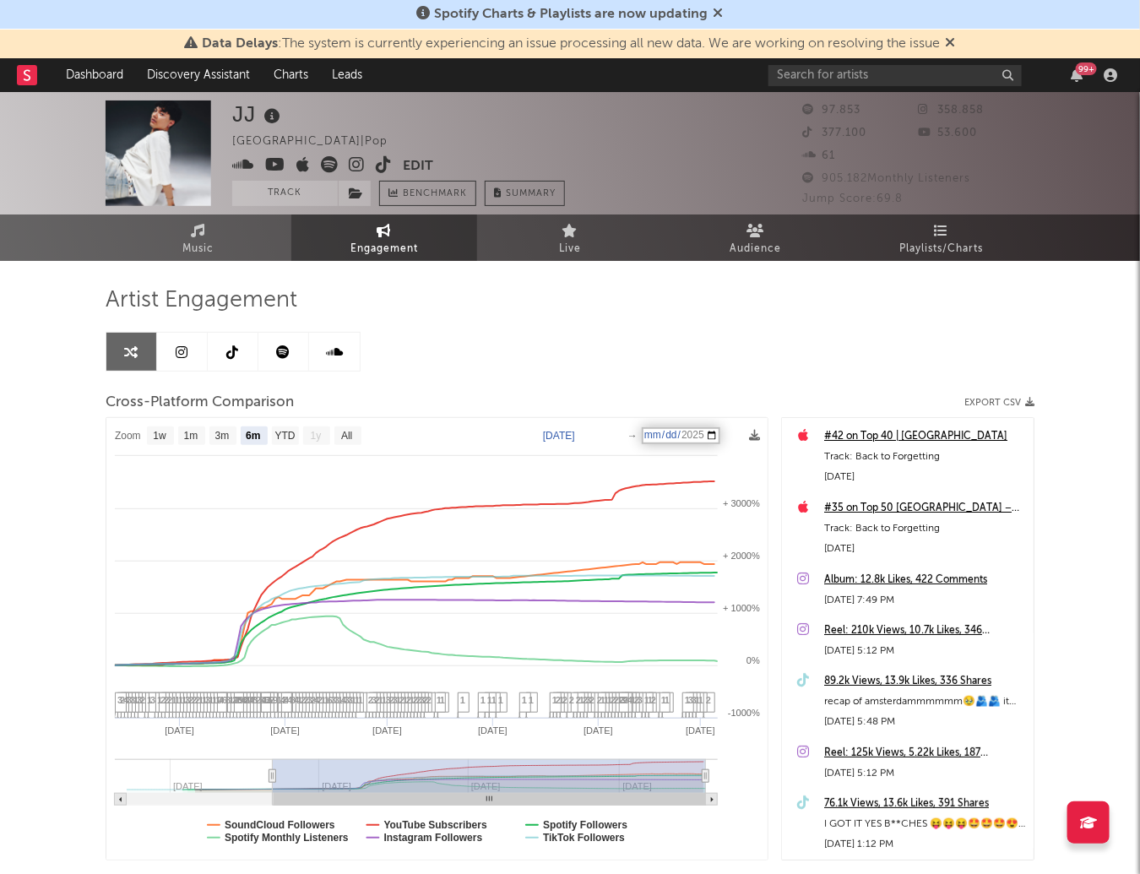
type input "[DATE]"
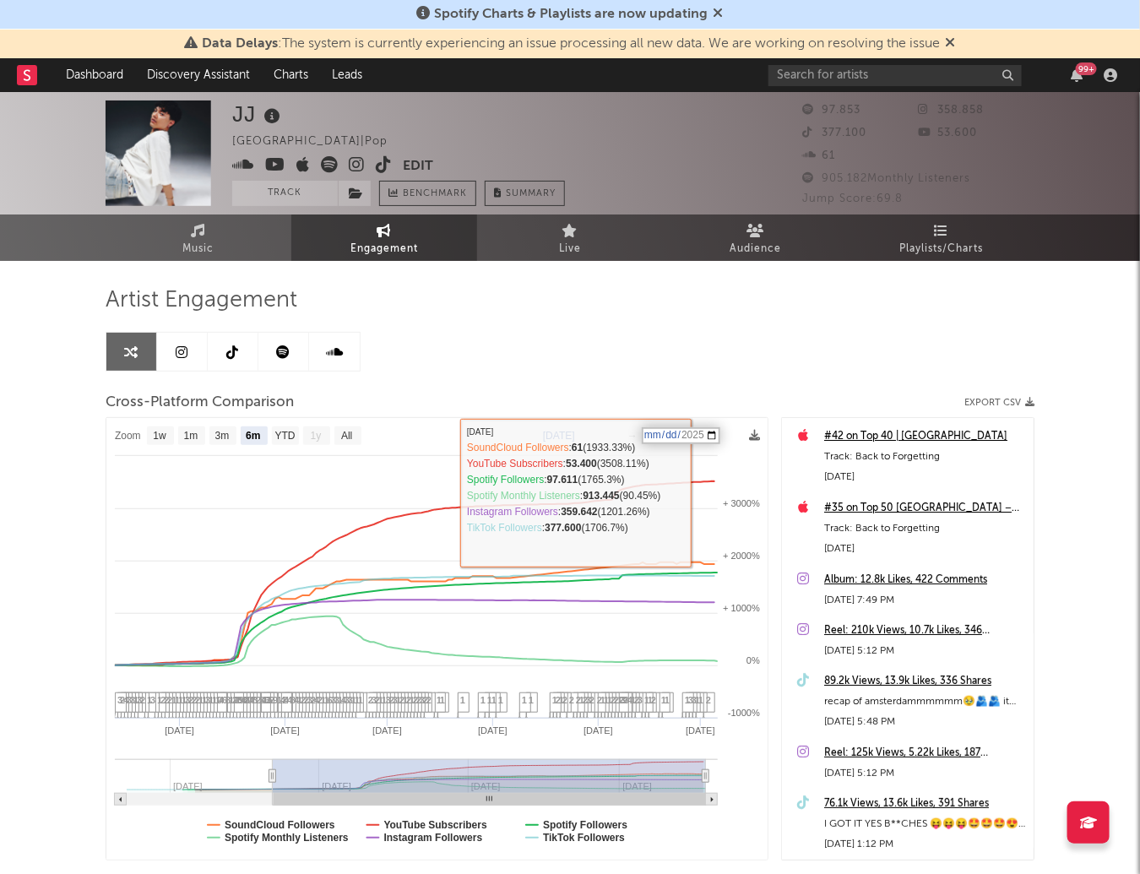
click at [720, 431] on input "[DATE]" at bounding box center [681, 435] width 79 height 17
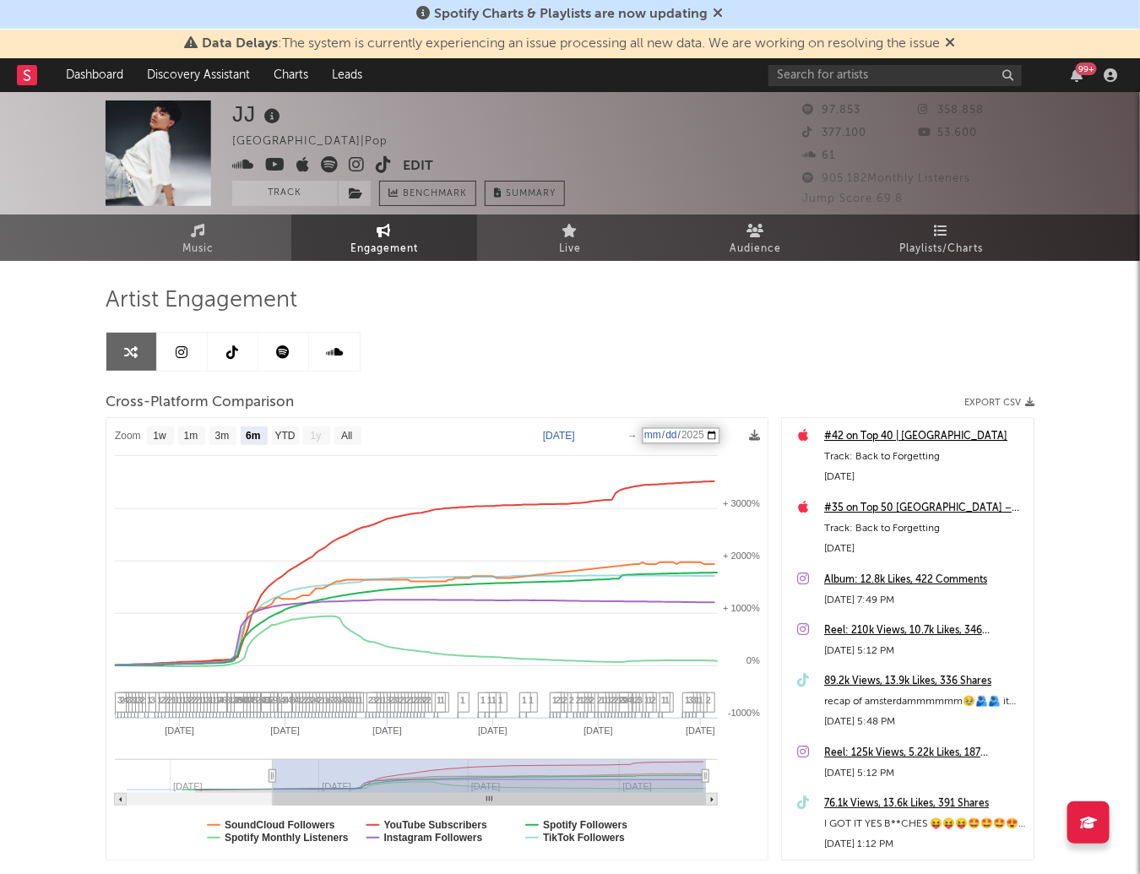
type input "[DATE]"
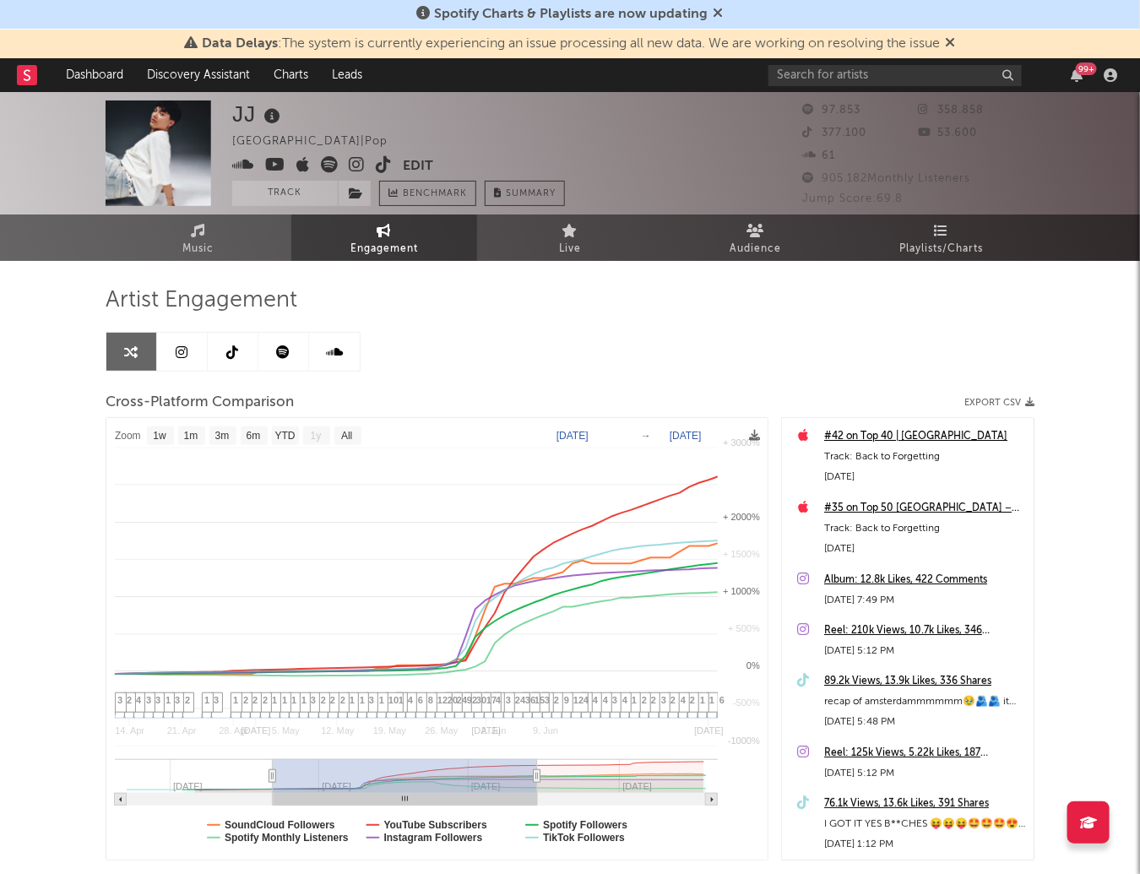
select select "1w"
drag, startPoint x: 450, startPoint y: 341, endPoint x: 493, endPoint y: 141, distance: 204.7
click at [450, 341] on div "Artist Engagement Cross-Platform Comparison Export CSV Zoom 1w 1m 3m 6m YTD 1y …" at bounding box center [570, 573] width 929 height 574
click at [554, 432] on text "[DATE]" at bounding box center [552, 436] width 32 height 12
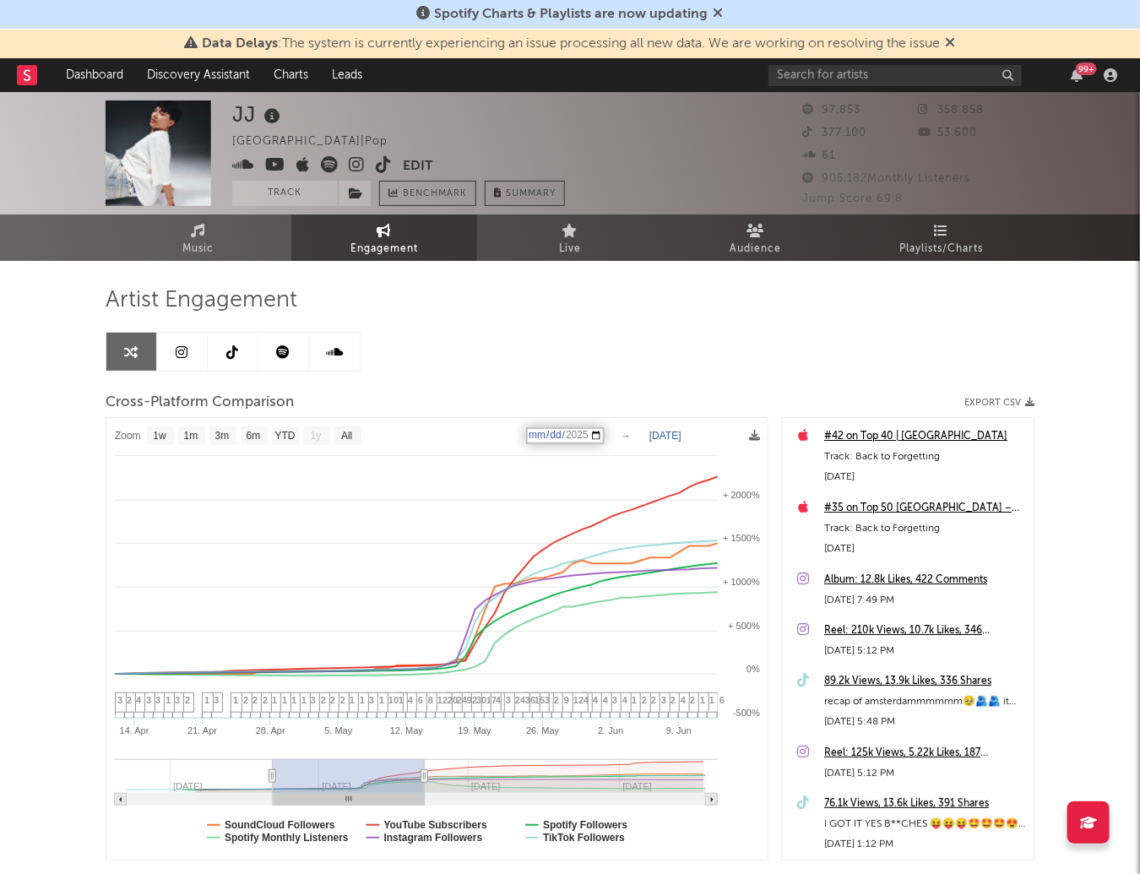
type input "[DATE]"
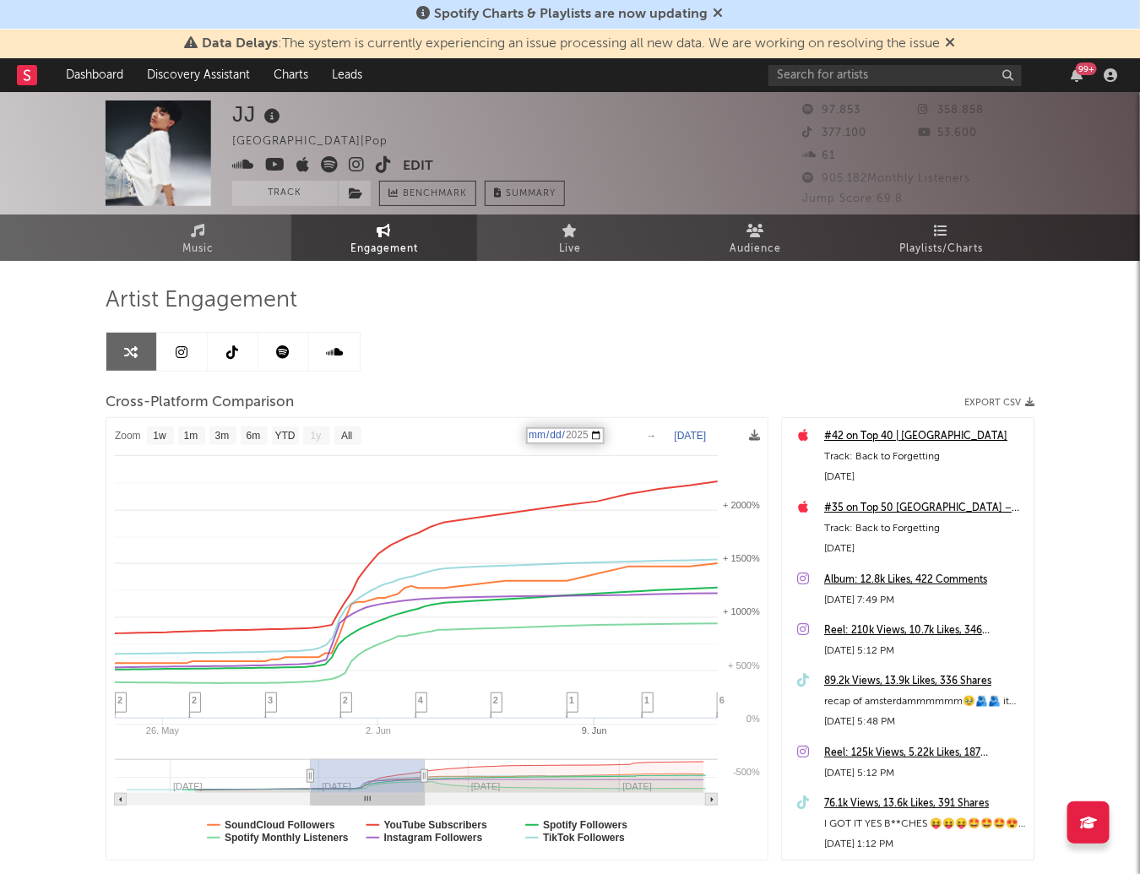
select select "1w"
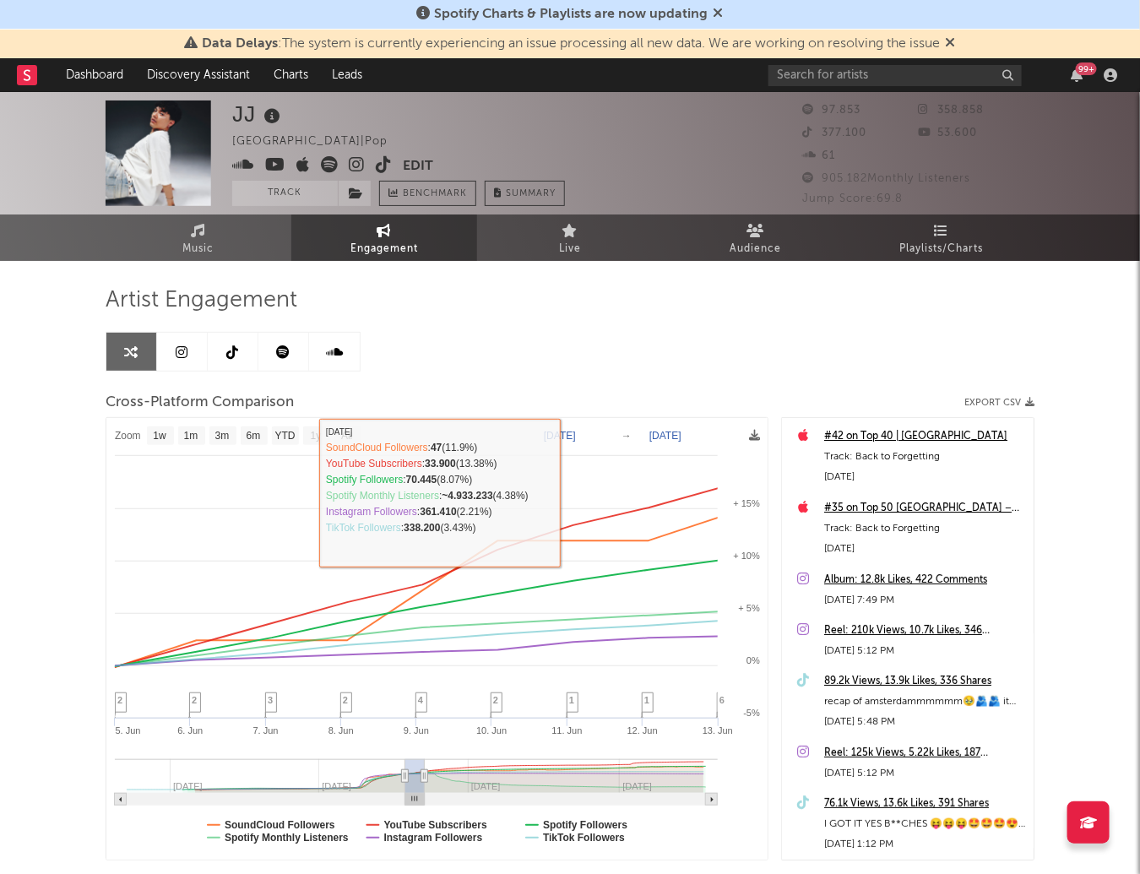
click at [559, 431] on text "[DATE]" at bounding box center [560, 436] width 32 height 12
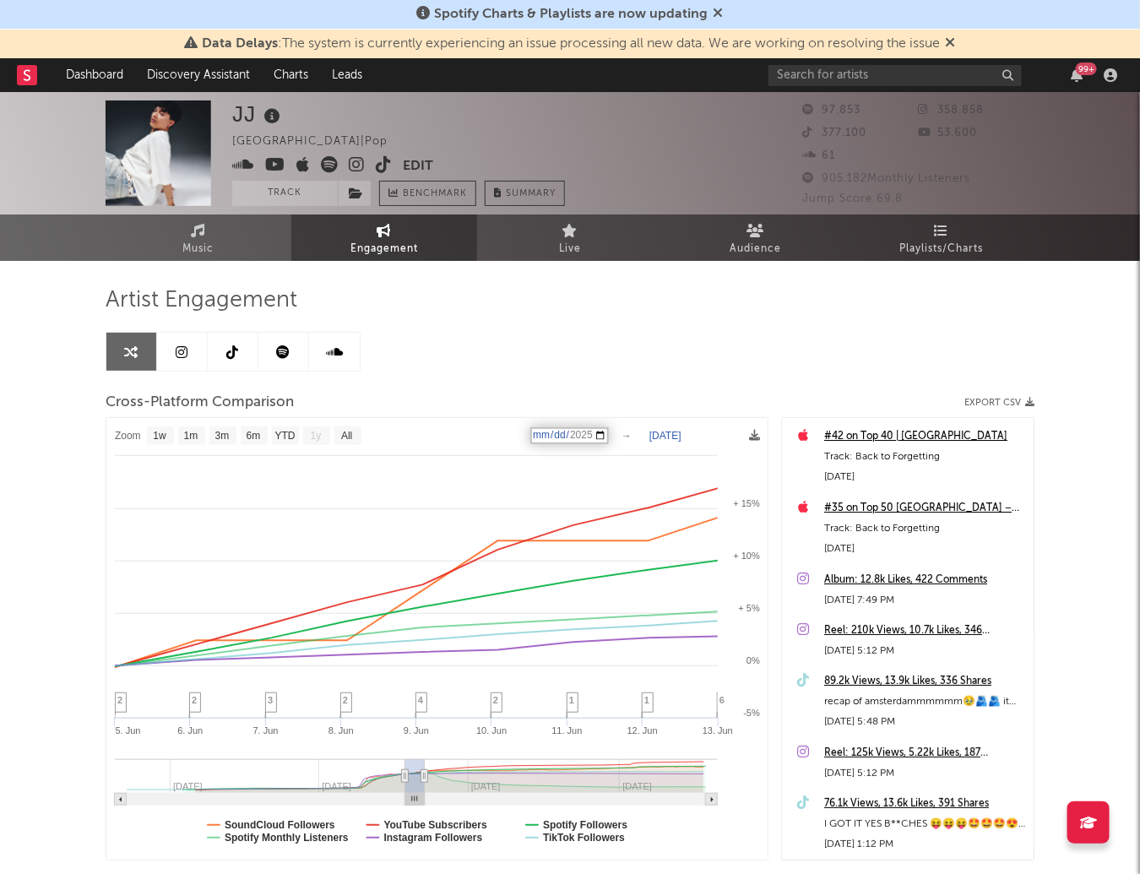
click at [562, 428] on input "[DATE]" at bounding box center [569, 435] width 79 height 17
type input "[DATE]"
click at [577, 428] on icon "Created with Highcharts 10.3.3 5. [DATE]. [DATE]. [DATE]. [DATE]. Jun [DATE]. J…" at bounding box center [437, 639] width 662 height 443
select select "1w"
click at [576, 432] on text "[DATE]" at bounding box center [560, 436] width 32 height 12
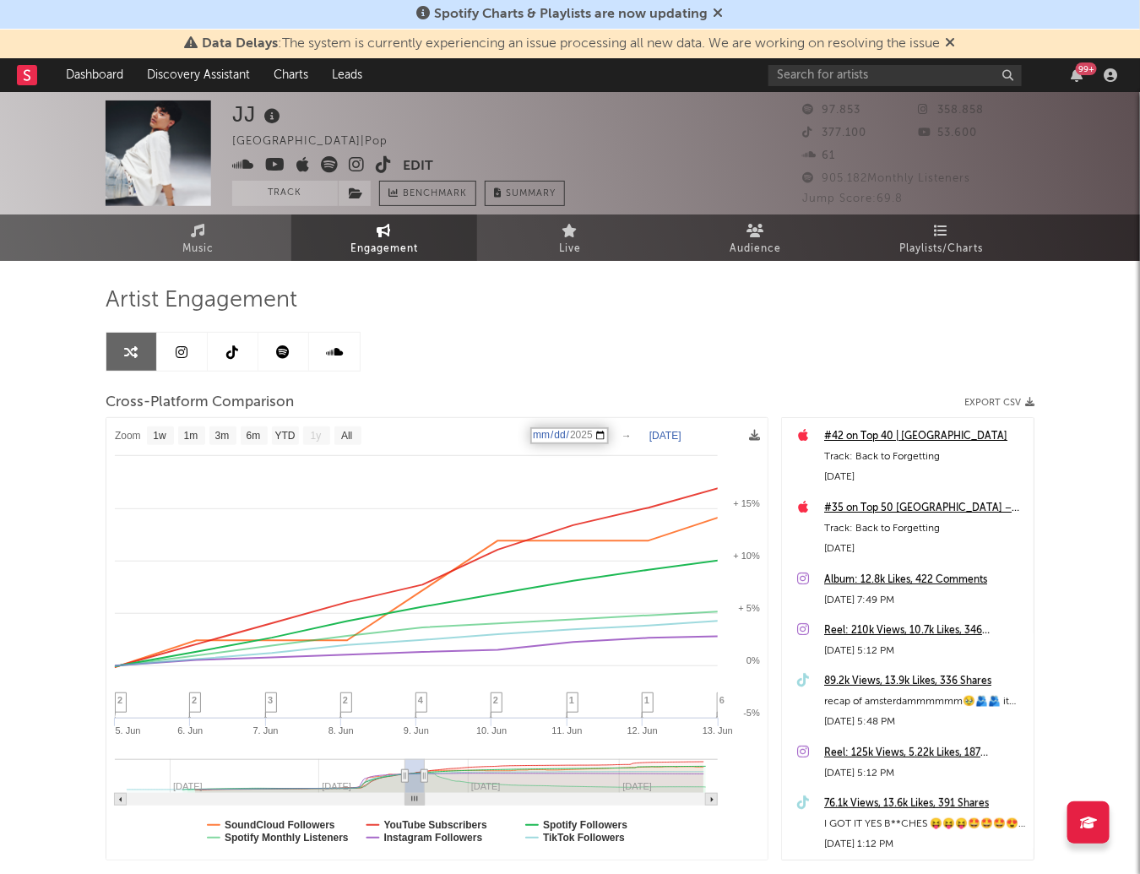
type input "[DATE]"
click at [606, 428] on input "[DATE]" at bounding box center [569, 435] width 79 height 17
click at [655, 432] on icon "Created with Highcharts 10.3.3 5. [DATE]. [DATE]. [DATE]. [DATE]. Jun [DATE]. J…" at bounding box center [437, 639] width 662 height 443
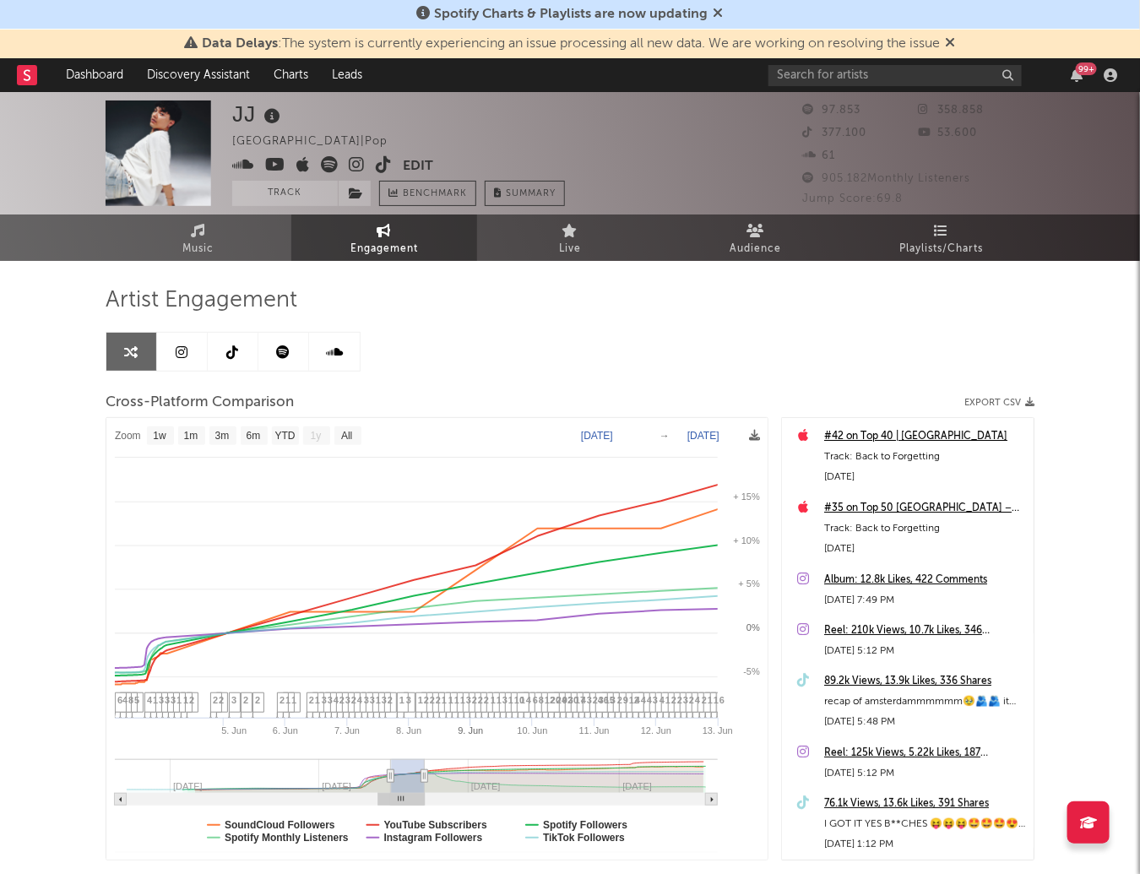
select select "1w"
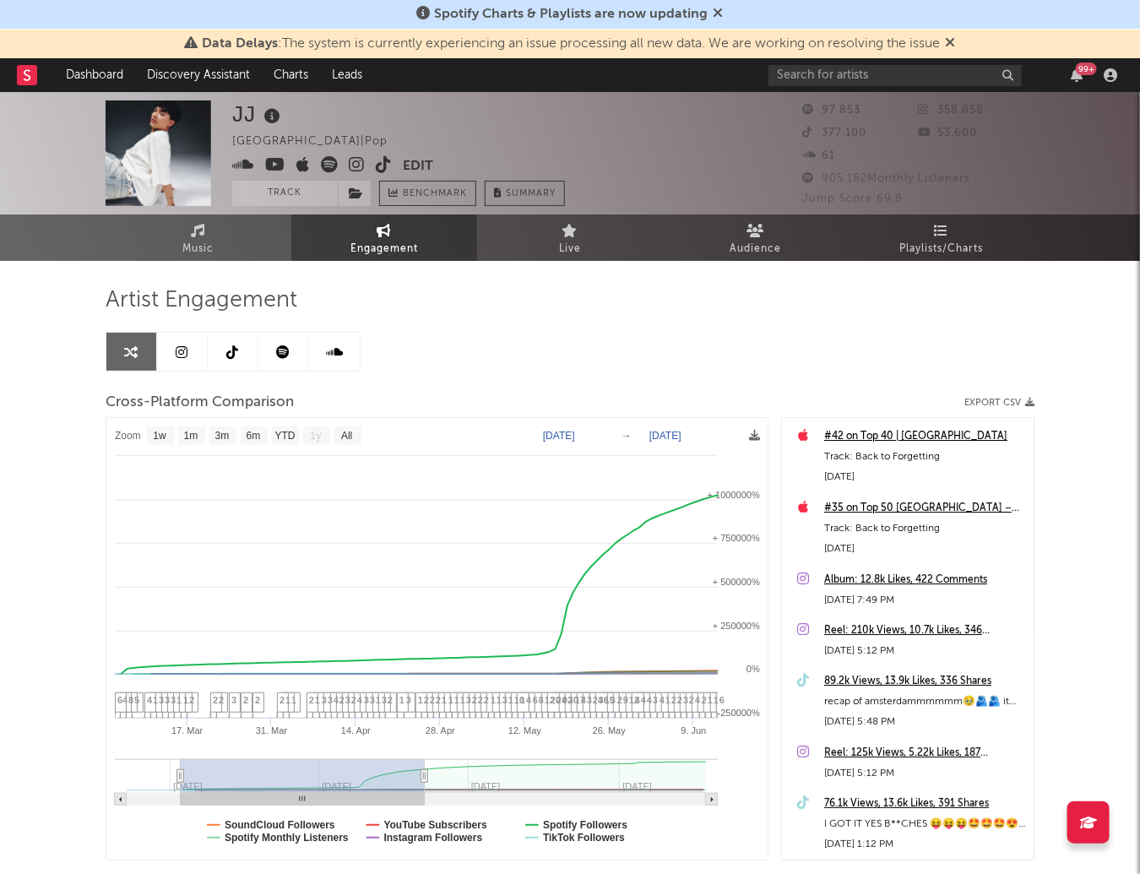
click at [444, 321] on div "Artist Engagement Cross-Platform Comparison Export CSV Zoom 1w 1m 3m 6m YTD 1y …" at bounding box center [570, 573] width 929 height 574
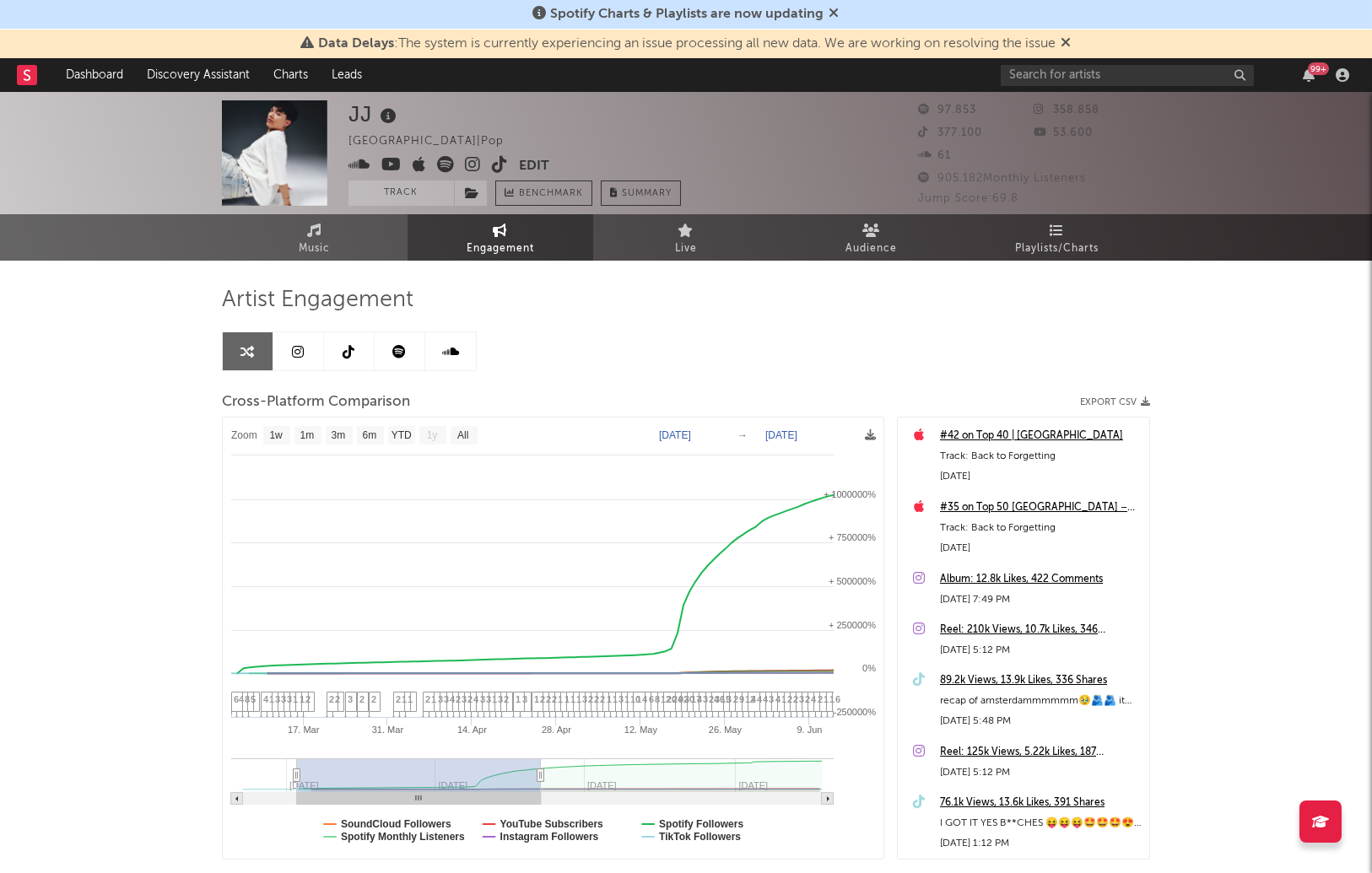
click at [857, 359] on div "Artist Engagement Cross-Platform Comparison Export CSV Zoom 1w 1m 3m 6m YTD 1y …" at bounding box center [686, 572] width 928 height 573
click at [774, 432] on text "[DATE]" at bounding box center [781, 436] width 32 height 12
type input "[DATE]"
click at [830, 429] on input "[DATE]" at bounding box center [794, 435] width 79 height 17
type input "[DATE]"
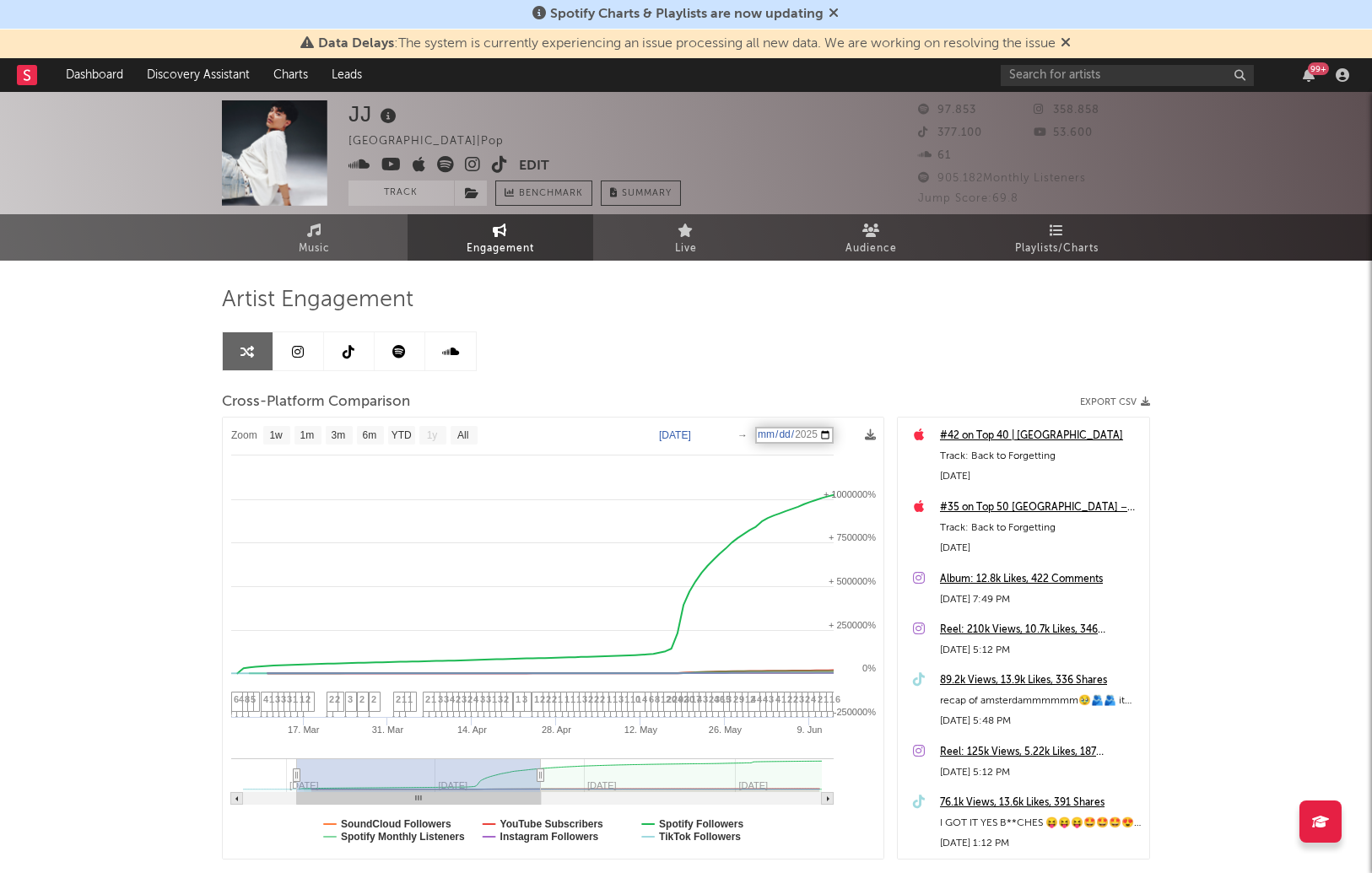
click at [839, 370] on div "Artist Engagement Cross-Platform Comparison Export CSV Zoom 1w 1m 3m 6m YTD 1y …" at bounding box center [686, 572] width 928 height 573
click at [796, 438] on text "[DATE]" at bounding box center [781, 436] width 32 height 12
type input "[DATE]"
click at [804, 427] on input "[DATE]" at bounding box center [794, 435] width 79 height 17
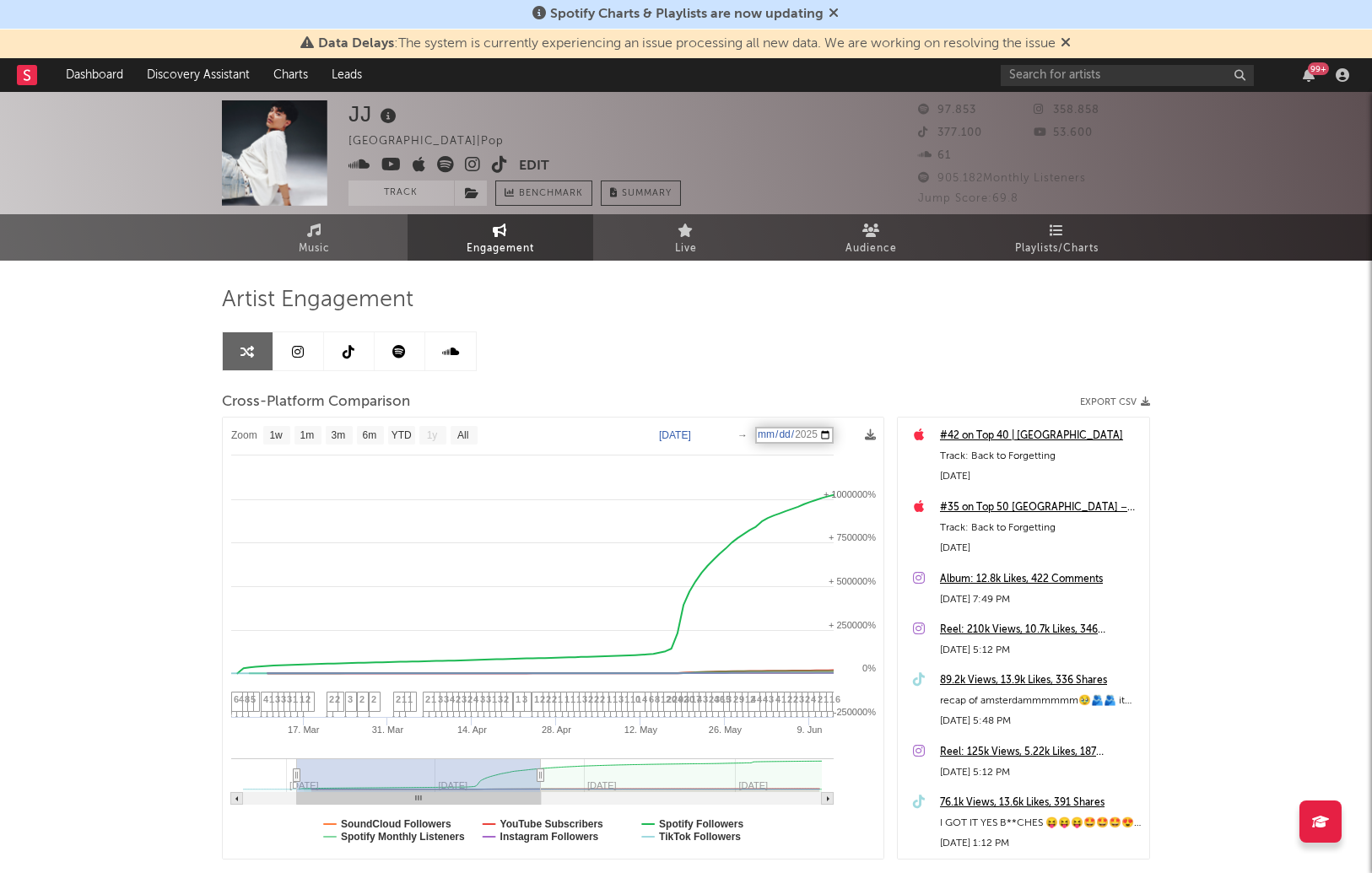
click at [820, 434] on input "[DATE]" at bounding box center [794, 435] width 79 height 17
select select "6m"
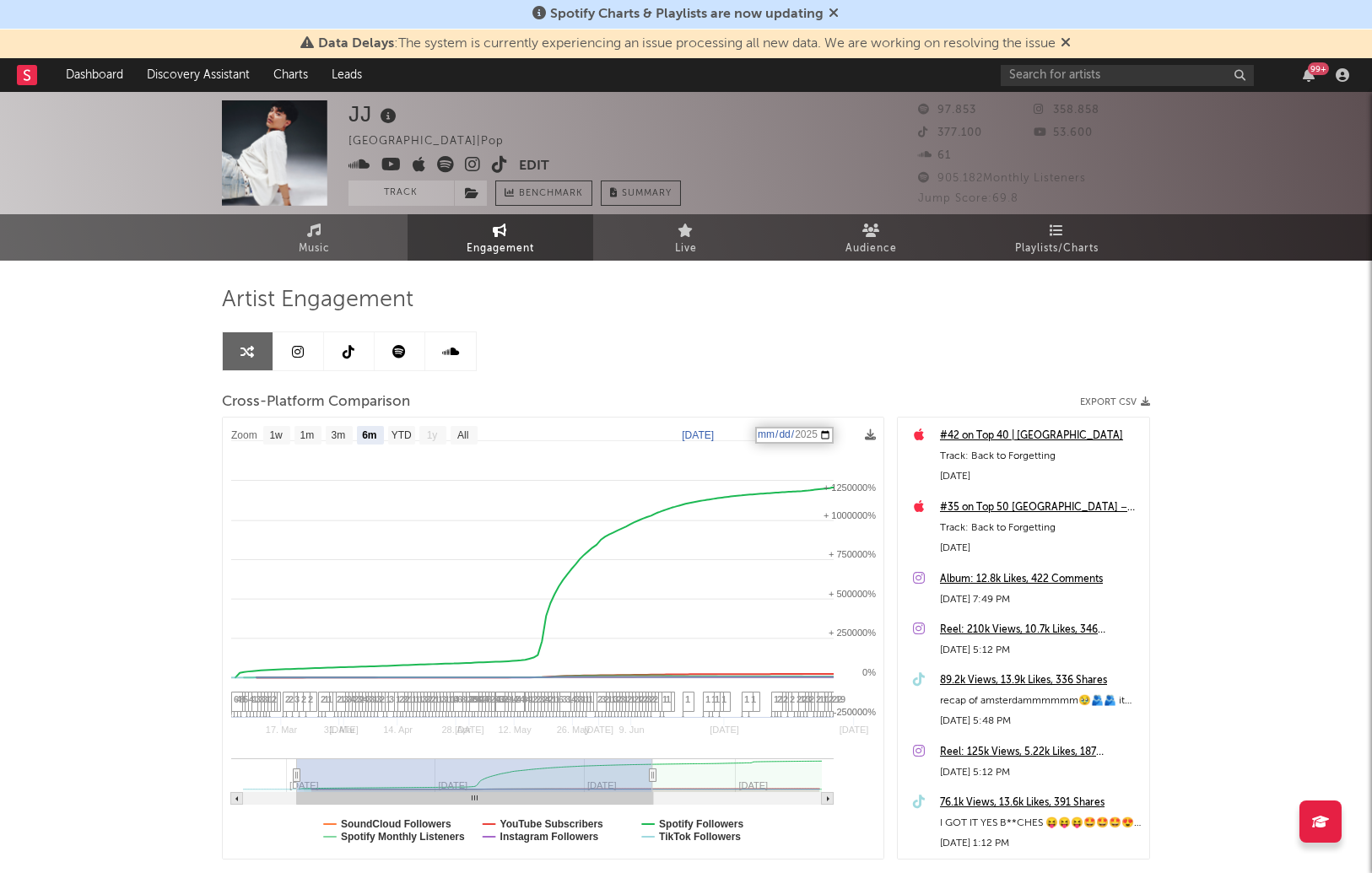
select select "6m"
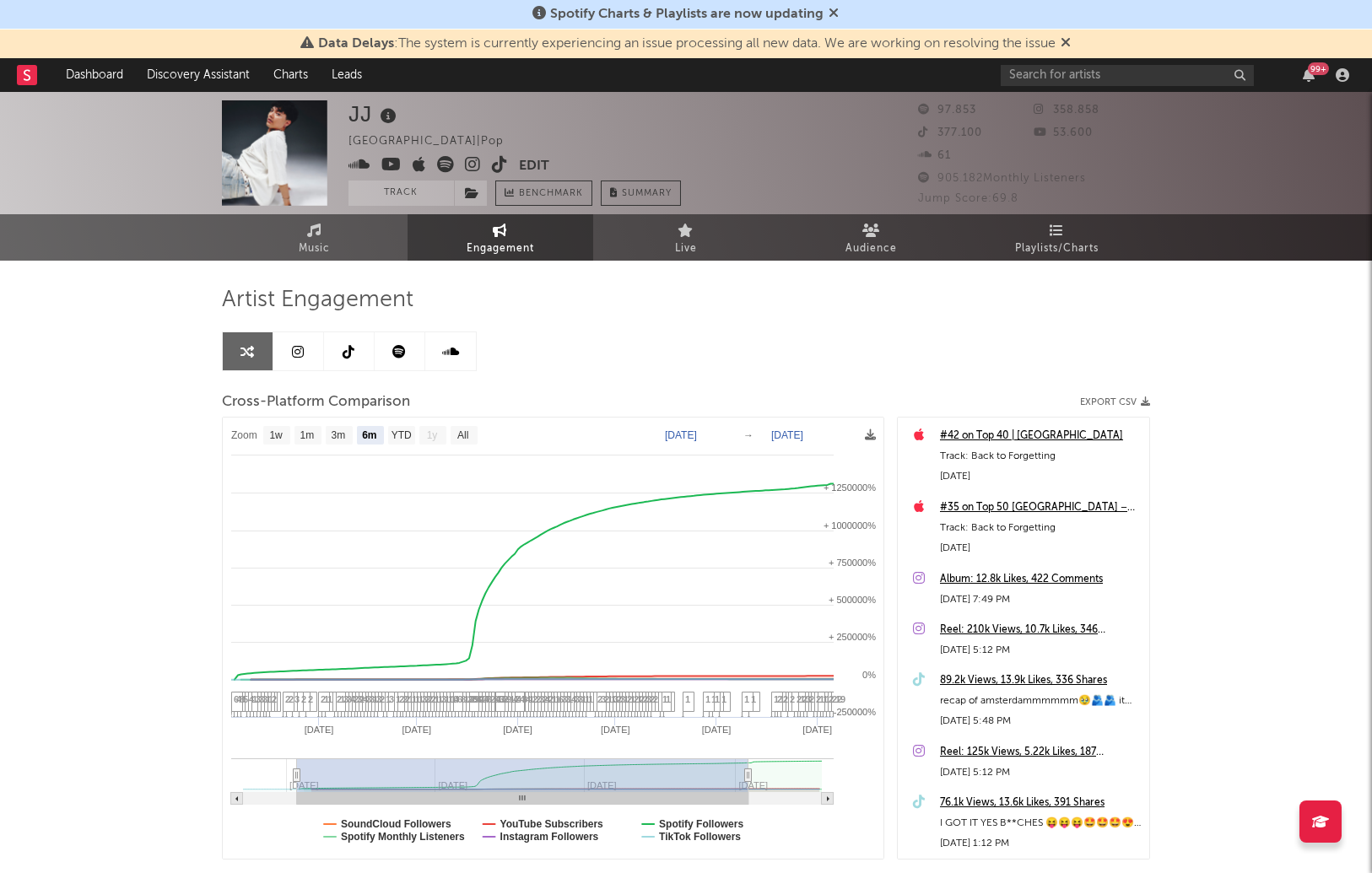
click at [671, 431] on text "[DATE]" at bounding box center [682, 436] width 32 height 12
type input "[DATE]"
click at [730, 430] on input "[DATE]" at bounding box center [691, 435] width 79 height 17
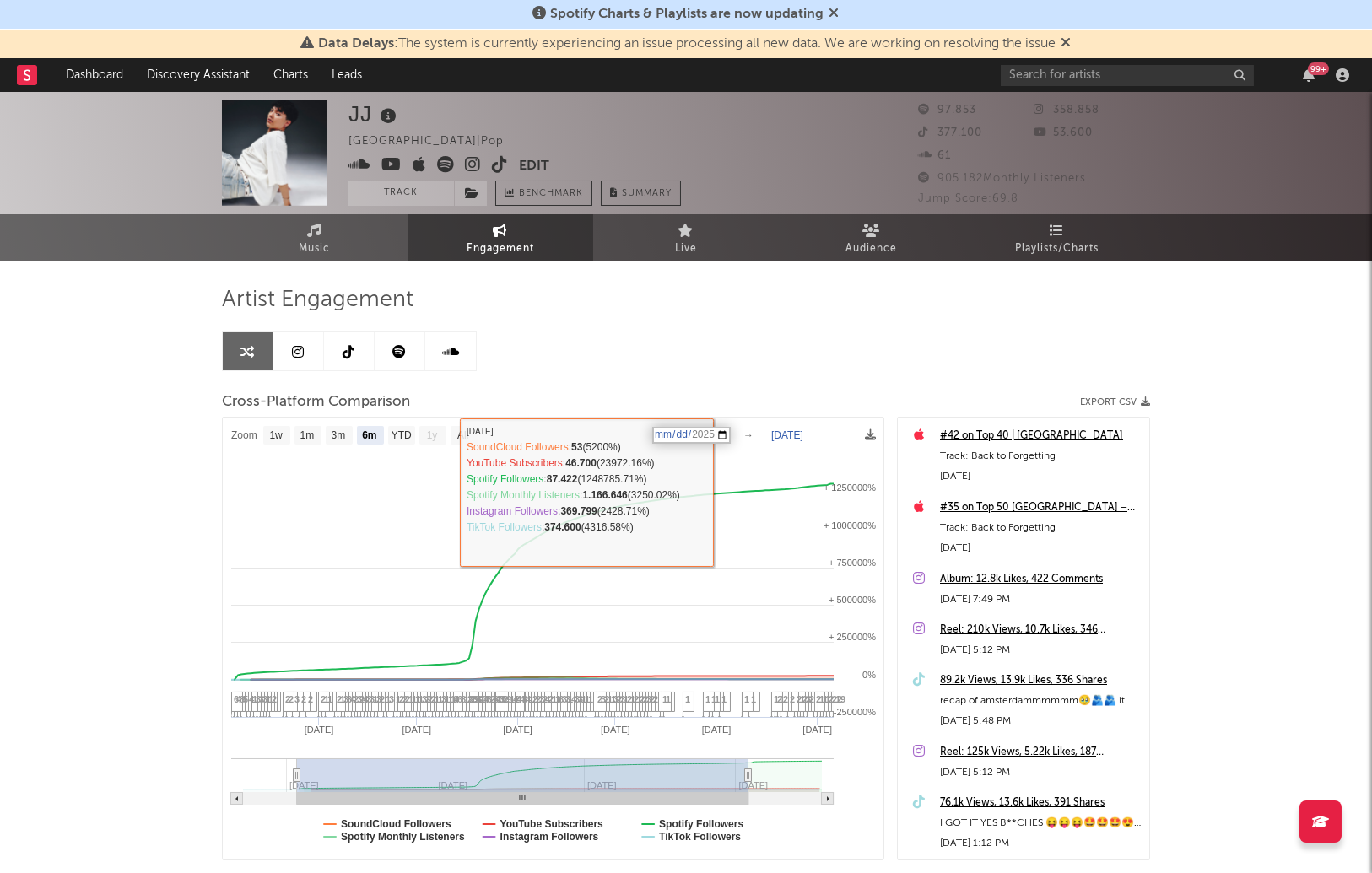
click at [725, 427] on input "[DATE]" at bounding box center [691, 435] width 79 height 17
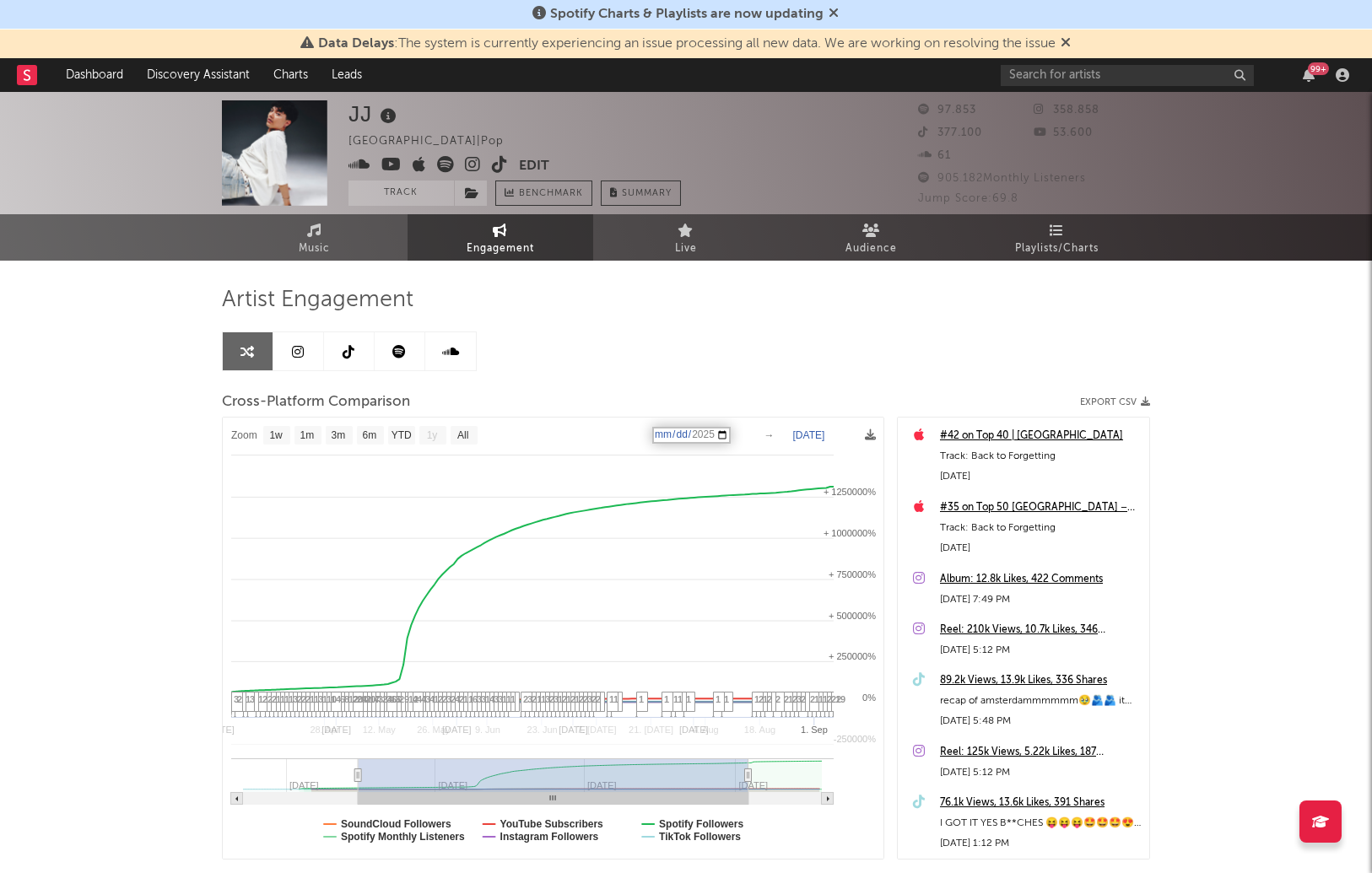
select select "1w"
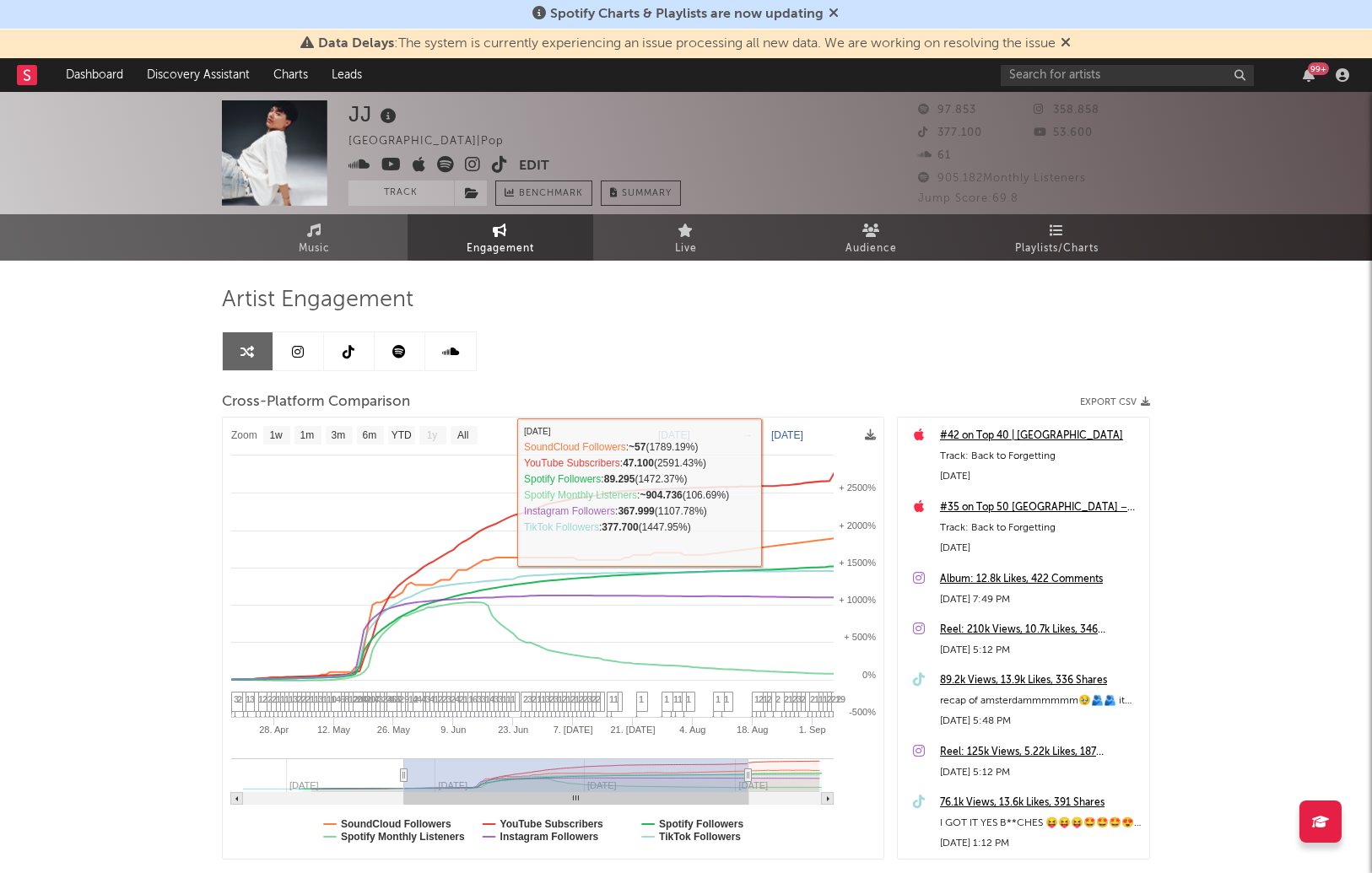
click at [825, 343] on div "Artist Engagement Cross-Platform Comparison Export CSV Zoom 1w 1m 3m 6m YTD 1y …" at bounding box center [686, 572] width 928 height 573
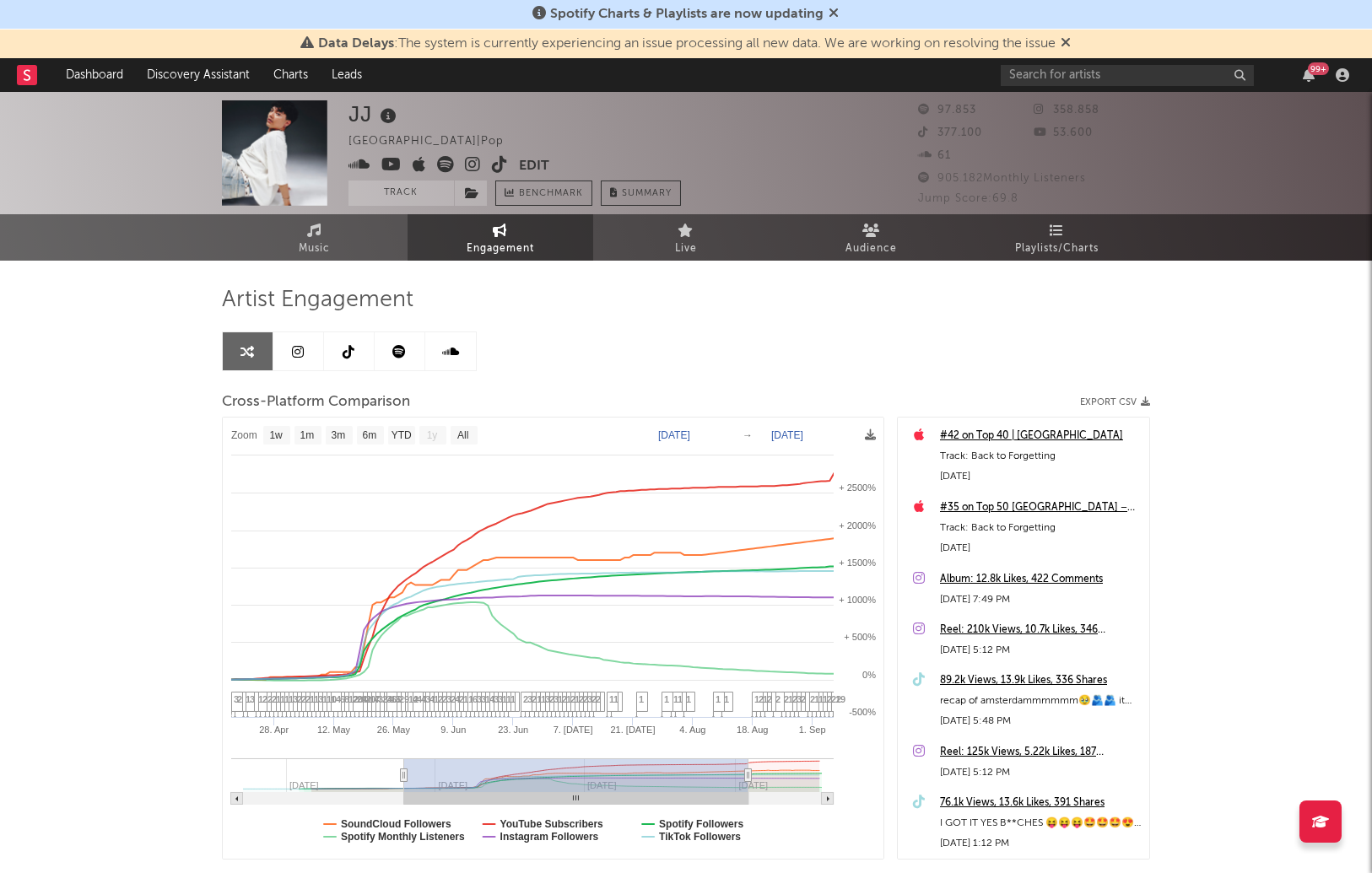
click at [761, 348] on div "Artist Engagement Cross-Platform Comparison Export CSV Zoom 1w 1m 3m 6m YTD 1y …" at bounding box center [686, 572] width 928 height 573
click at [831, 347] on div "Artist Engagement Cross-Platform Comparison Export CSV Zoom 1w 1m 3m 6m YTD 1y …" at bounding box center [686, 572] width 928 height 573
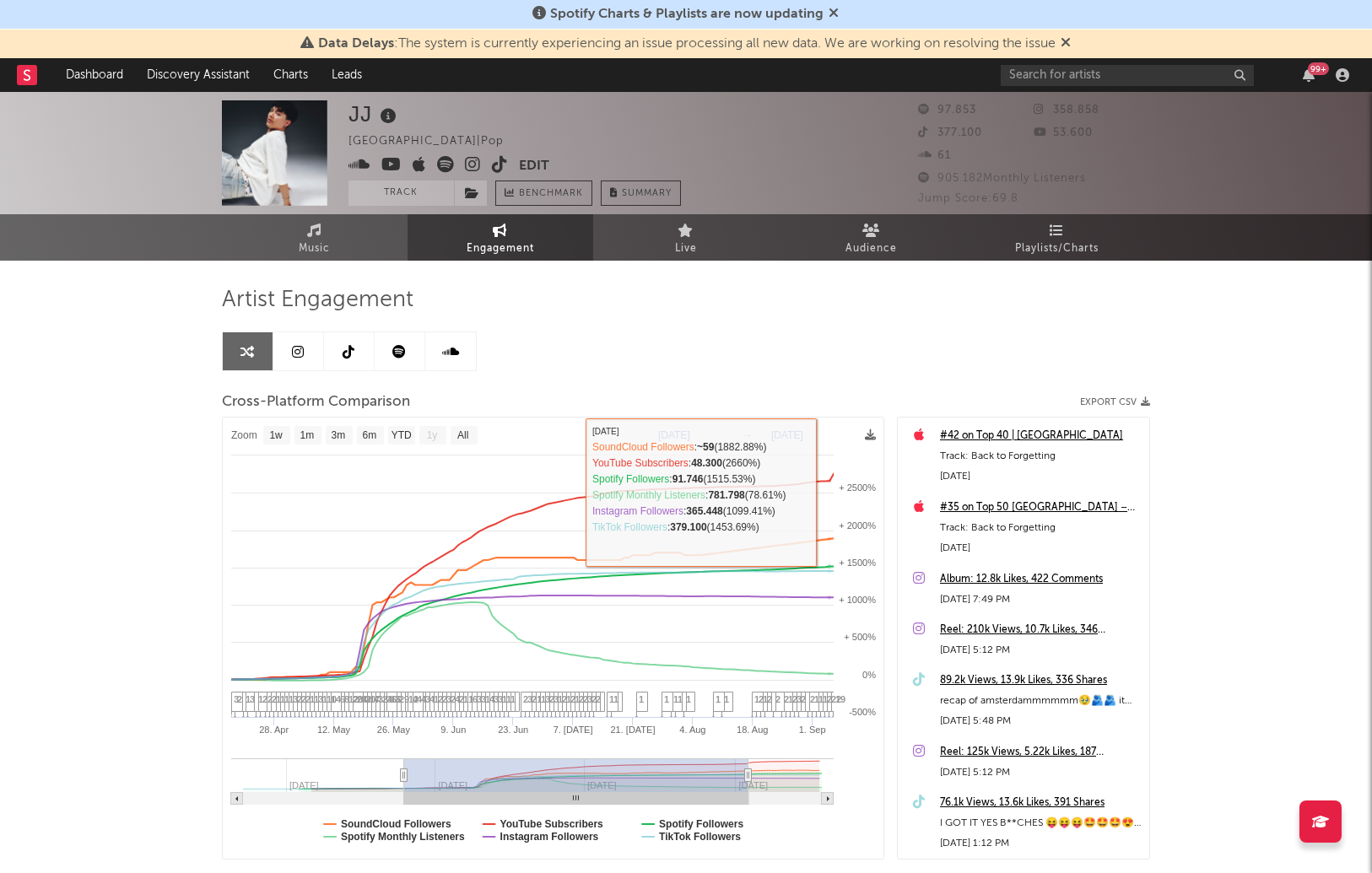
drag, startPoint x: 757, startPoint y: 330, endPoint x: 756, endPoint y: 318, distance: 12.0
click at [757, 330] on div "Artist Engagement Cross-Platform Comparison Export CSV Zoom 1w 1m 3m 6m YTD 1y …" at bounding box center [686, 572] width 928 height 573
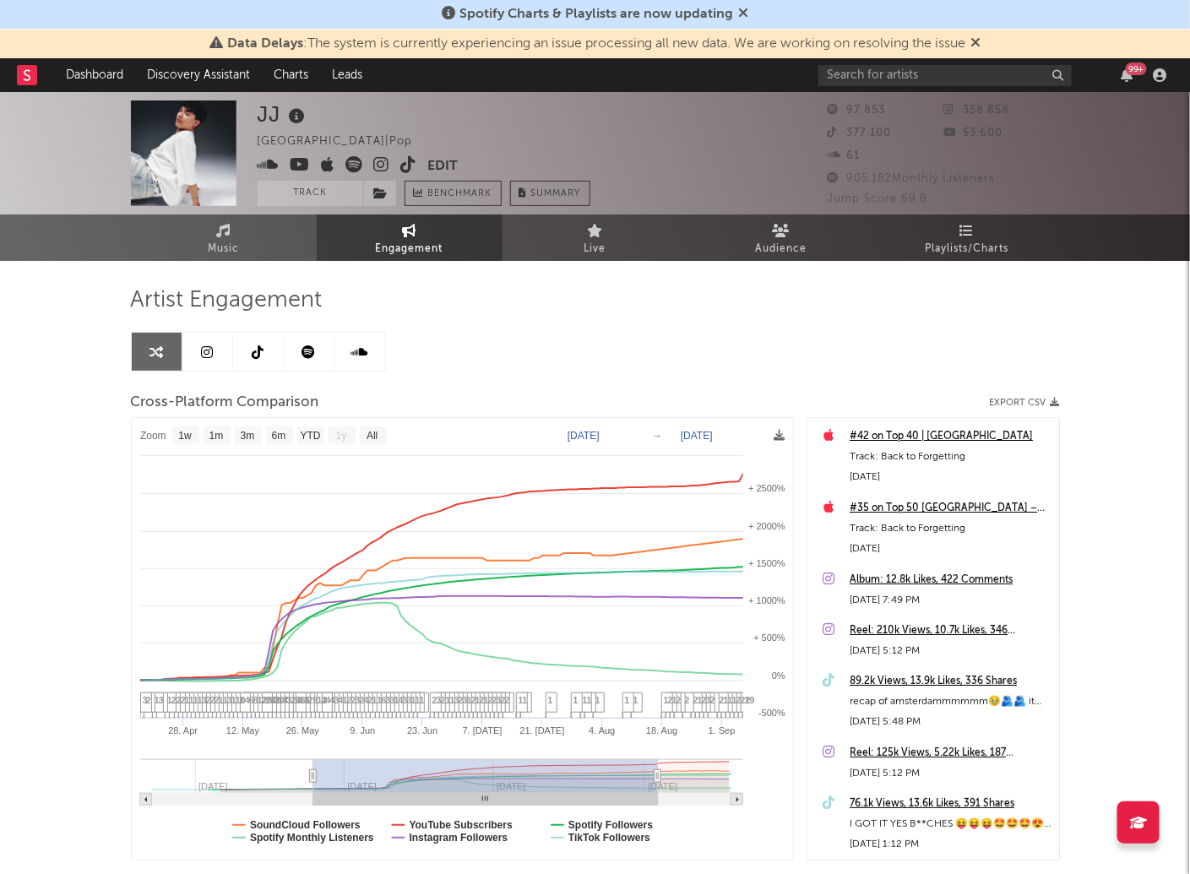
click at [846, 317] on div "Artist Engagement Cross-Platform Comparison Export CSV Zoom 1w 1m 3m 6m YTD 1y …" at bounding box center [595, 573] width 929 height 574
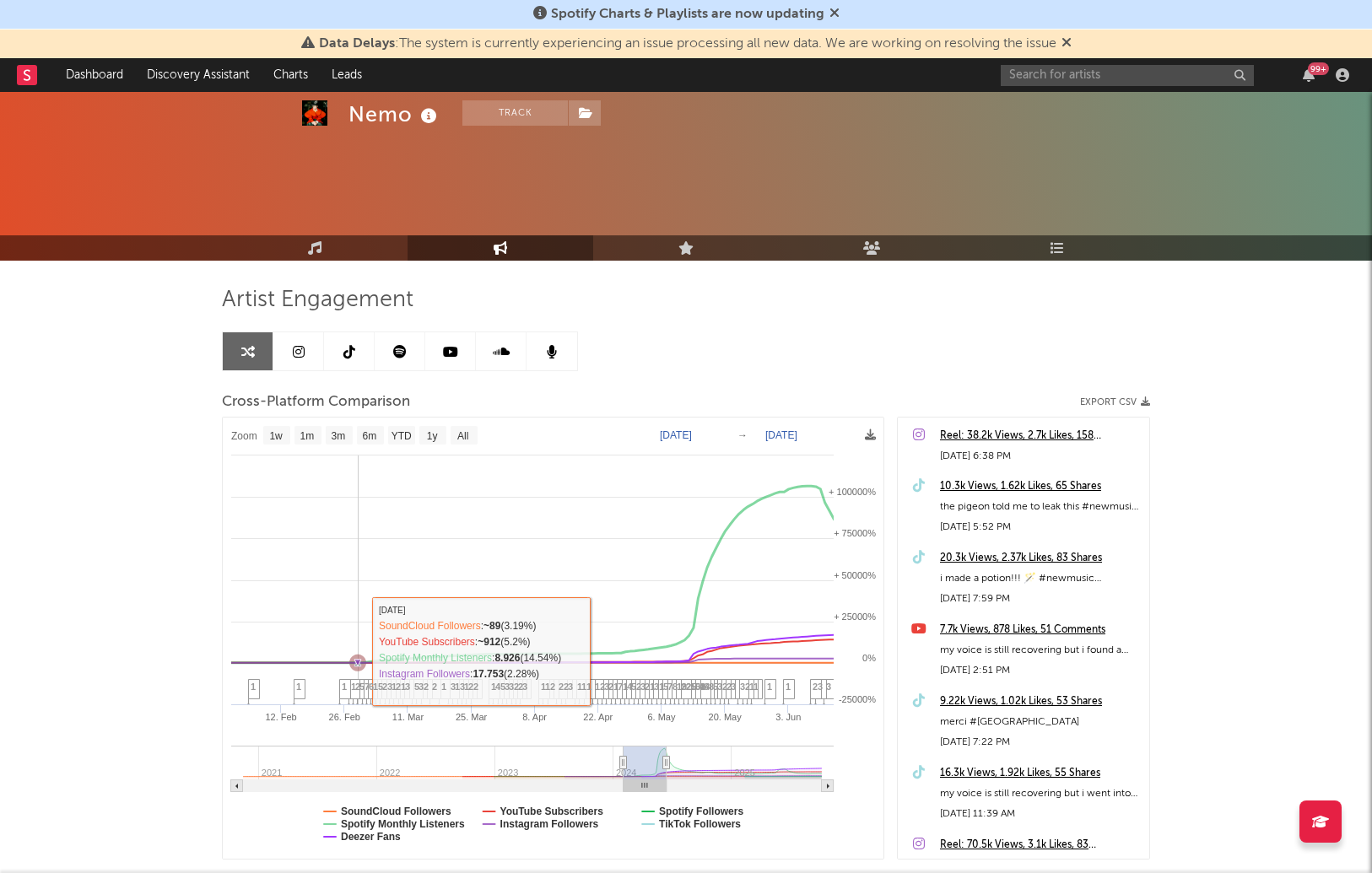
select select "1w"
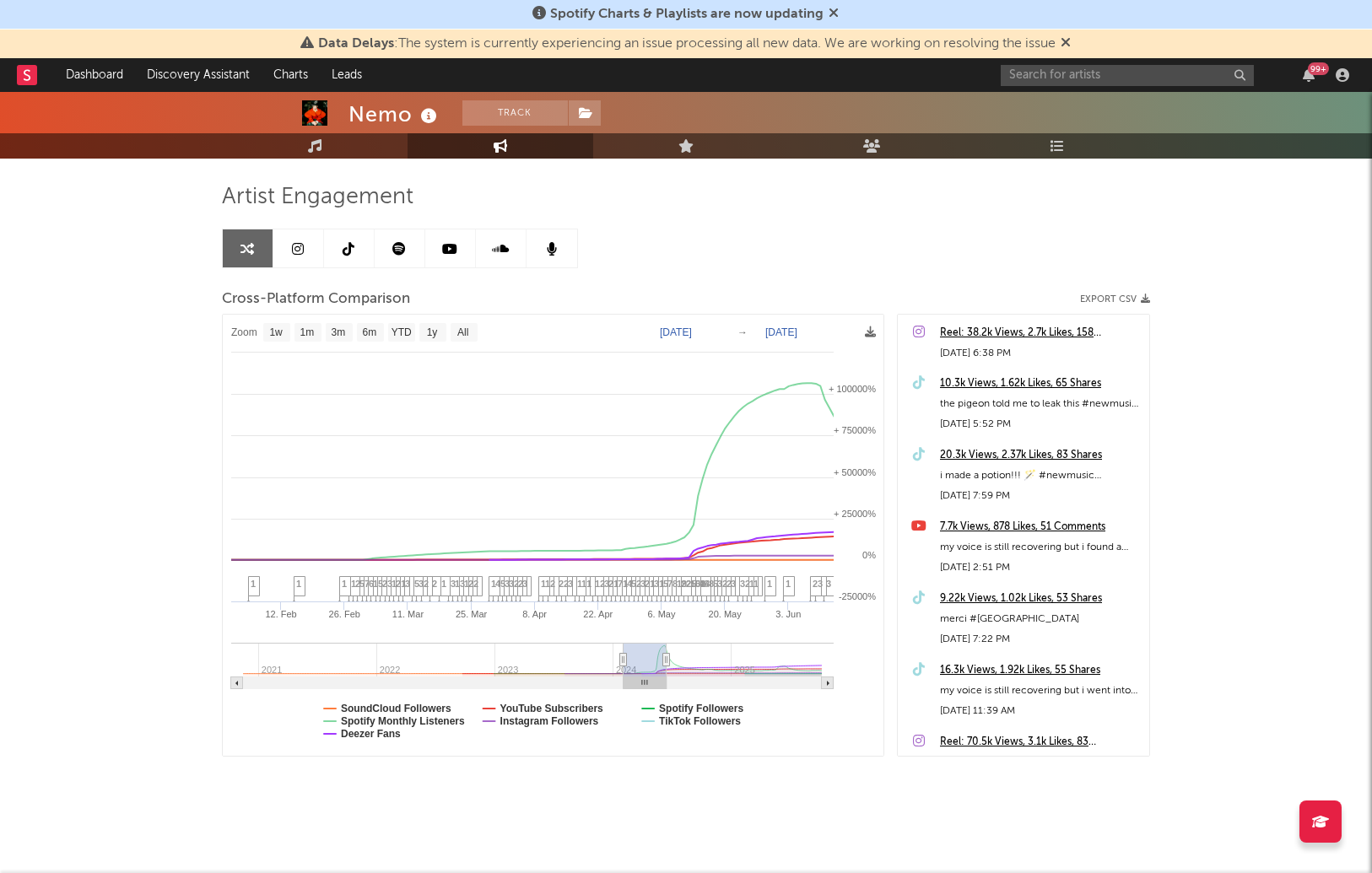
drag, startPoint x: 784, startPoint y: 257, endPoint x: 795, endPoint y: 291, distance: 35.7
click at [784, 257] on div "Artist Engagement Cross-Platform Comparison Export CSV Zoom 1w 1m 3m 6m YTD 1y …" at bounding box center [686, 469] width 928 height 573
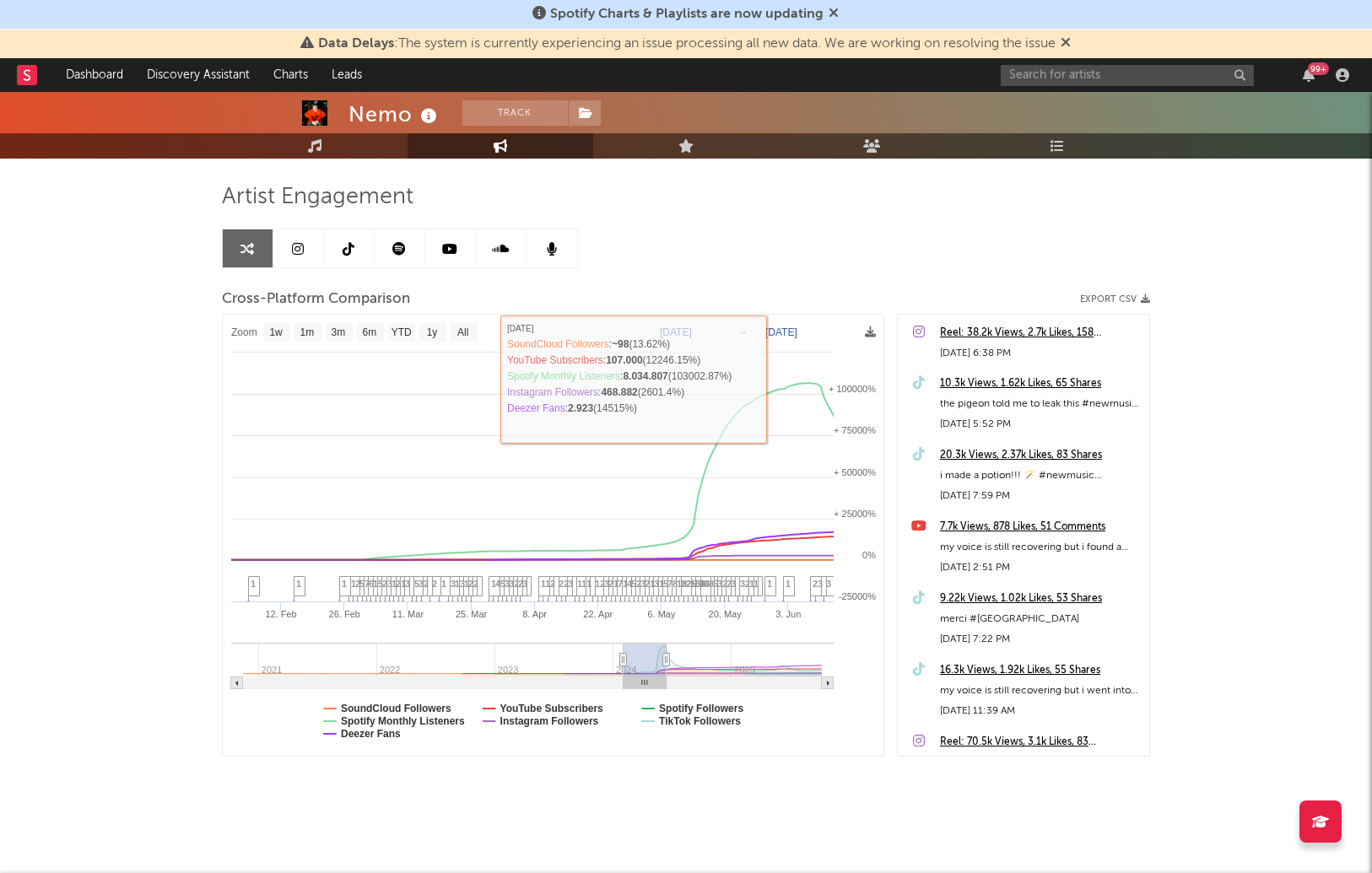
click at [777, 339] on text "[DATE]" at bounding box center [781, 333] width 32 height 12
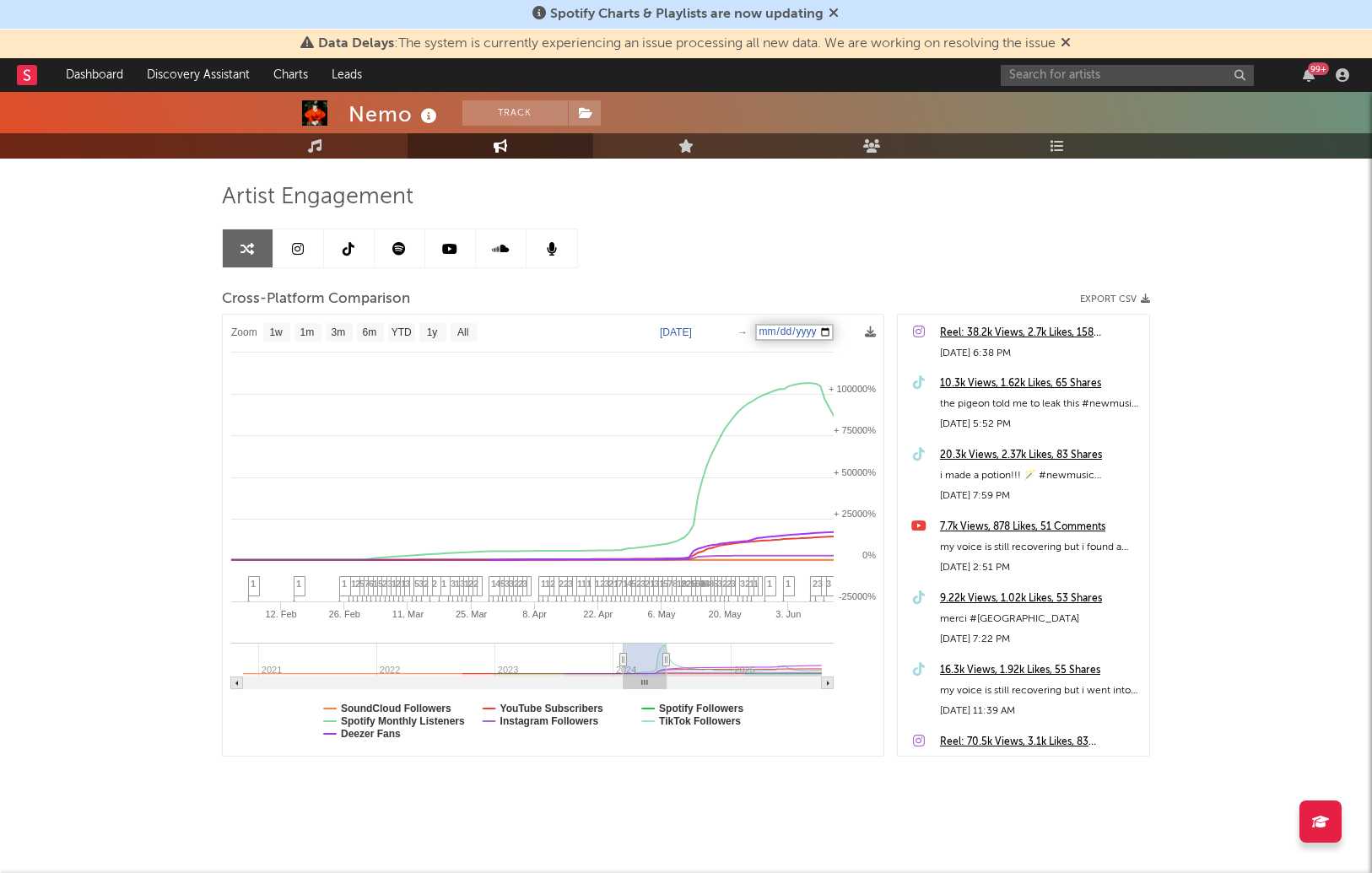
type input "2024-10-05"
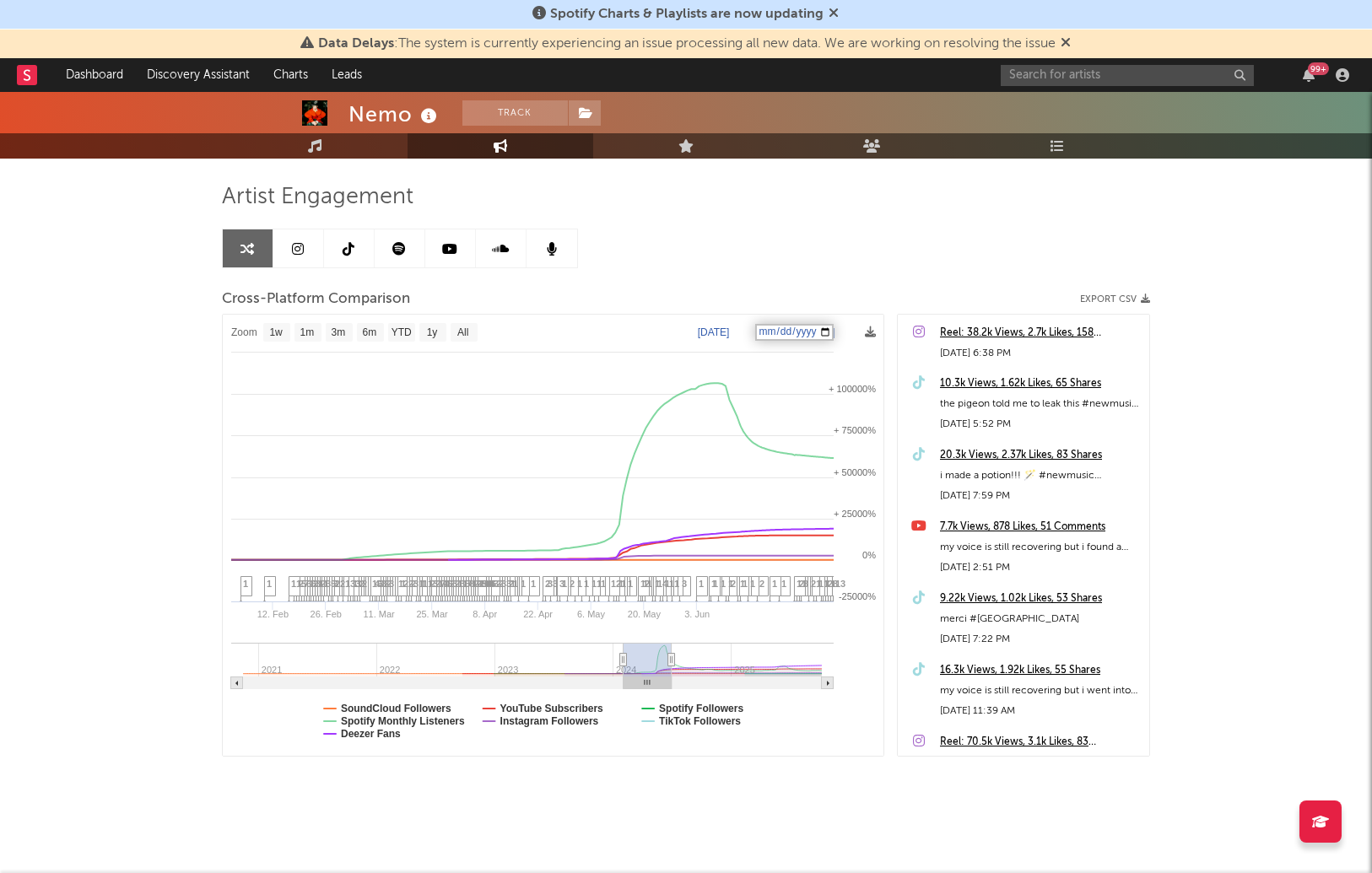
select select "1w"
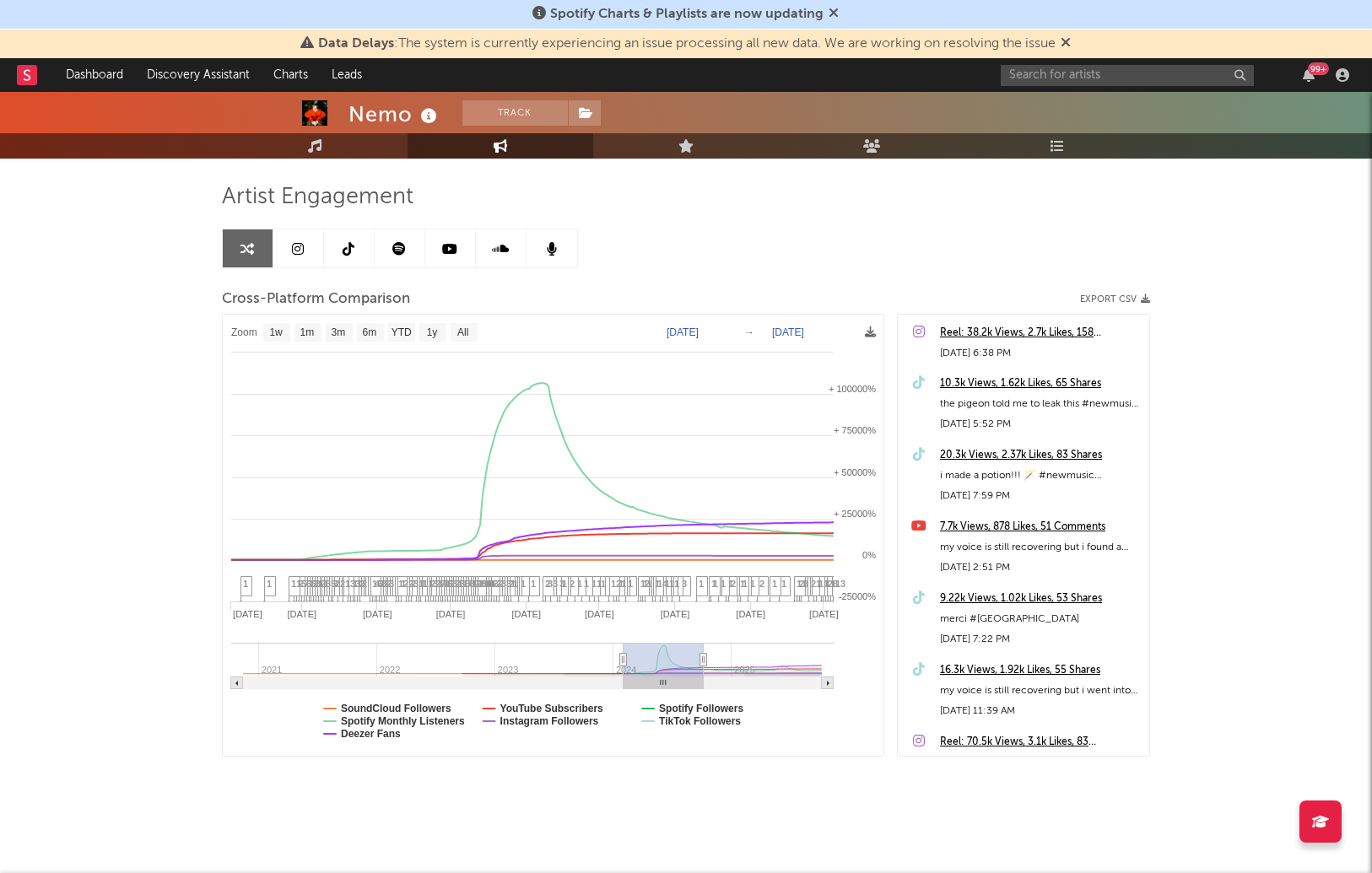
click at [847, 241] on div "Artist Engagement Cross-Platform Comparison Export CSV Zoom 1w 1m 3m 6m YTD 1y …" at bounding box center [686, 469] width 928 height 573
click at [805, 225] on div "Artist Engagement Cross-Platform Comparison Export CSV Zoom 1w 1m 3m 6m YTD 1y …" at bounding box center [686, 469] width 928 height 573
click at [680, 327] on text "Feb 1, 2024" at bounding box center [683, 333] width 32 height 12
type input "2024-02-12"
type input "2024-04-12"
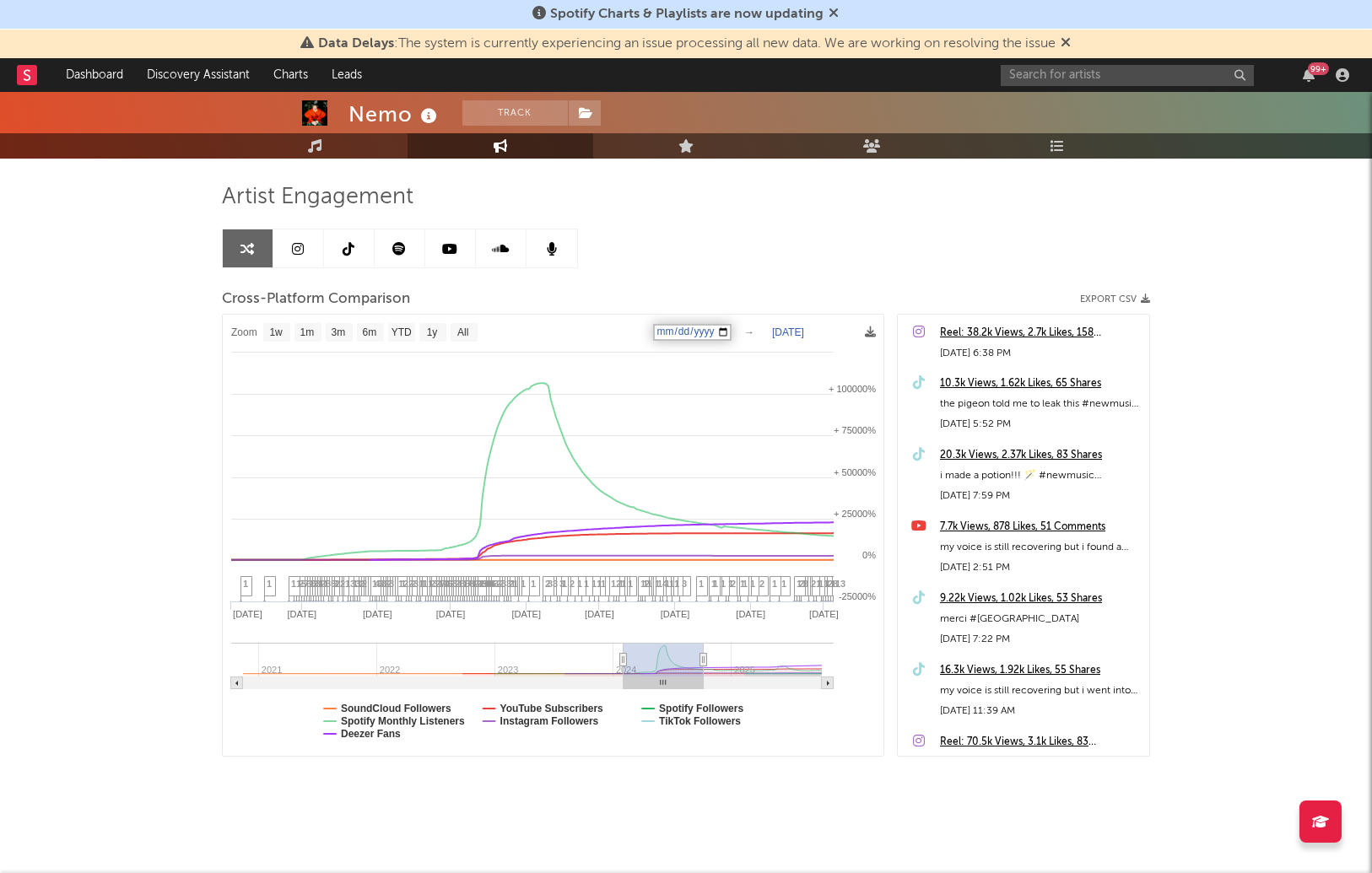
select select "6m"
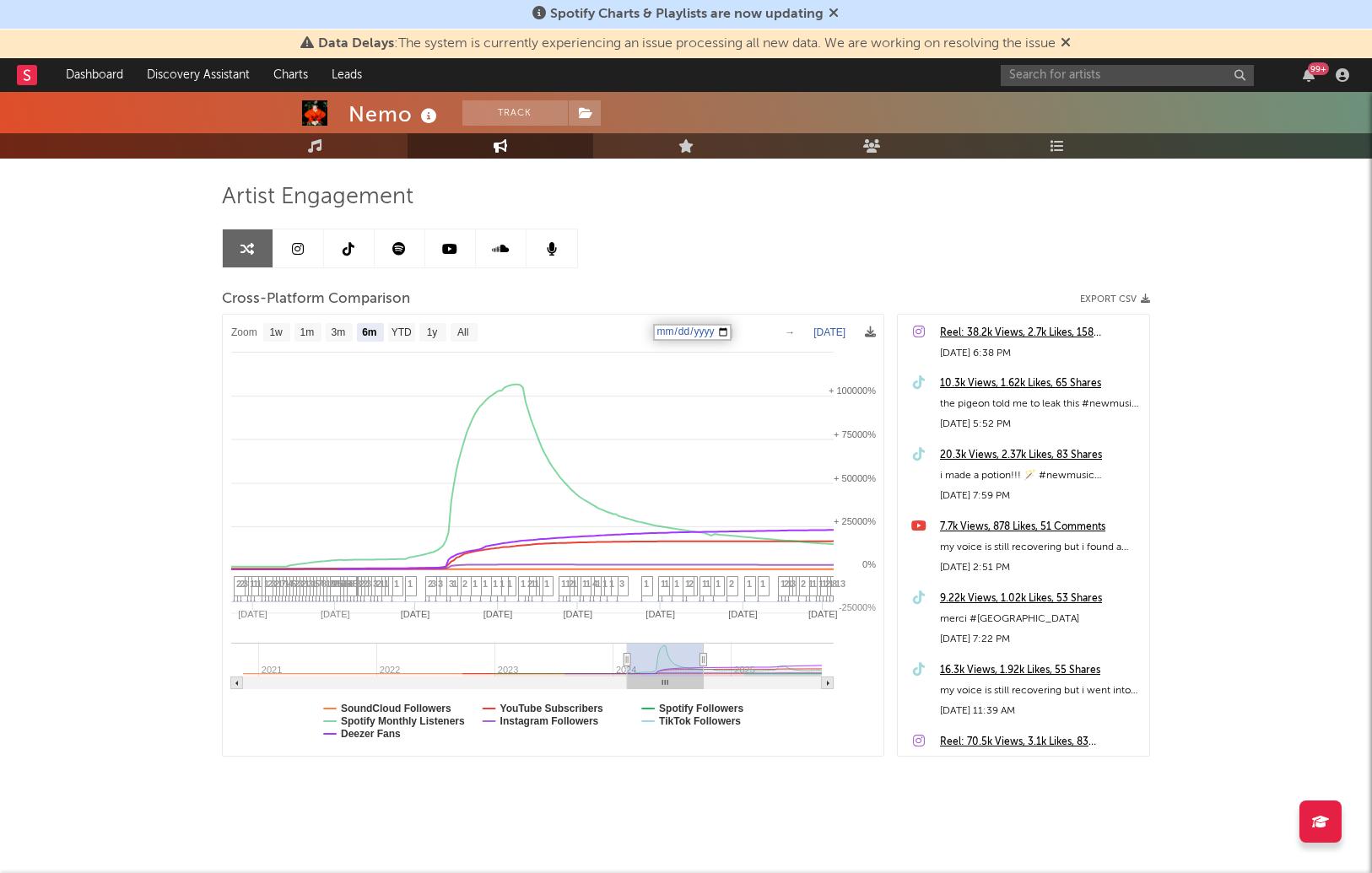
select select "6m"
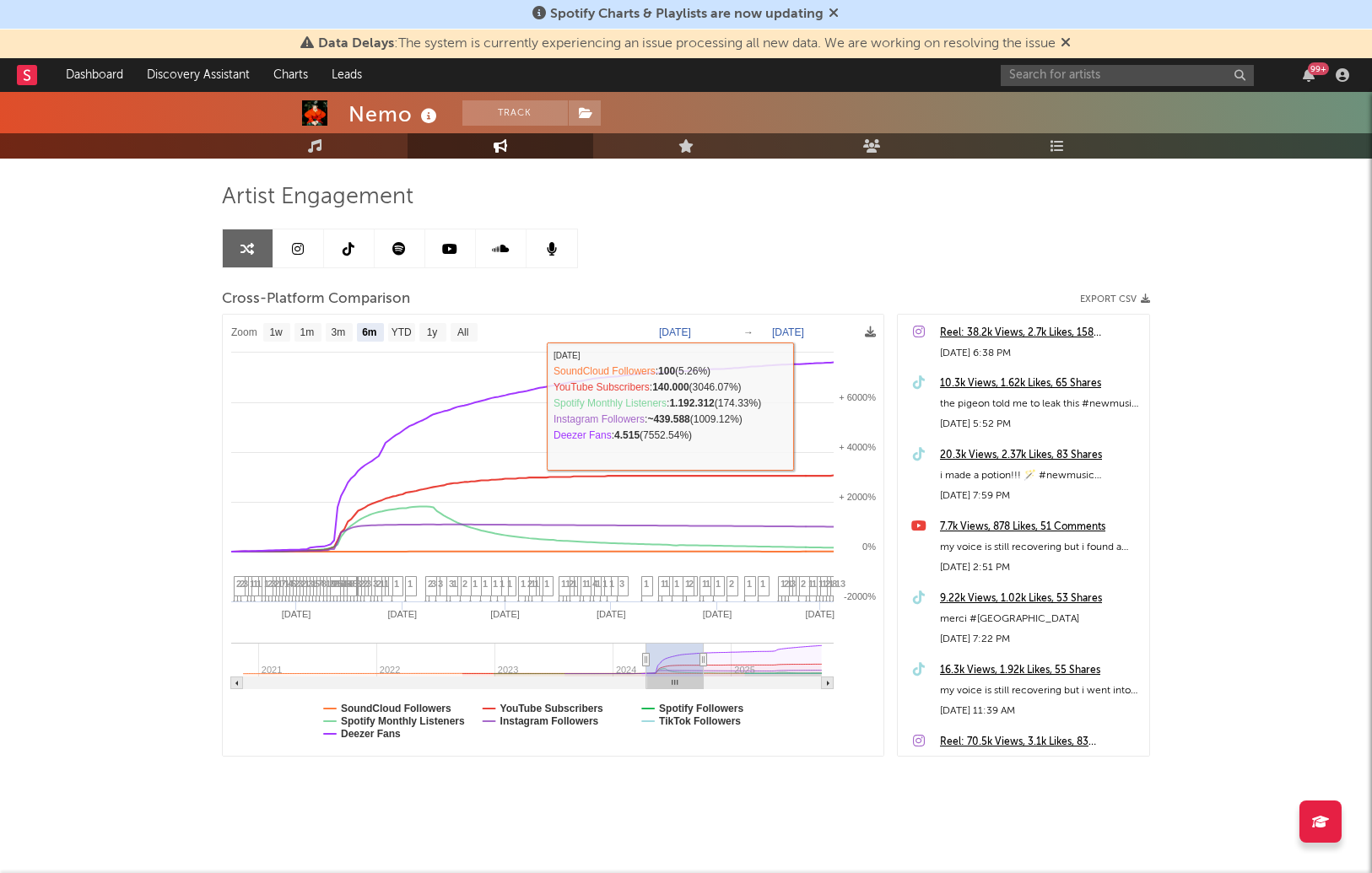
click at [676, 285] on div "Cross-Platform Comparison Export CSV" at bounding box center [686, 299] width 928 height 29
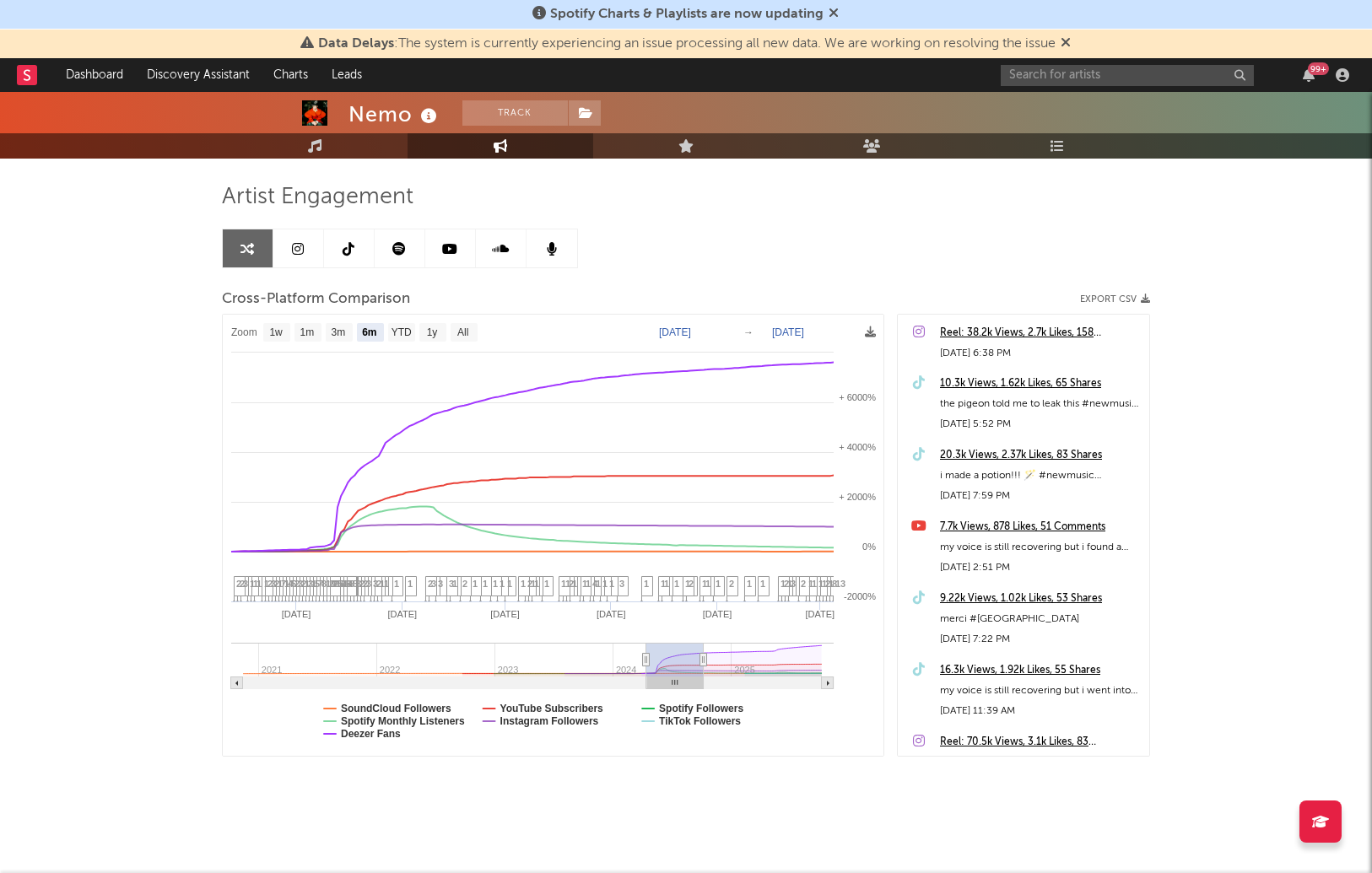
click at [672, 327] on text "Apr 12, 2024" at bounding box center [676, 333] width 32 height 12
type input "2024-04-29"
type input "2024-02-29"
click at [725, 321] on rect at bounding box center [554, 535] width 662 height 442
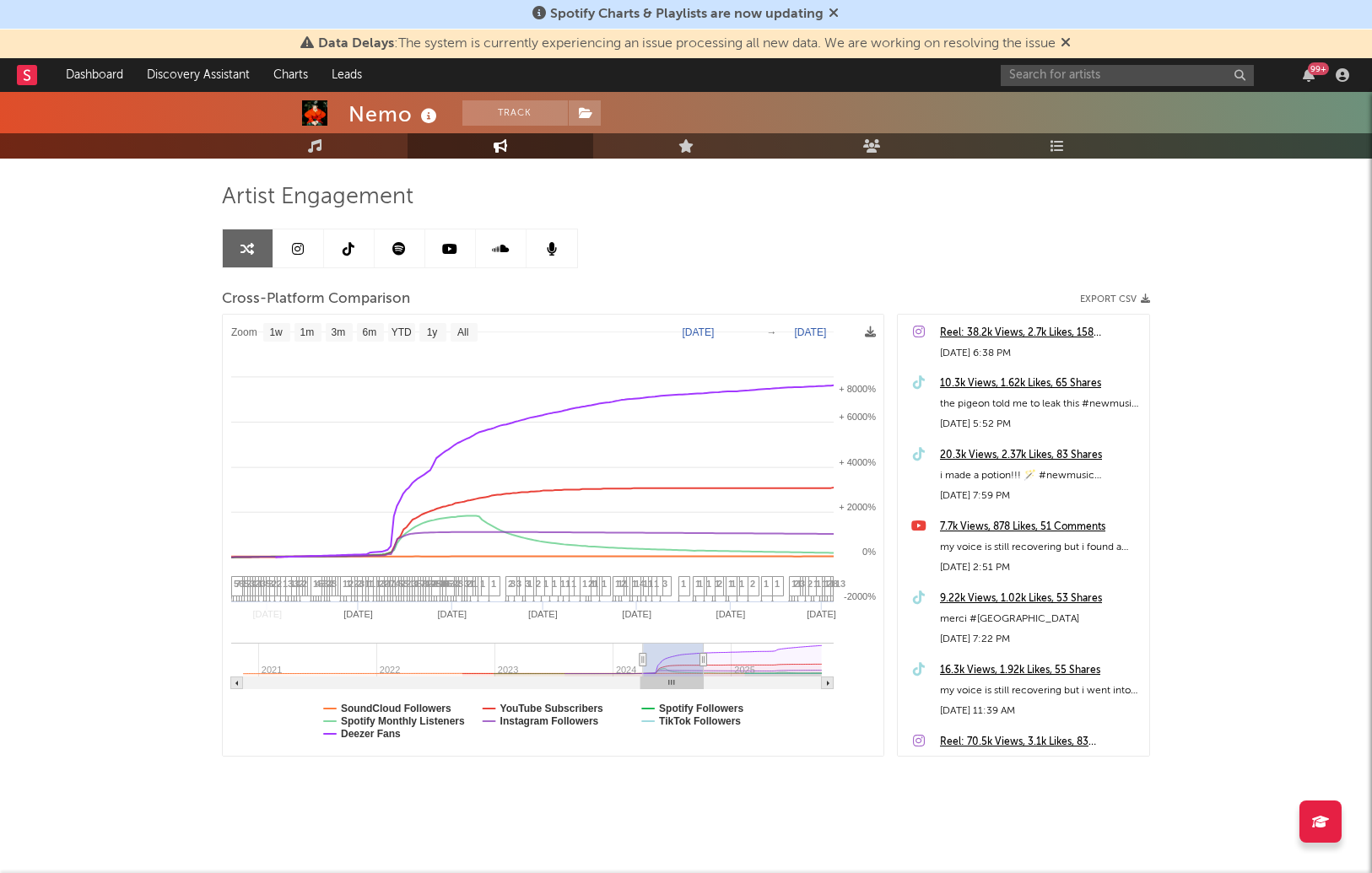
select select "1w"
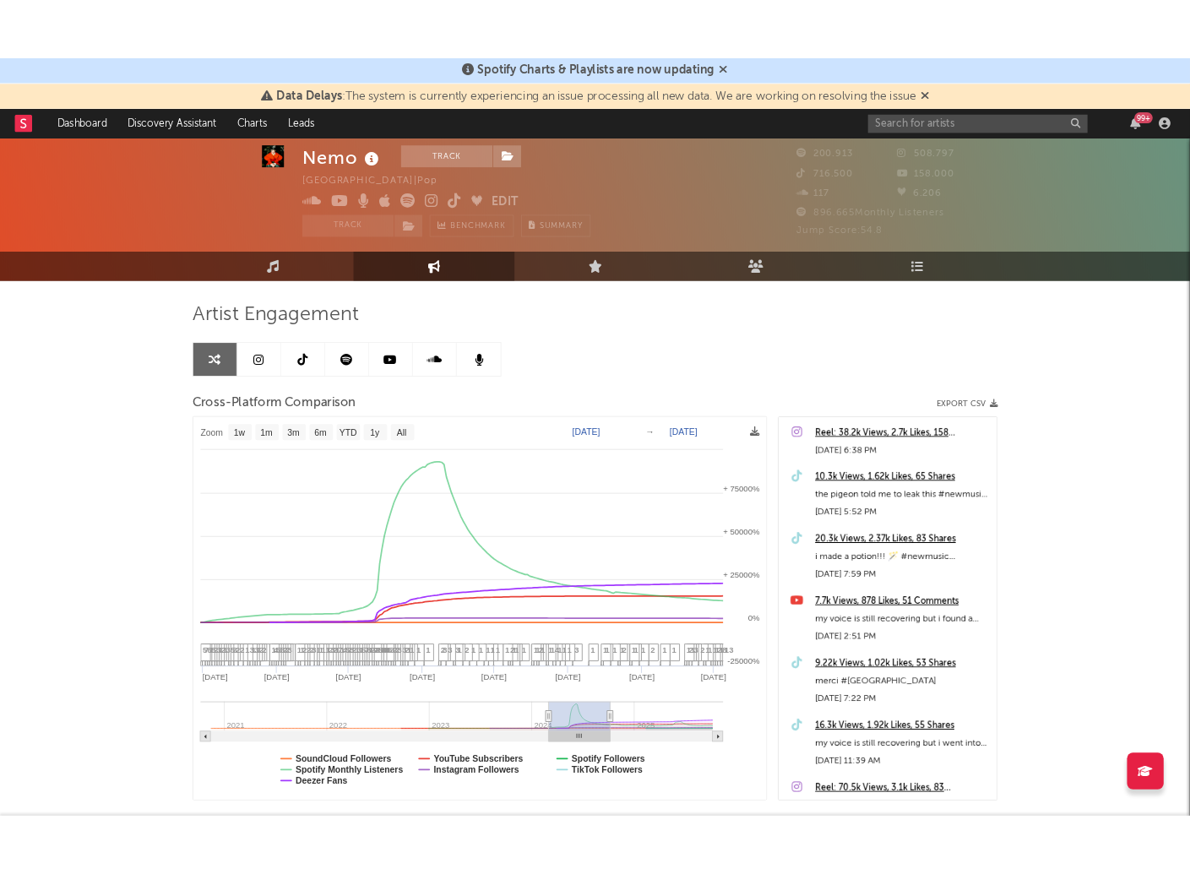
scroll to position [0, 0]
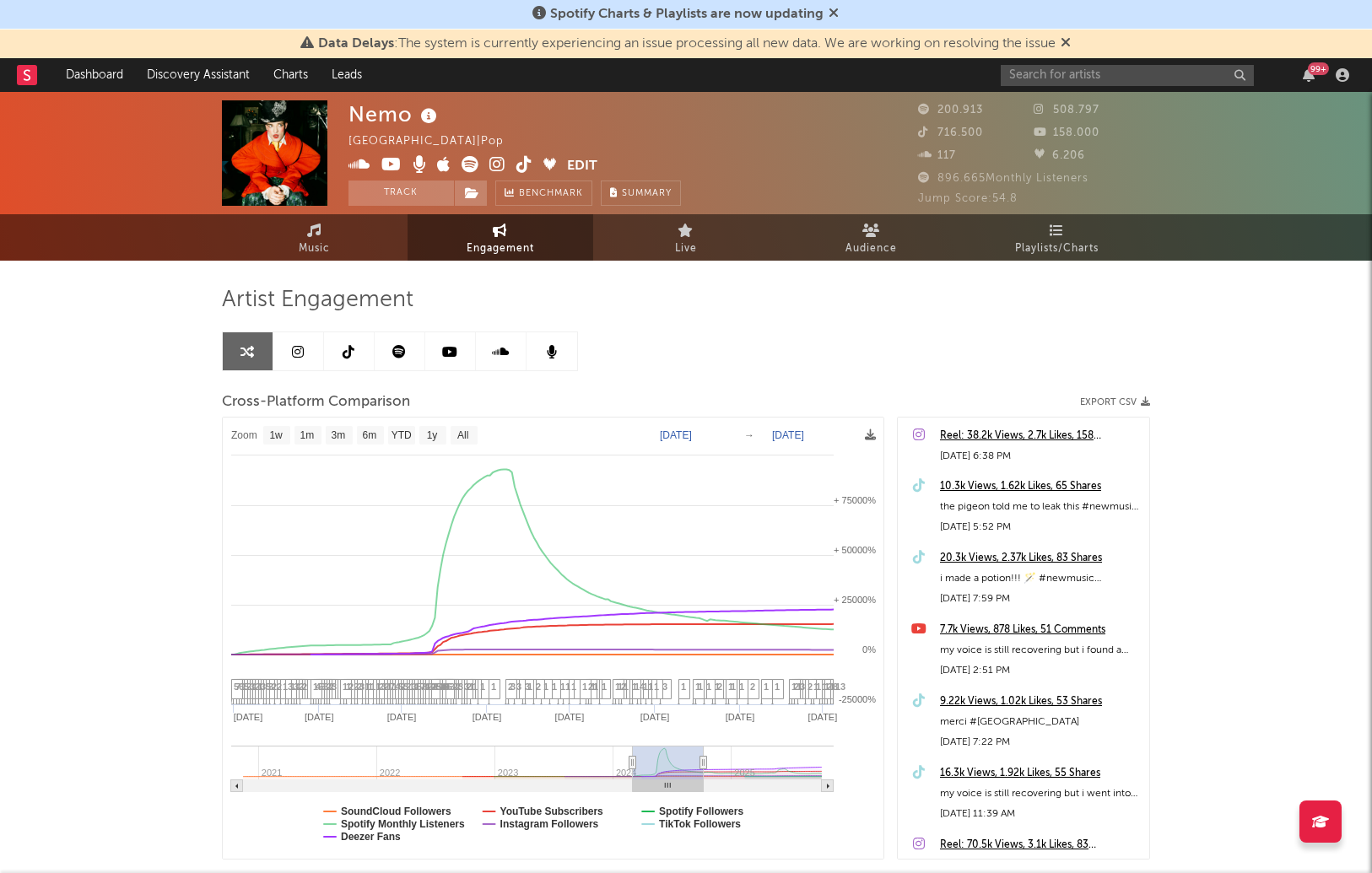
click at [524, 165] on icon at bounding box center [525, 164] width 16 height 17
click at [1089, 350] on div "Artist Engagement Cross-Platform Comparison Export CSV Zoom 1w 1m 3m 6m YTD 1y …" at bounding box center [686, 572] width 928 height 573
click at [671, 433] on text "Feb 29, 2024" at bounding box center [676, 436] width 32 height 12
type input "2024-02-12"
click at [718, 427] on input "2024-04-12" at bounding box center [688, 435] width 79 height 17
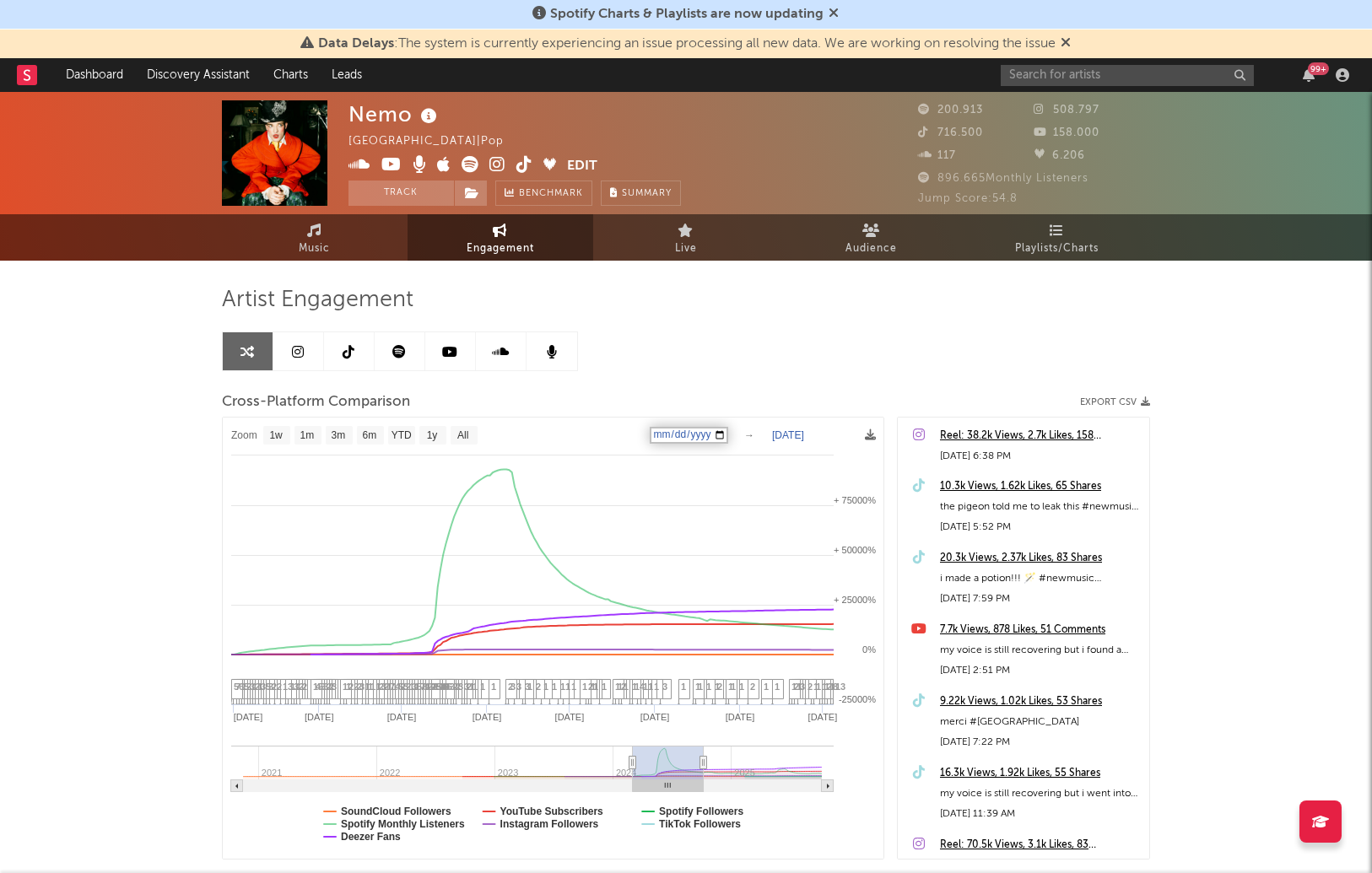
click at [728, 431] on input "2024-04-12" at bounding box center [688, 435] width 79 height 17
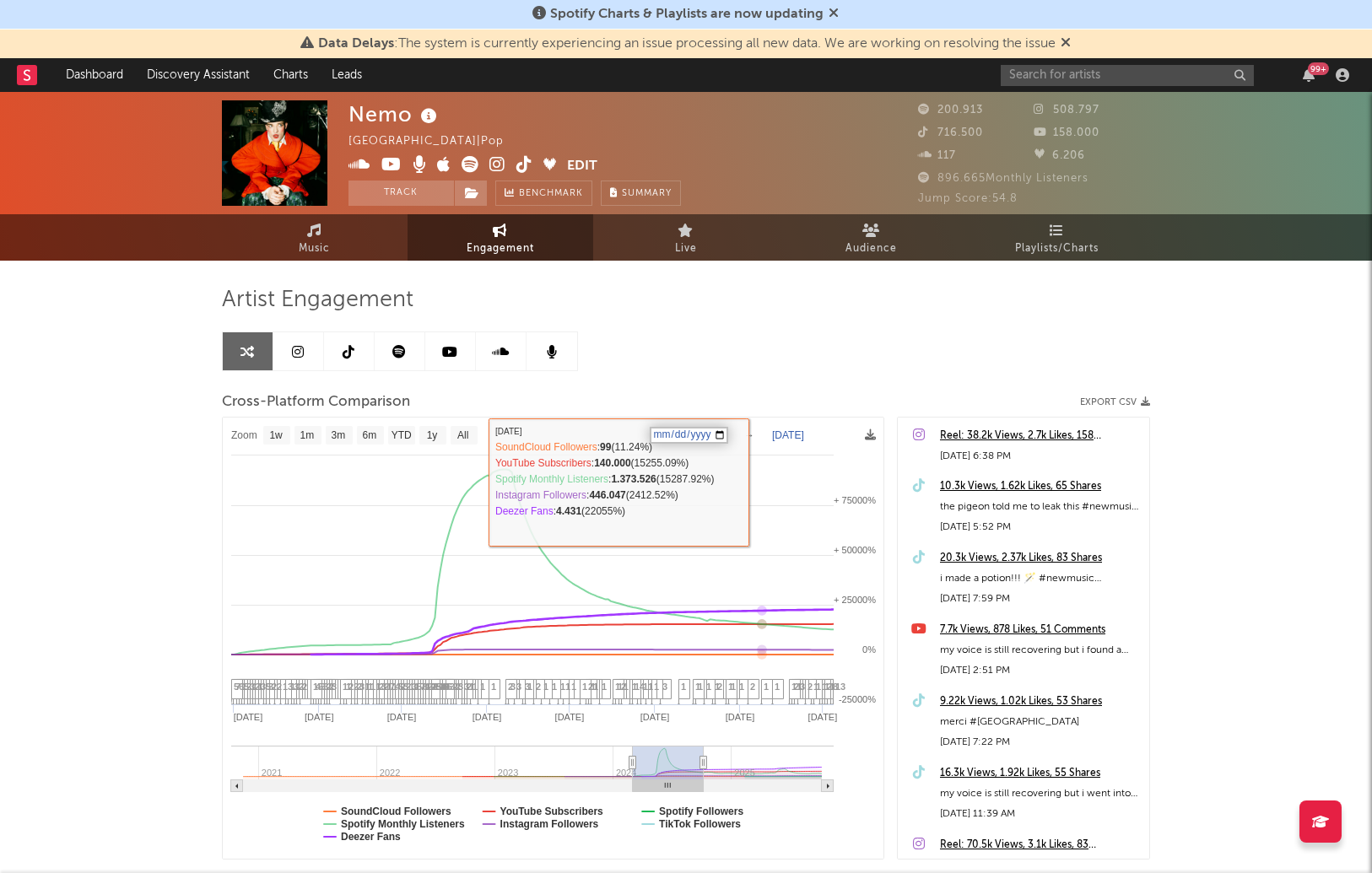
click at [790, 349] on div "Artist Engagement Cross-Platform Comparison Export CSV Zoom 1w 1m 3m 6m YTD 1y …" at bounding box center [686, 572] width 928 height 573
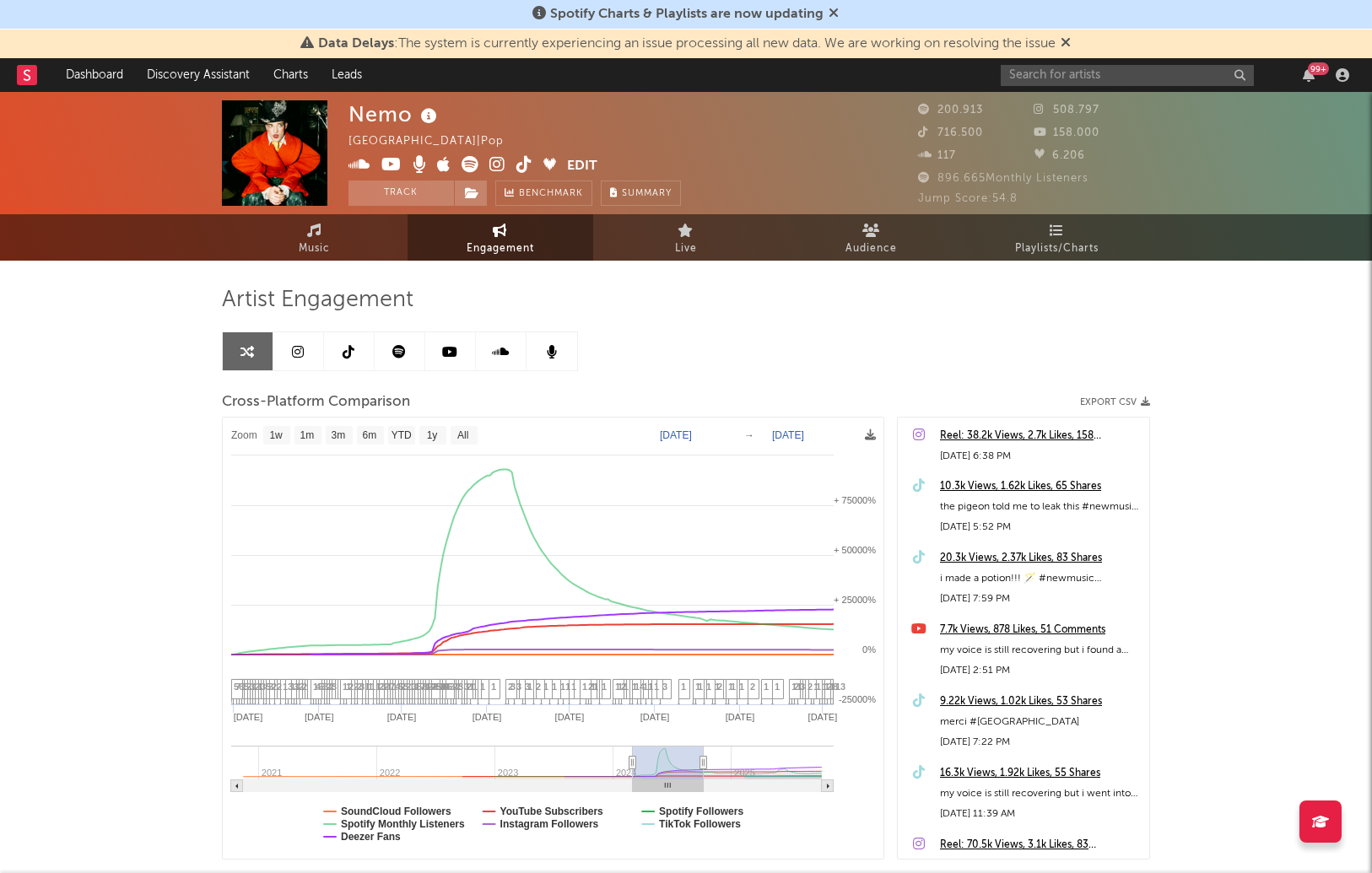
click at [692, 431] on text "Feb 29, 2024" at bounding box center [676, 436] width 32 height 12
type input "2024-02-12"
type input "2024-04-12"
select select "6m"
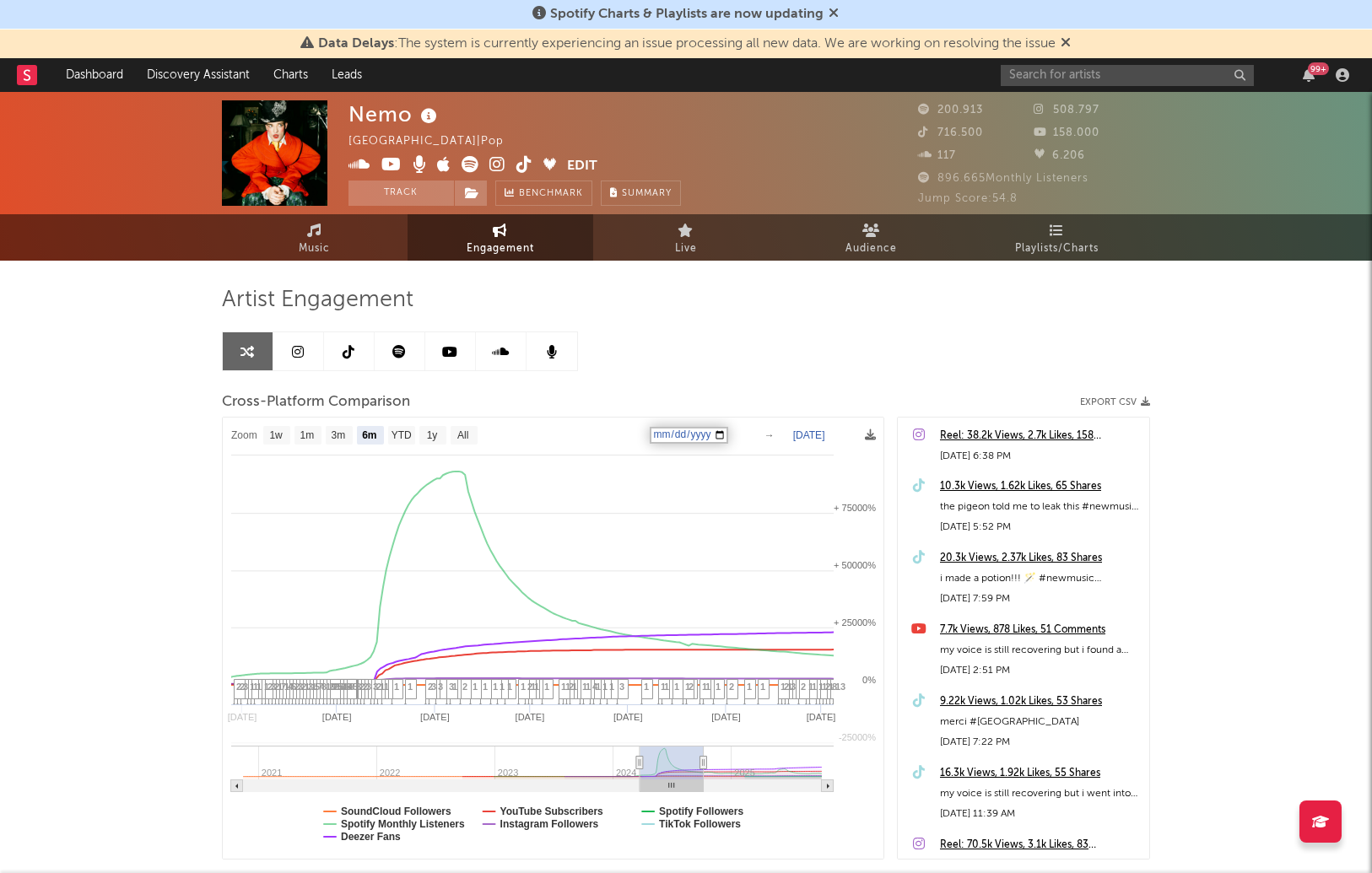
select select "6m"
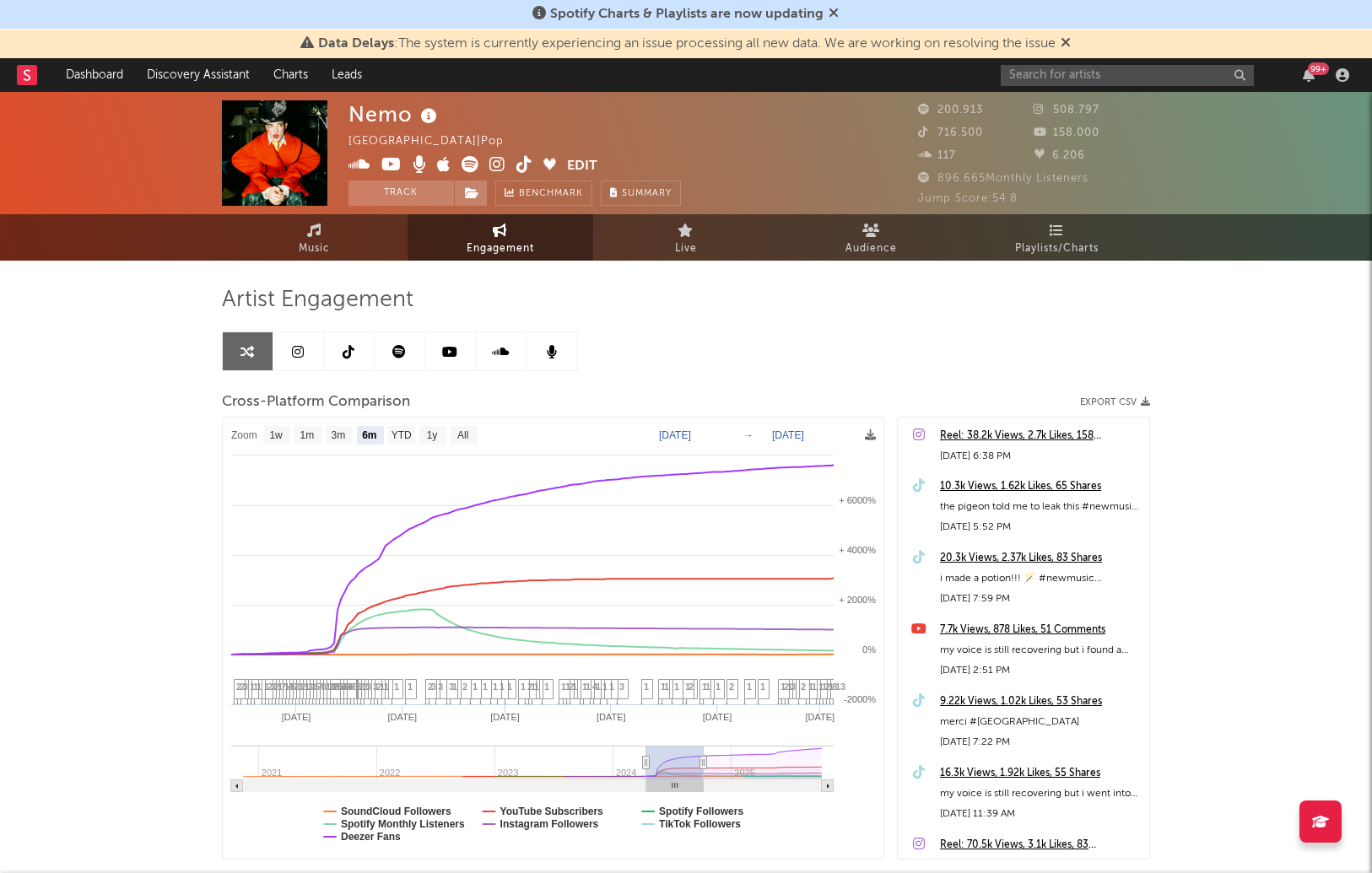
drag, startPoint x: 1208, startPoint y: 313, endPoint x: 981, endPoint y: 366, distance: 233.1
click at [1208, 313] on div "Nemo Switzerland | Pop Edit Track Benchmark Summary 200.913 508.797 716.500 158…" at bounding box center [686, 534] width 1372 height 886
click at [1110, 307] on div "Artist Engagement" at bounding box center [686, 300] width 928 height 29
drag, startPoint x: 1170, startPoint y: 334, endPoint x: 1082, endPoint y: 357, distance: 91.0
click at [1170, 334] on div "Nemo Switzerland | Pop Edit Track Benchmark Summary 200.913 508.797 716.500 158…" at bounding box center [686, 534] width 1372 height 886
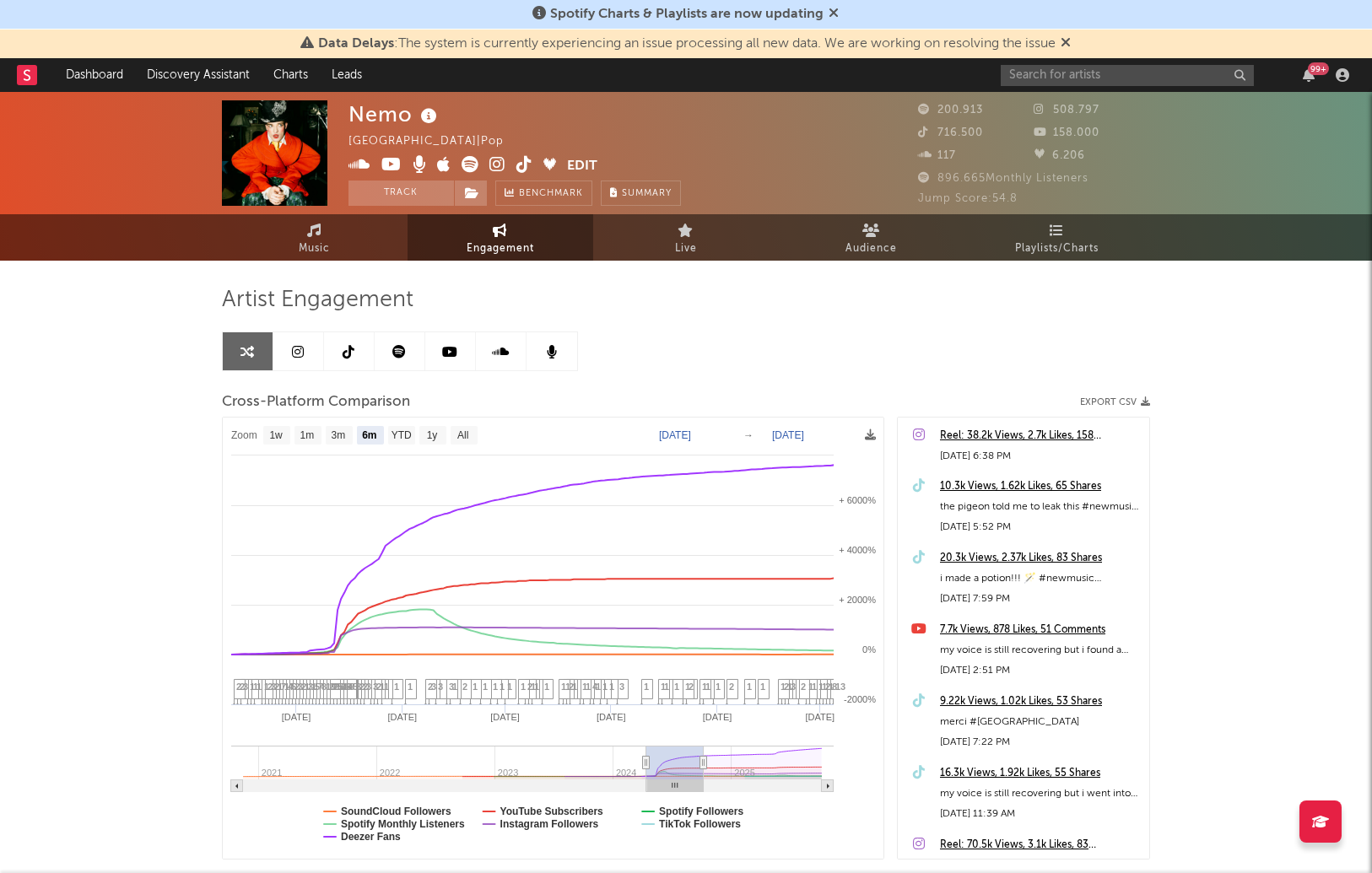
click at [1021, 293] on div "Artist Engagement" at bounding box center [686, 300] width 928 height 29
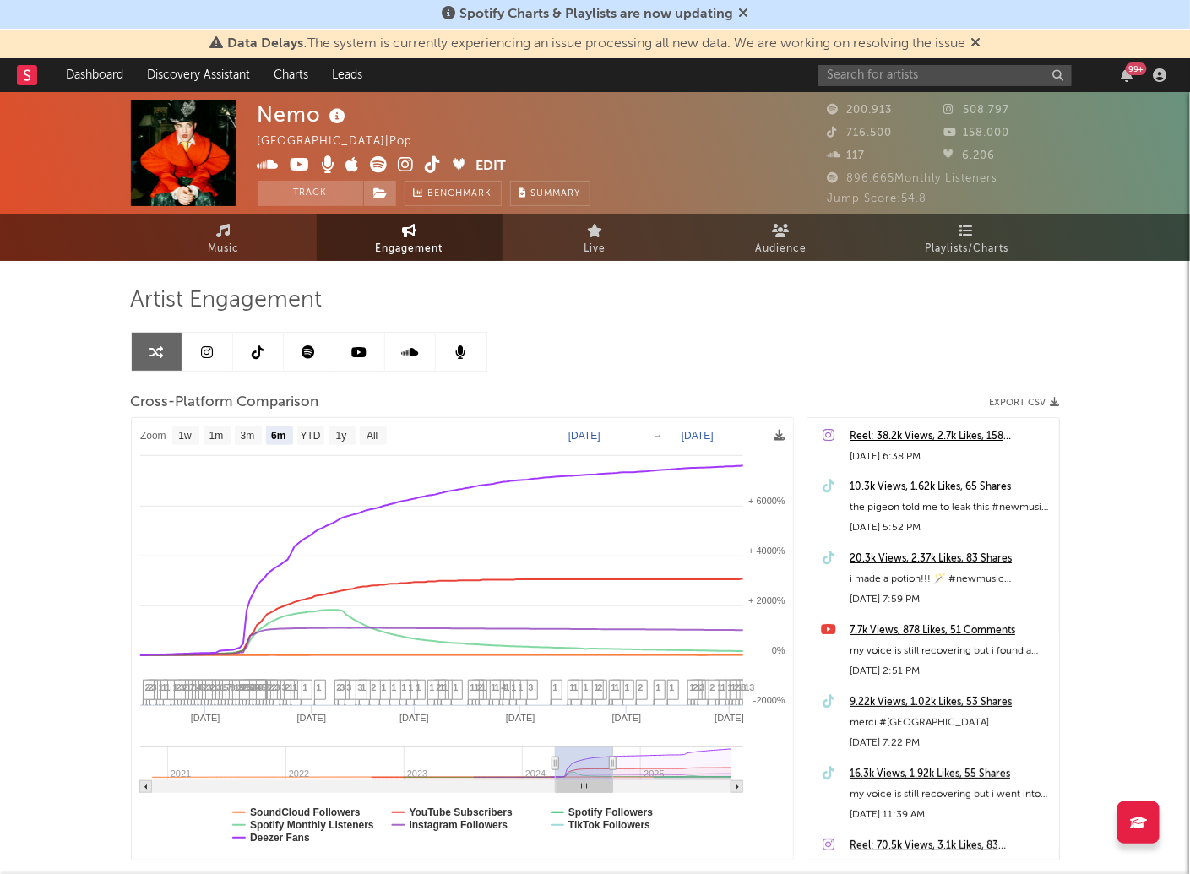
drag, startPoint x: 931, startPoint y: 316, endPoint x: 912, endPoint y: 324, distance: 20.4
click at [931, 316] on div "Artist Engagement Cross-Platform Comparison Export CSV Zoom 1w 1m 3m 6m YTD 1y …" at bounding box center [595, 573] width 929 height 574
